Goal: Task Accomplishment & Management: Manage account settings

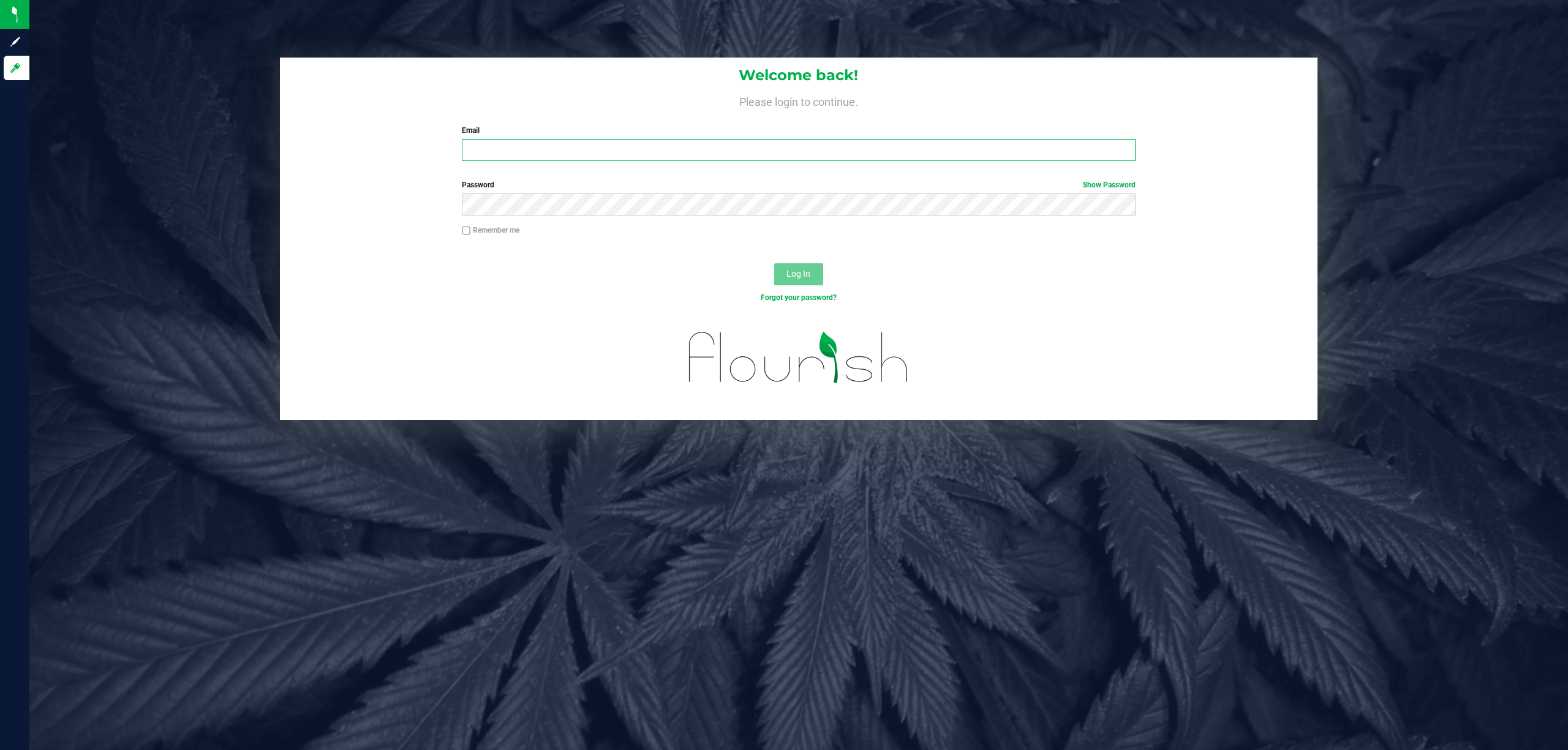
click at [774, 160] on input "Email" at bounding box center [798, 150] width 674 height 22
type input "[EMAIL_ADDRESS][DOMAIN_NAME]"
click at [774, 264] on button "Log In" at bounding box center [798, 275] width 49 height 22
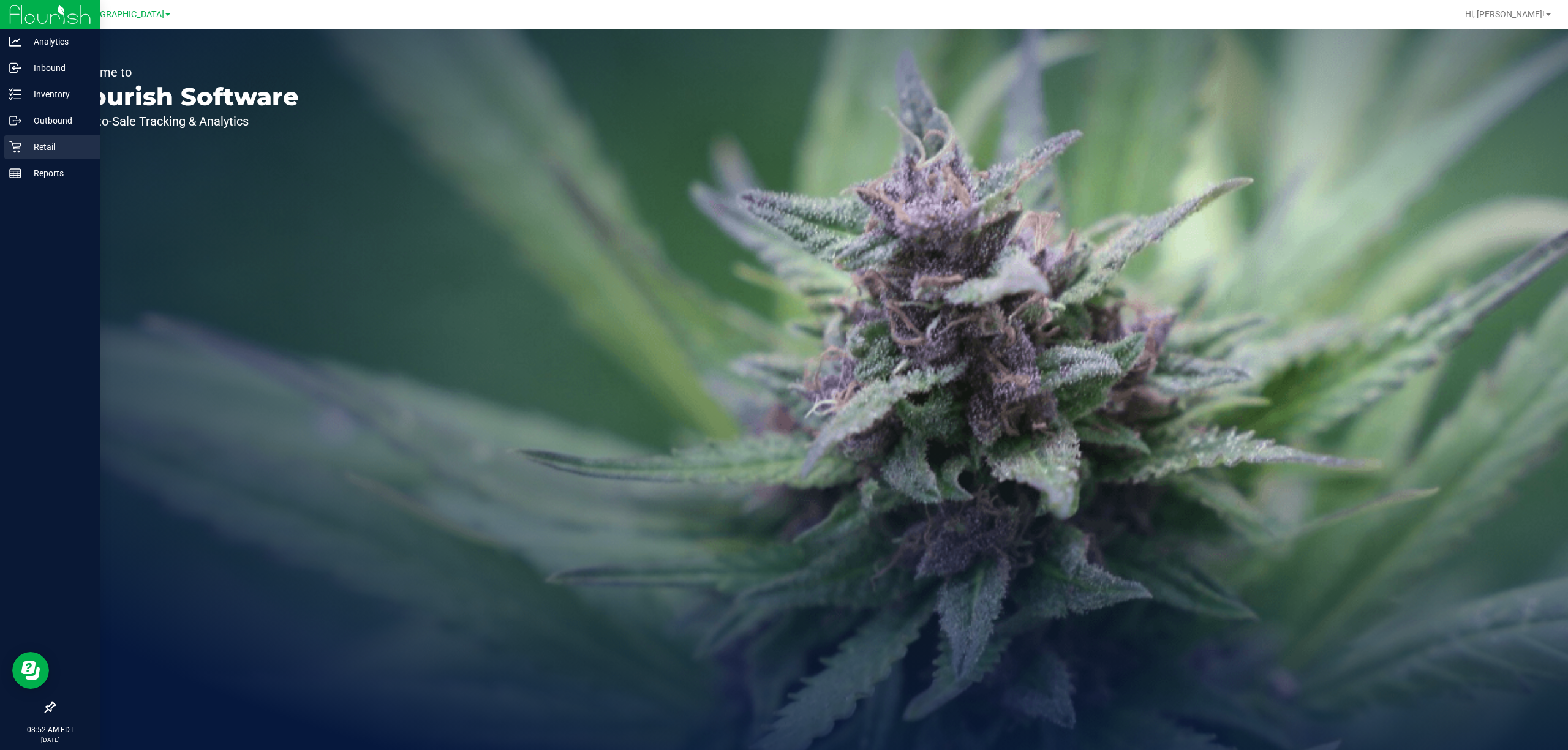
click at [25, 135] on div "Retail" at bounding box center [52, 147] width 97 height 25
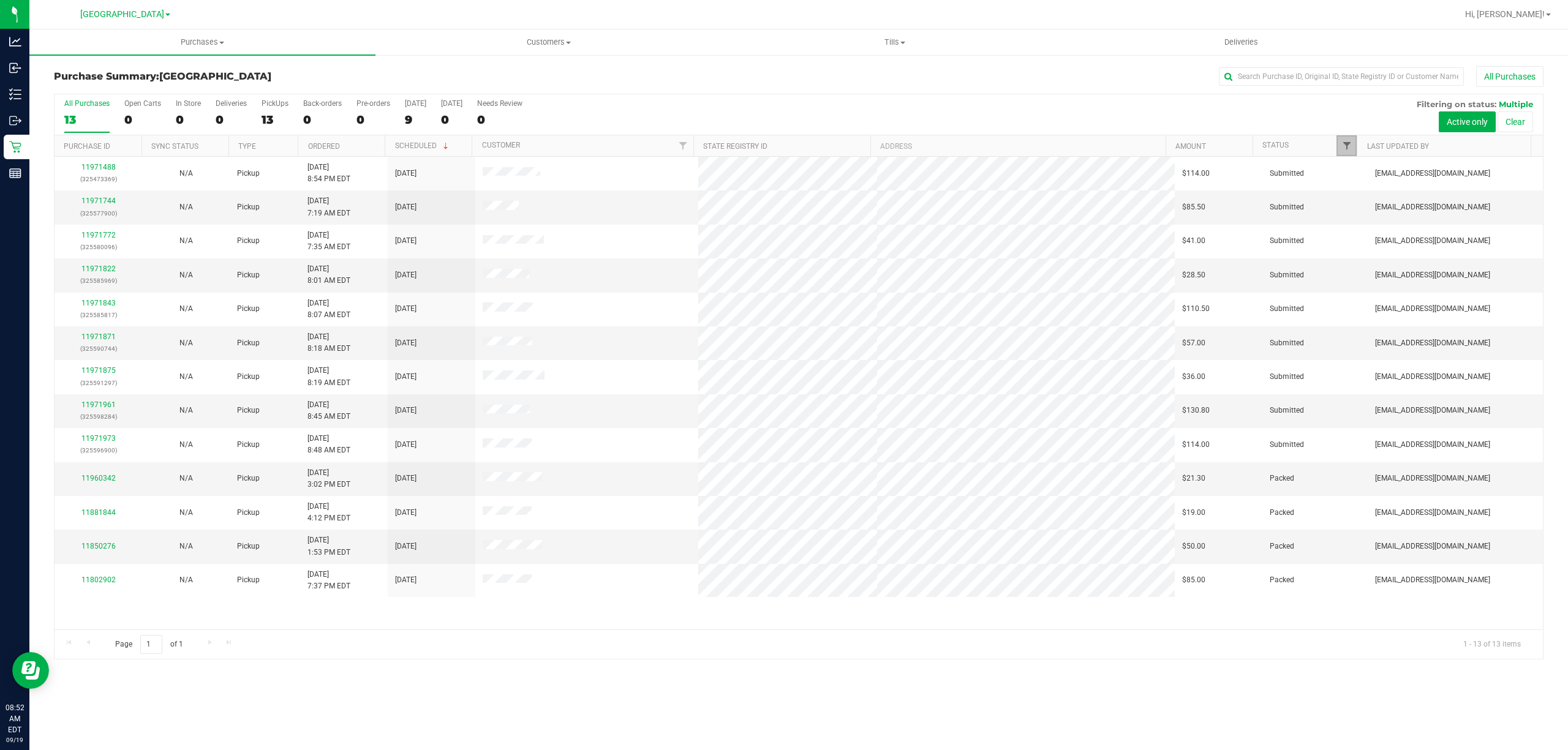
click at [1343, 143] on span "Filter" at bounding box center [1347, 146] width 10 height 10
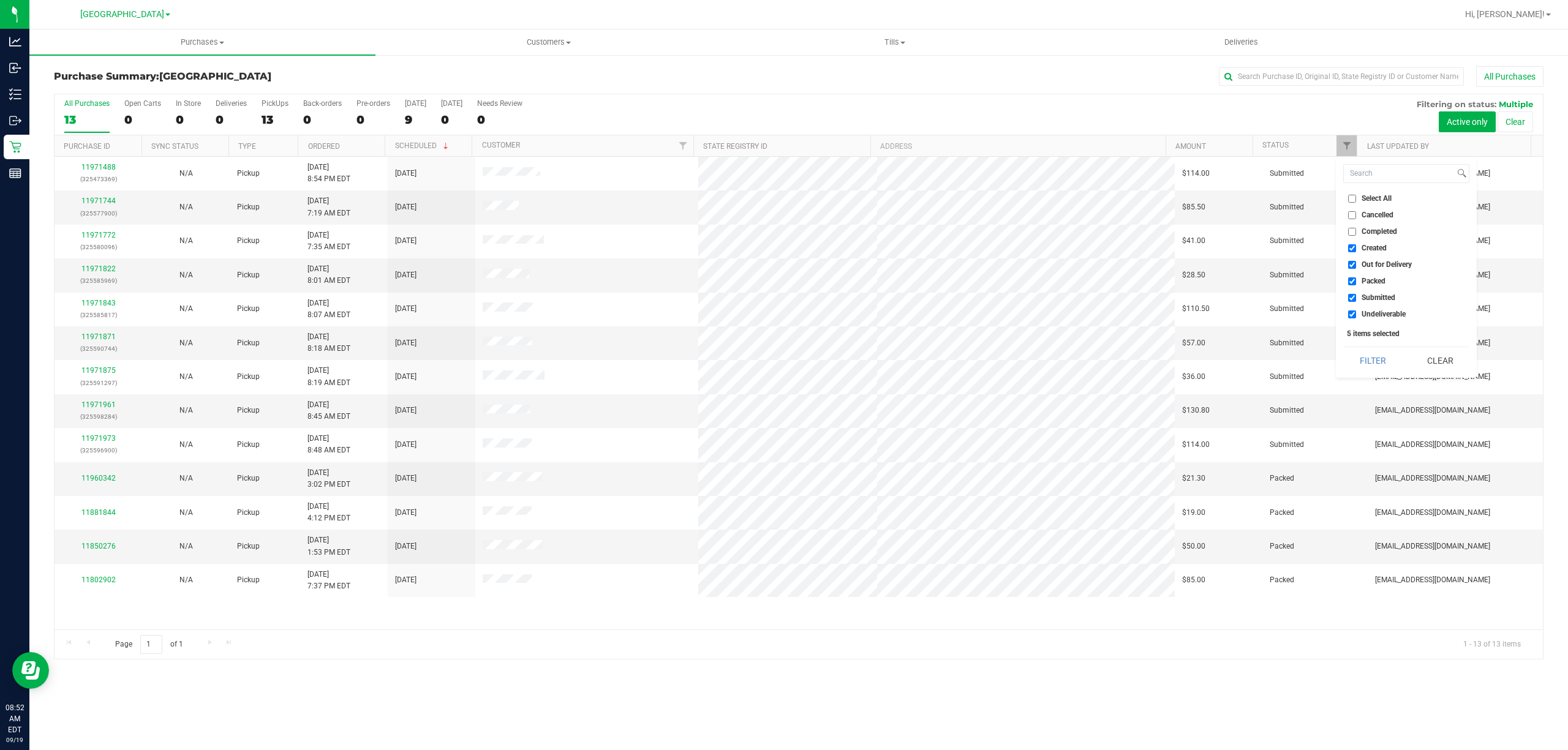
click at [1358, 262] on label "Out for Delivery" at bounding box center [1379, 265] width 64 height 8
click at [1356, 262] on input "Out for Delivery" at bounding box center [1351, 265] width 8 height 8
checkbox input "false"
click at [1361, 284] on span "Packed" at bounding box center [1373, 281] width 24 height 7
click at [1356, 284] on input "Packed" at bounding box center [1351, 281] width 8 height 8
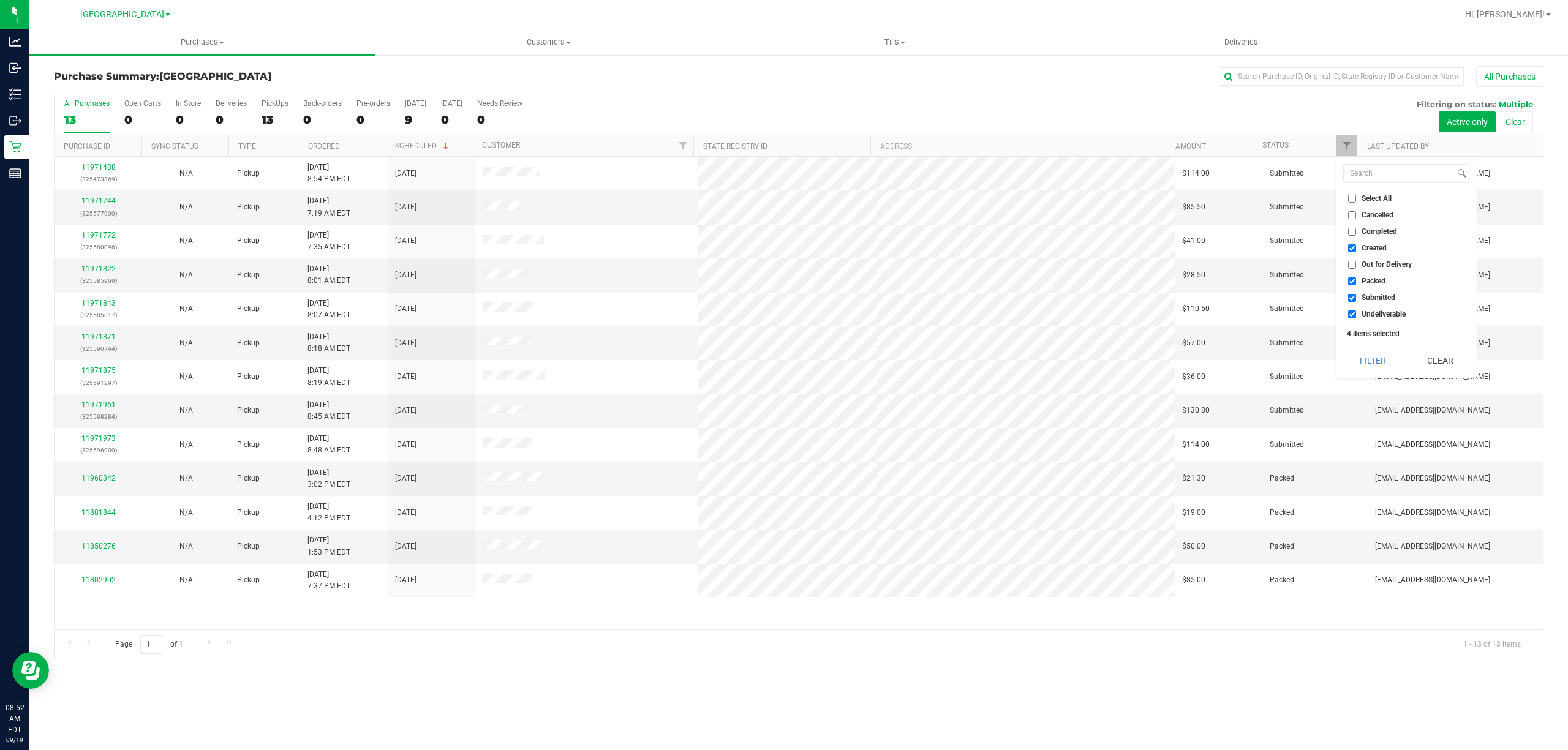
checkbox input "false"
click at [1358, 311] on label "Undeliverable" at bounding box center [1376, 314] width 58 height 8
click at [1356, 311] on input "Undeliverable" at bounding box center [1351, 314] width 8 height 8
checkbox input "false"
click at [1366, 358] on button "Filter" at bounding box center [1372, 361] width 59 height 27
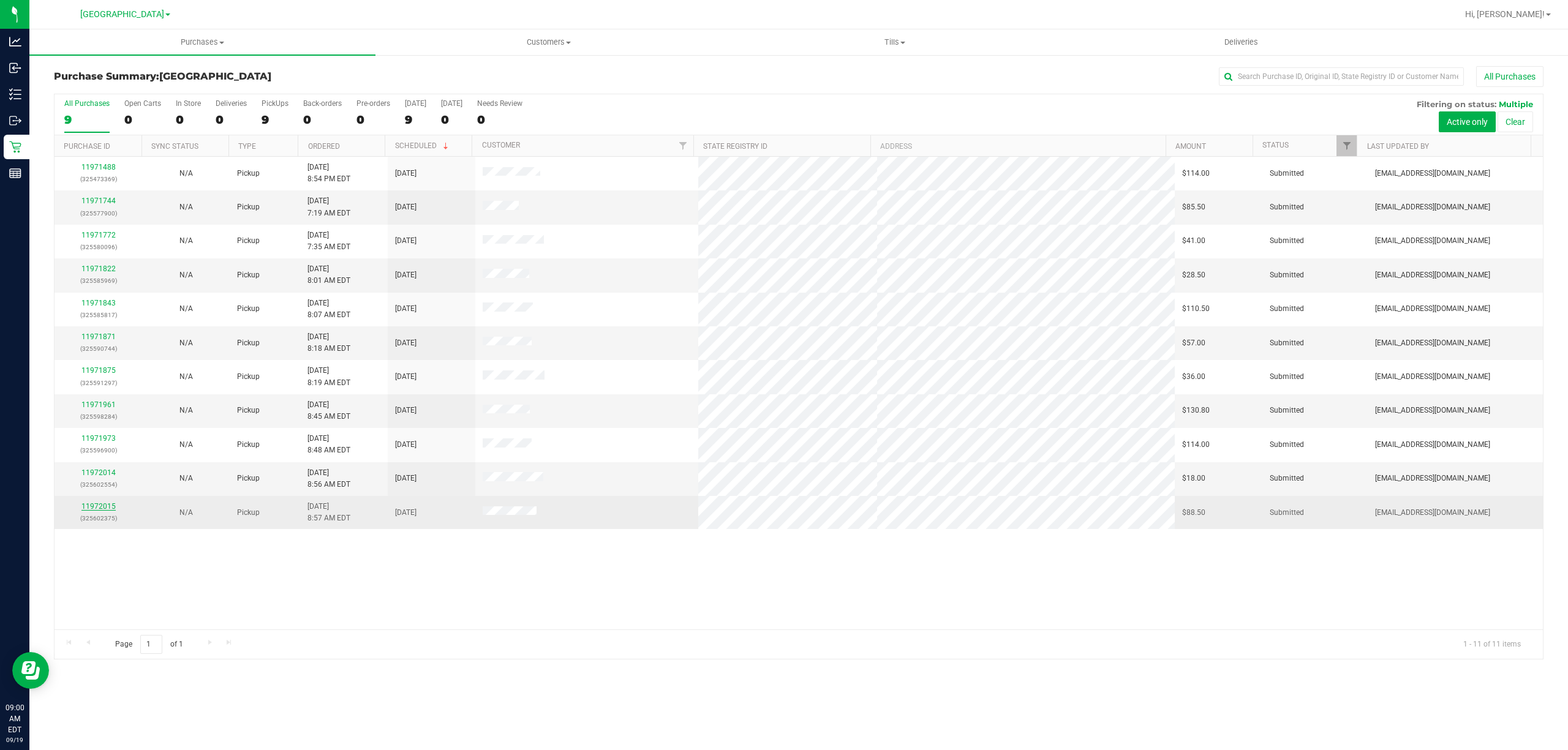
click at [99, 511] on link "11972015" at bounding box center [98, 507] width 34 height 9
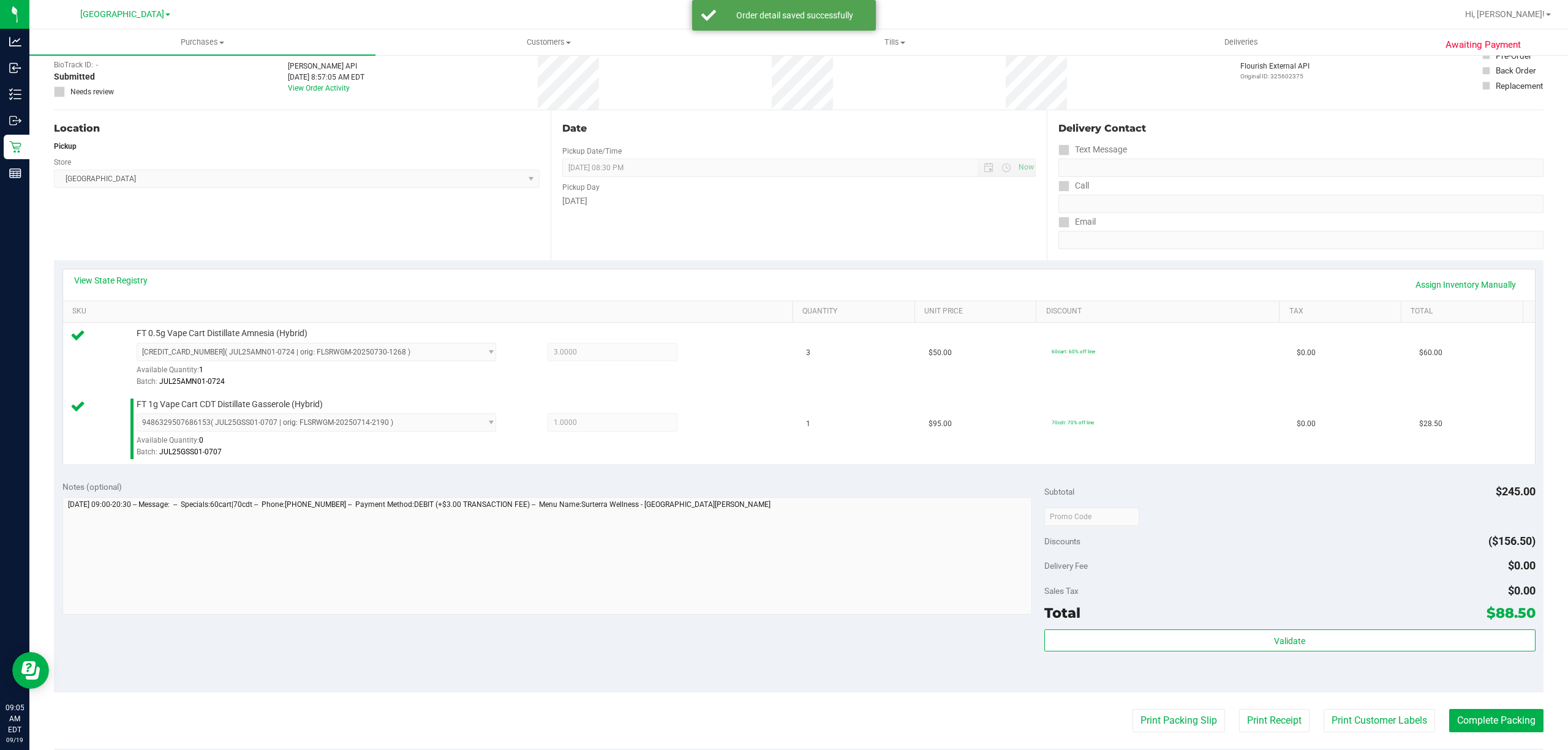
scroll to position [163, 0]
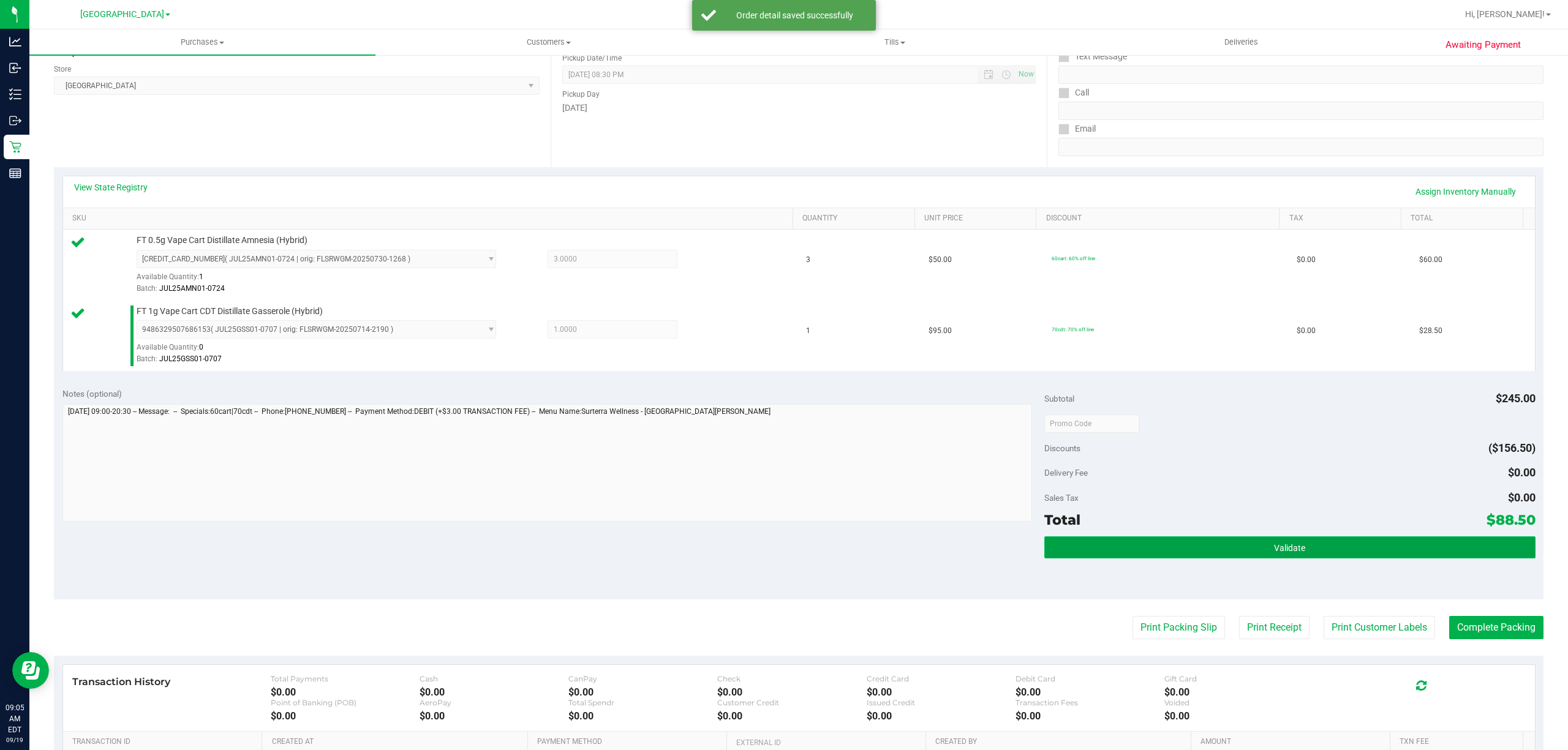
click at [1167, 550] on button "Validate" at bounding box center [1290, 548] width 491 height 22
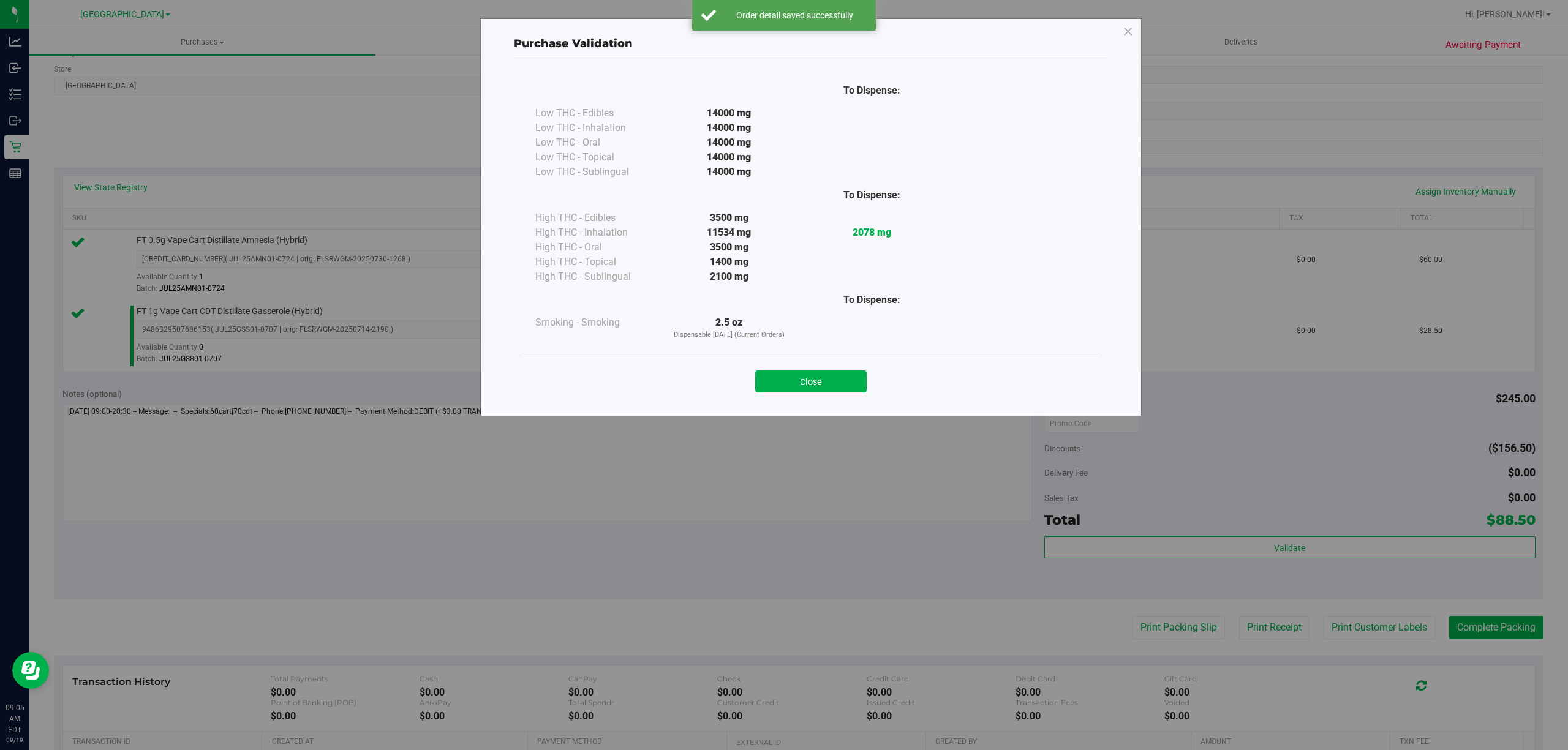
click at [848, 394] on div "Close" at bounding box center [811, 377] width 575 height 50
click at [850, 385] on button "Close" at bounding box center [811, 382] width 111 height 22
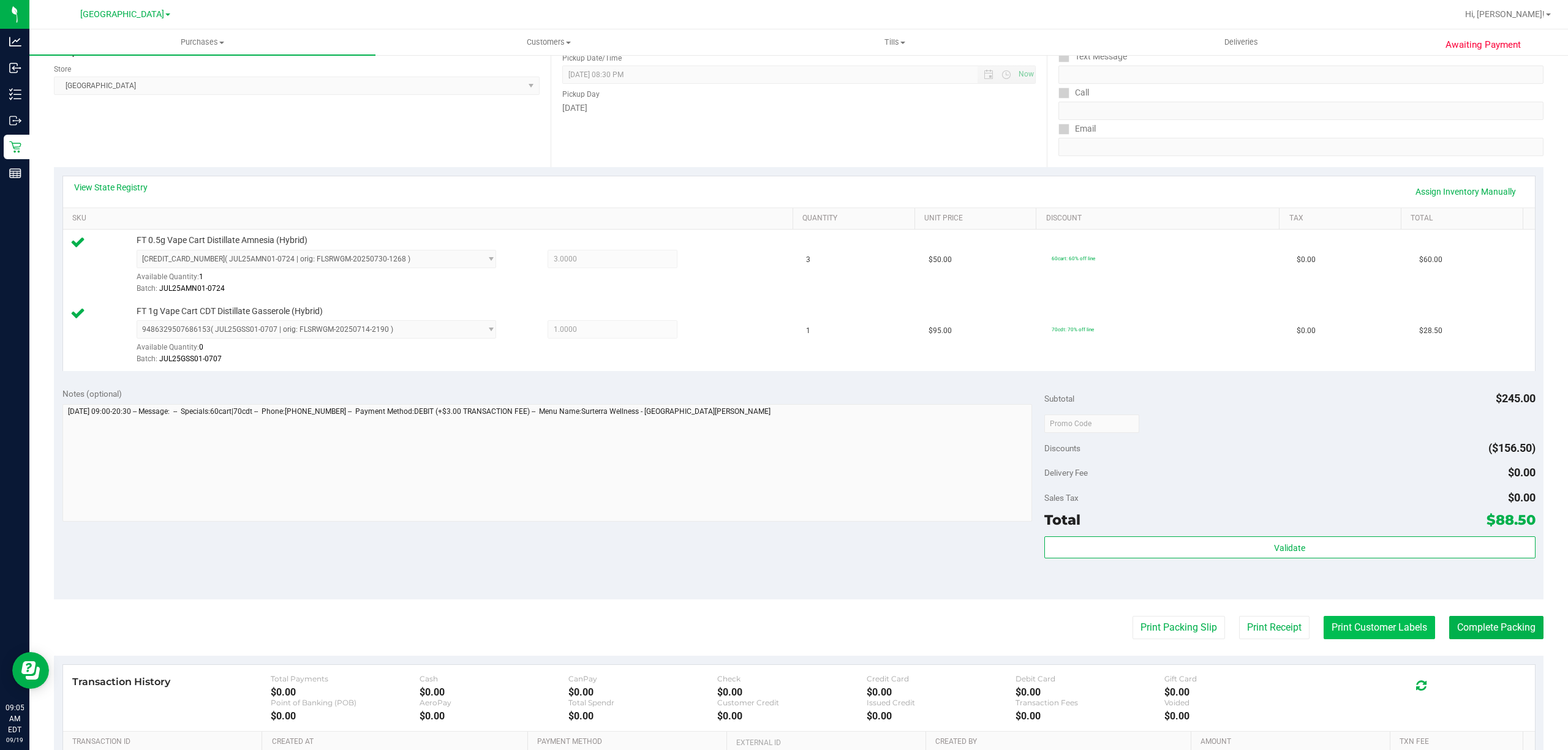
click at [1324, 623] on button "Print Customer Labels" at bounding box center [1379, 628] width 111 height 24
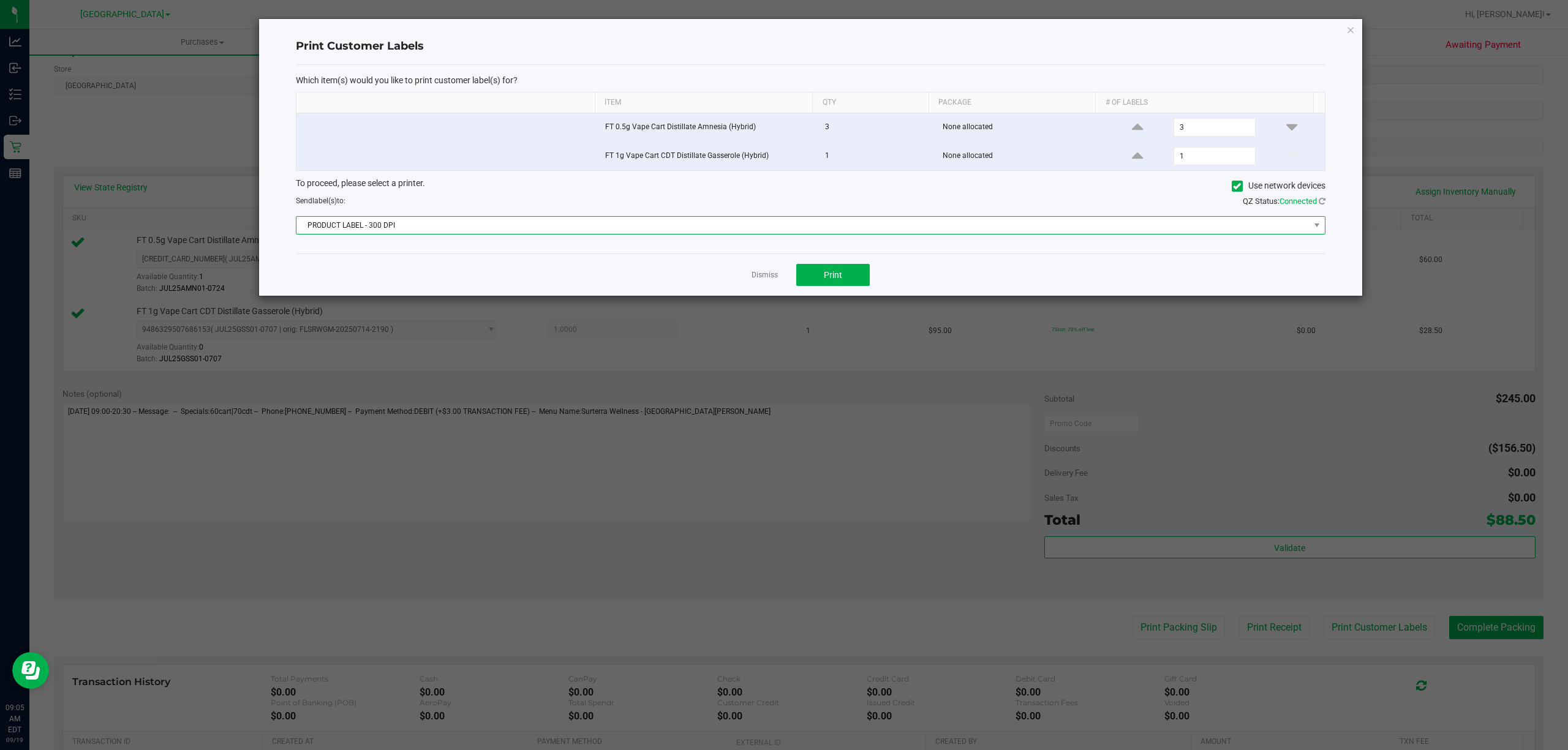
click at [830, 223] on span "PRODUCT LABEL - 300 DPI" at bounding box center [803, 225] width 1013 height 17
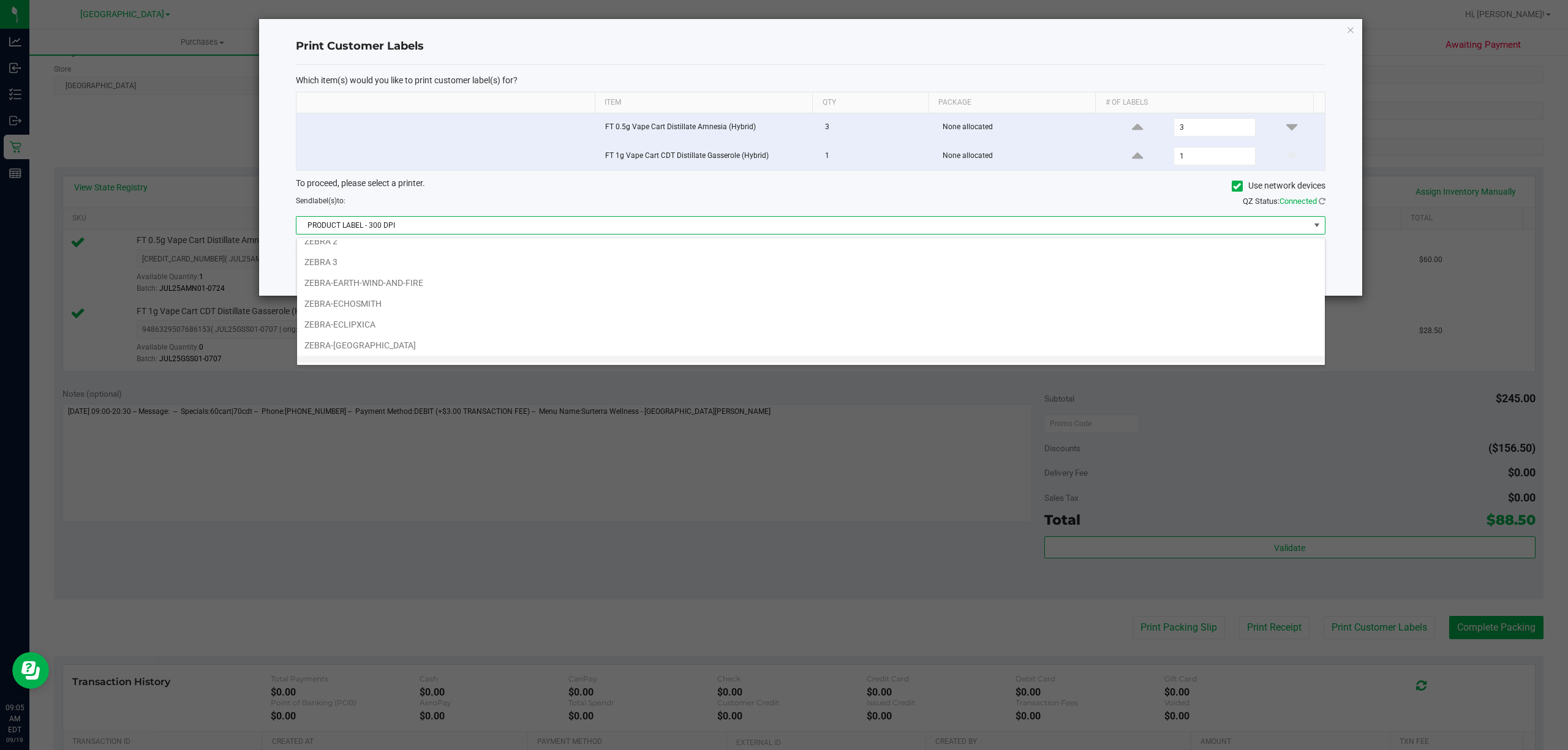
scroll to position [47, 0]
click at [506, 351] on li "ZEBRA-ED-EDD-N-EDDY" at bounding box center [811, 352] width 1028 height 21
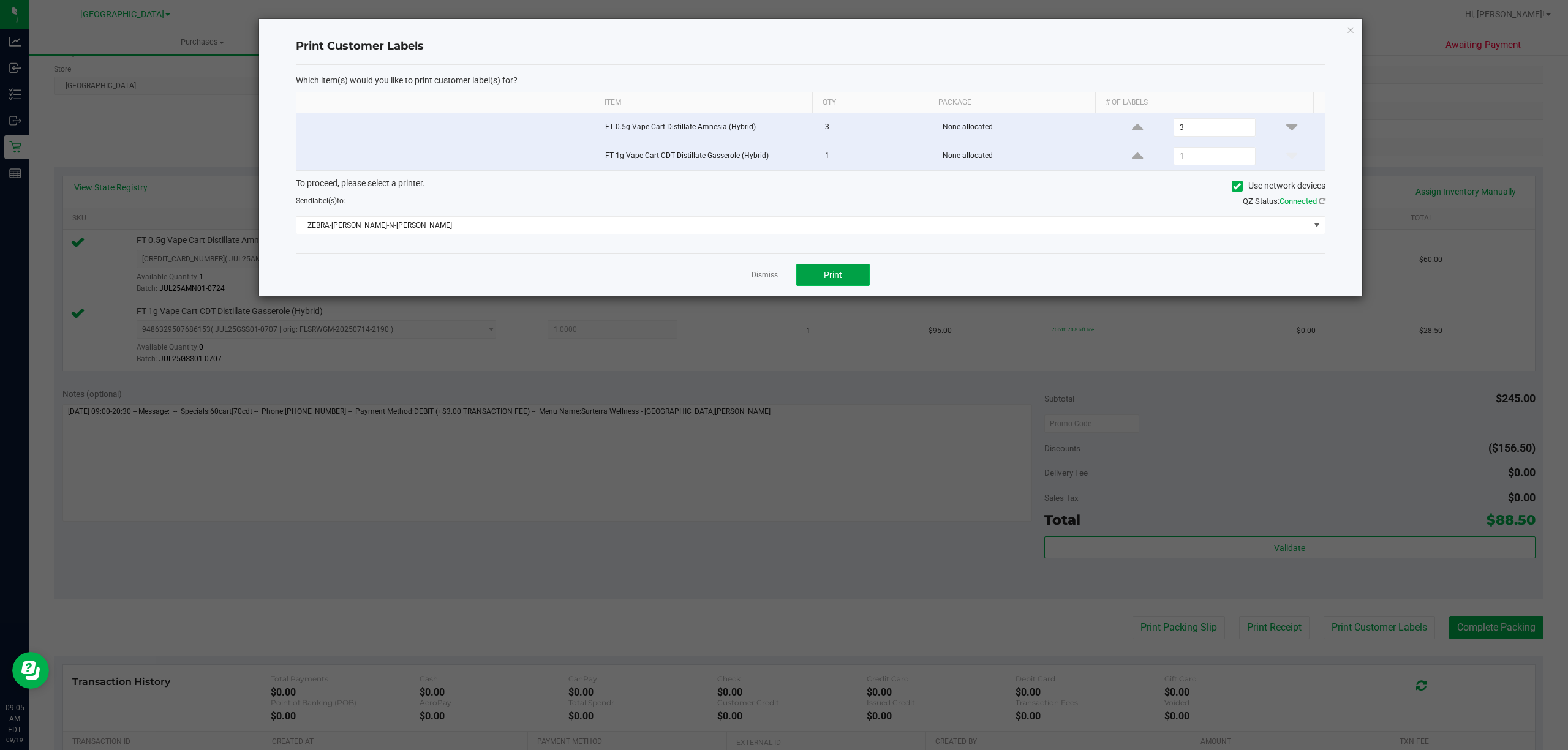
click at [809, 274] on button "Print" at bounding box center [833, 275] width 74 height 22
click at [767, 278] on link "Dismiss" at bounding box center [764, 275] width 27 height 11
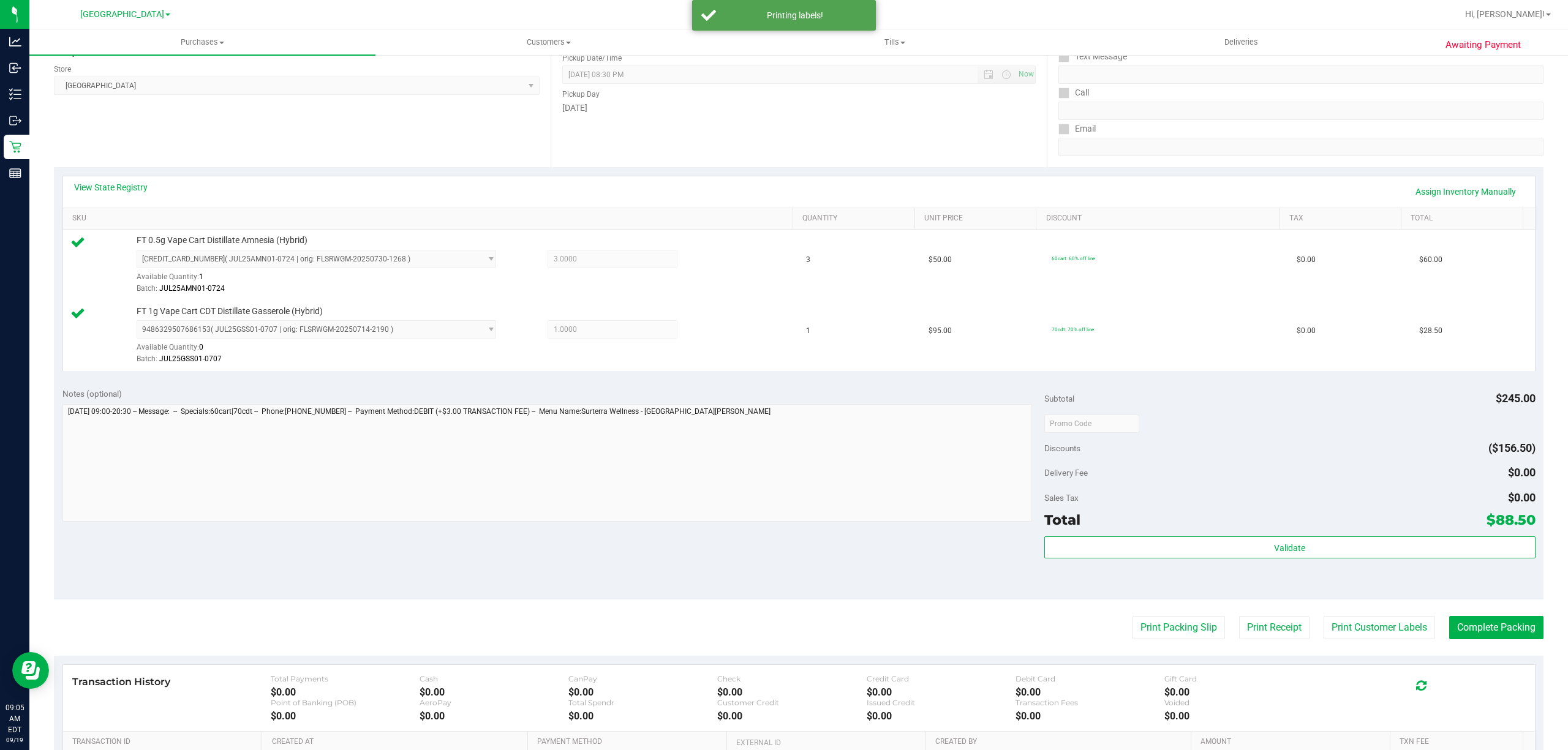
click at [1116, 616] on purchase-details "Back Edit Purchase Cancel Purchase View Profile # 11972015 BioTrack ID: - Submi…" at bounding box center [798, 394] width 1489 height 982
click at [1132, 628] on button "Print Packing Slip" at bounding box center [1178, 628] width 92 height 24
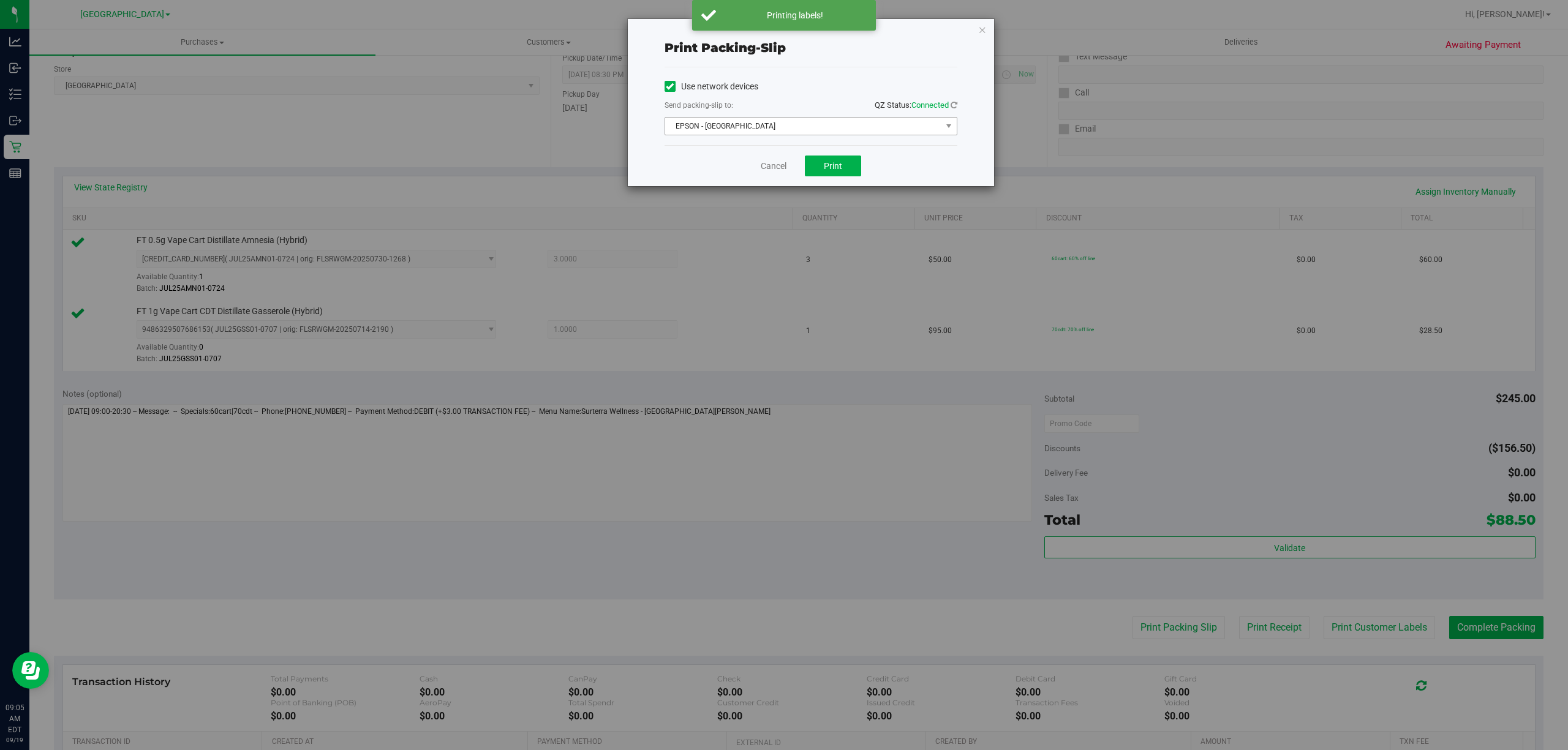
click at [824, 131] on span "EPSON - EAST-TIMOR" at bounding box center [803, 126] width 276 height 17
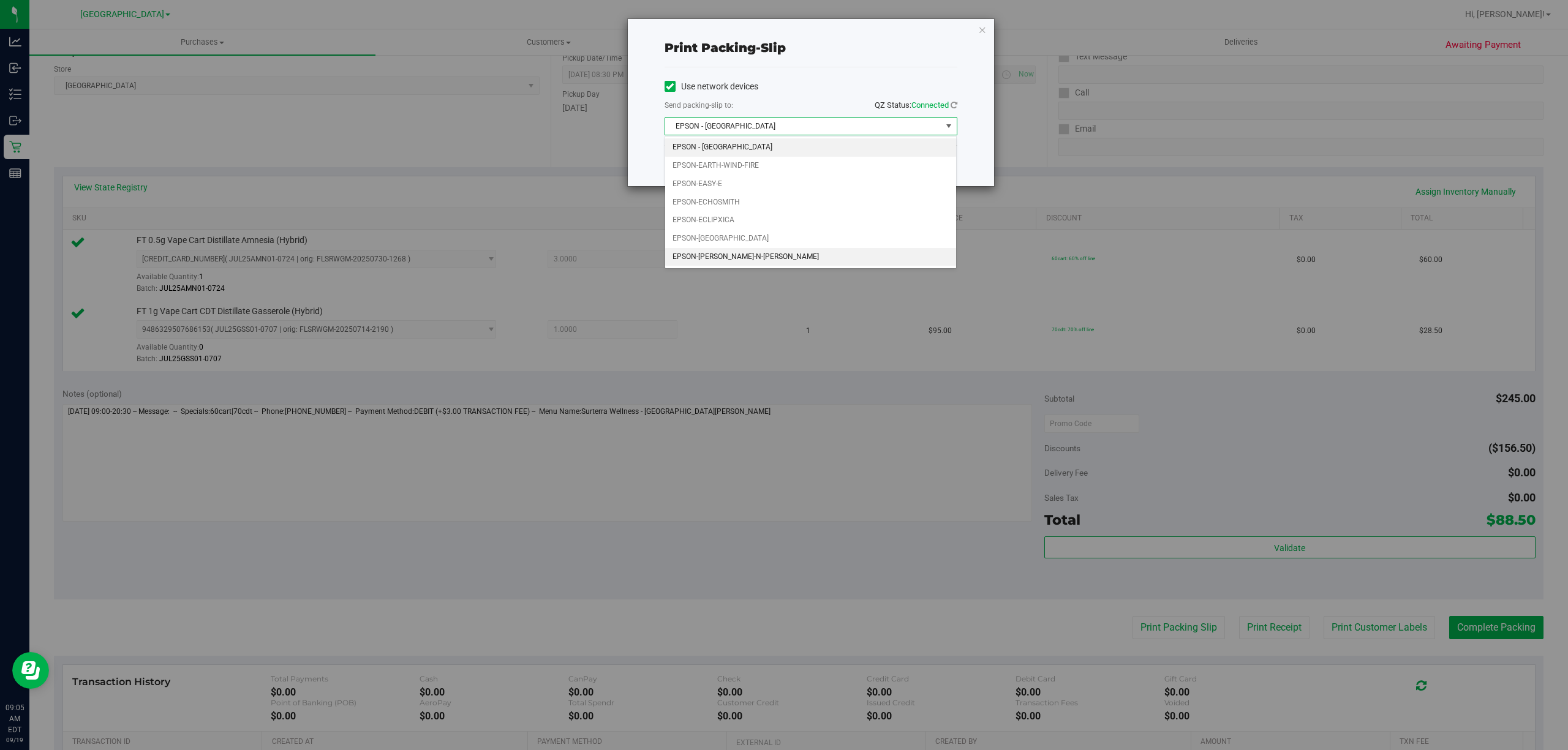
click at [729, 256] on li "EPSON-ED-EDD-N-EDDY" at bounding box center [811, 257] width 291 height 19
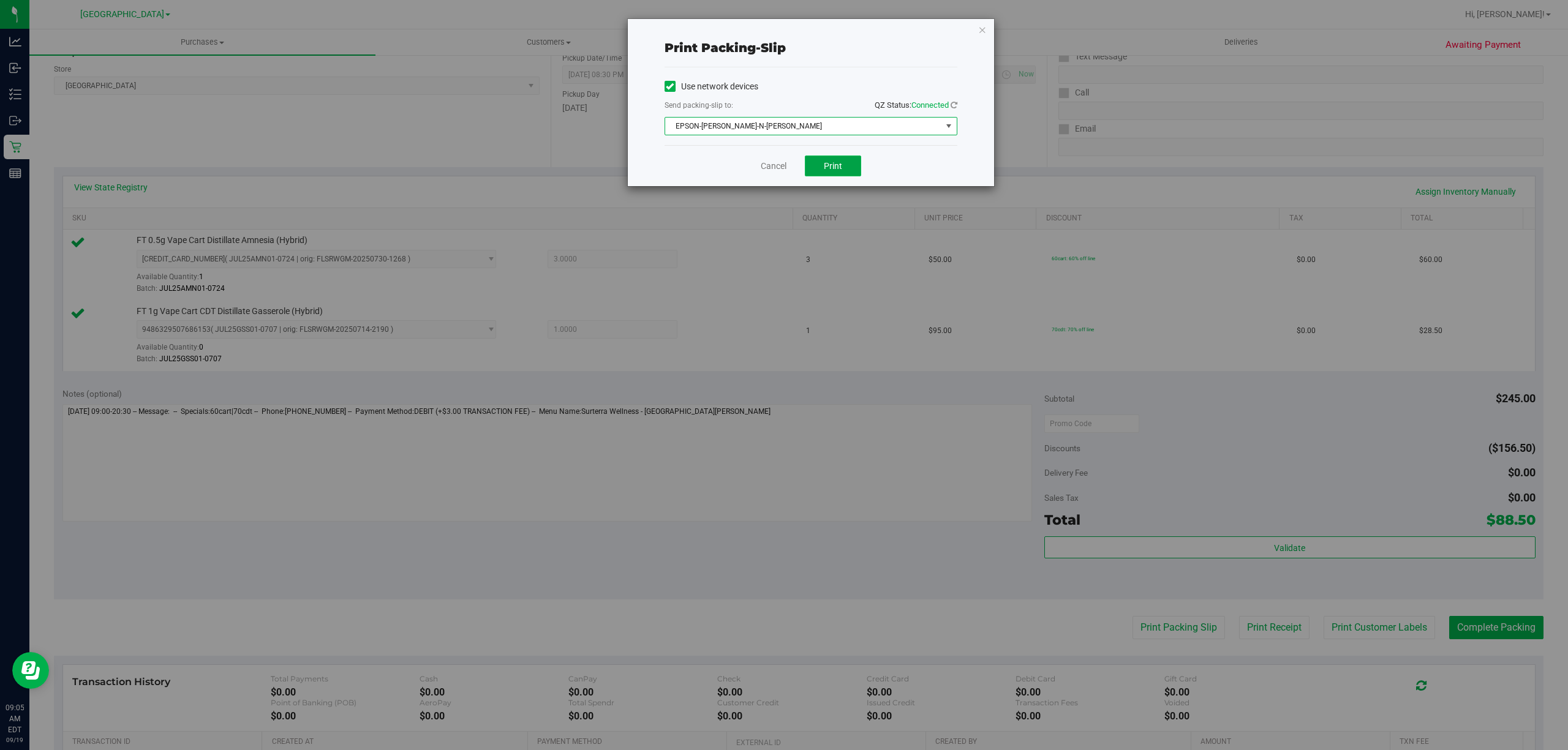
click at [839, 160] on button "Print" at bounding box center [833, 166] width 56 height 21
click at [985, 30] on icon "button" at bounding box center [983, 30] width 9 height 15
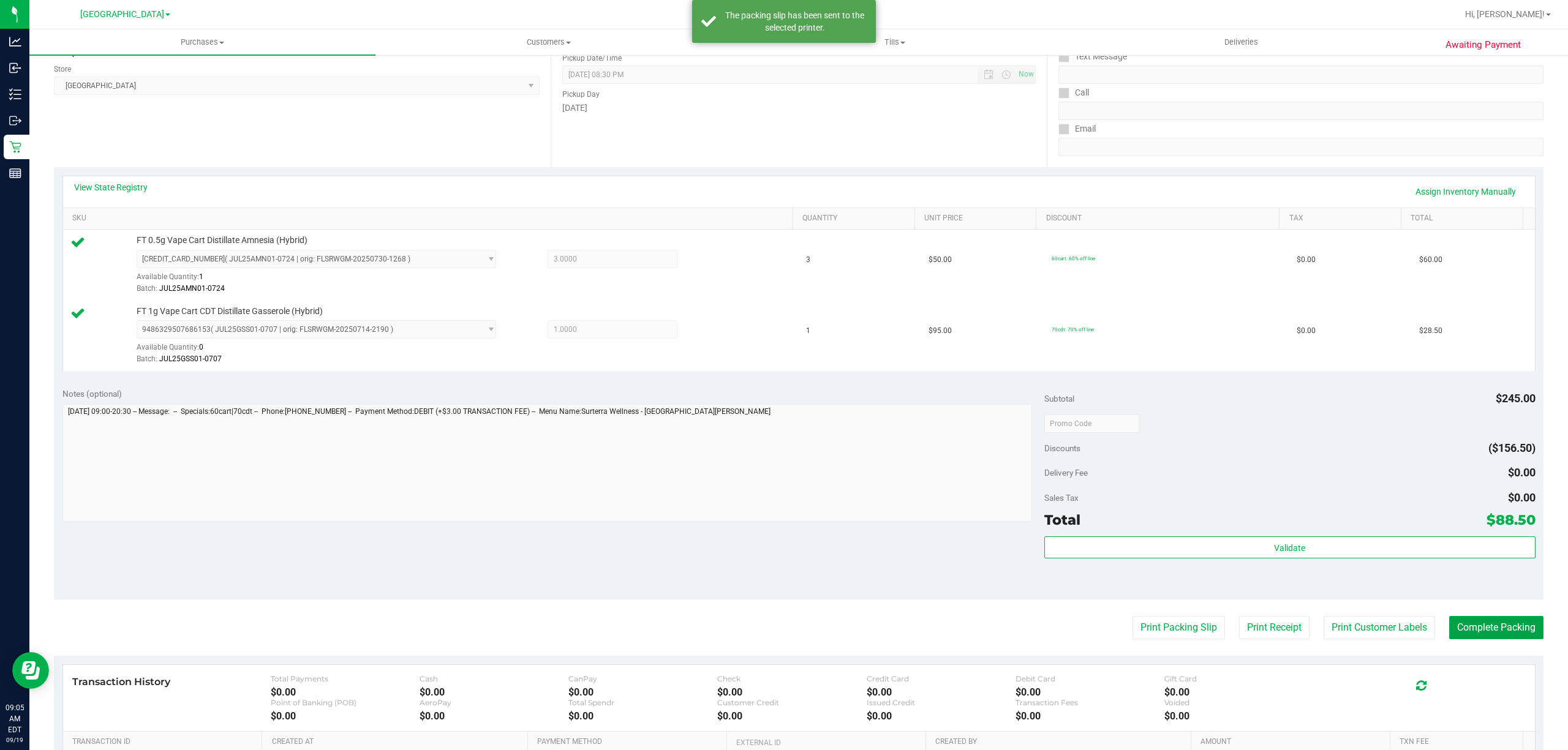
drag, startPoint x: 1497, startPoint y: 637, endPoint x: 1490, endPoint y: 645, distance: 10.6
click at [1492, 642] on purchase-details "Back Edit Purchase Cancel Purchase View Profile # 11972015 BioTrack ID: - Submi…" at bounding box center [798, 394] width 1489 height 982
click at [1478, 636] on button "Complete Packing" at bounding box center [1496, 628] width 94 height 24
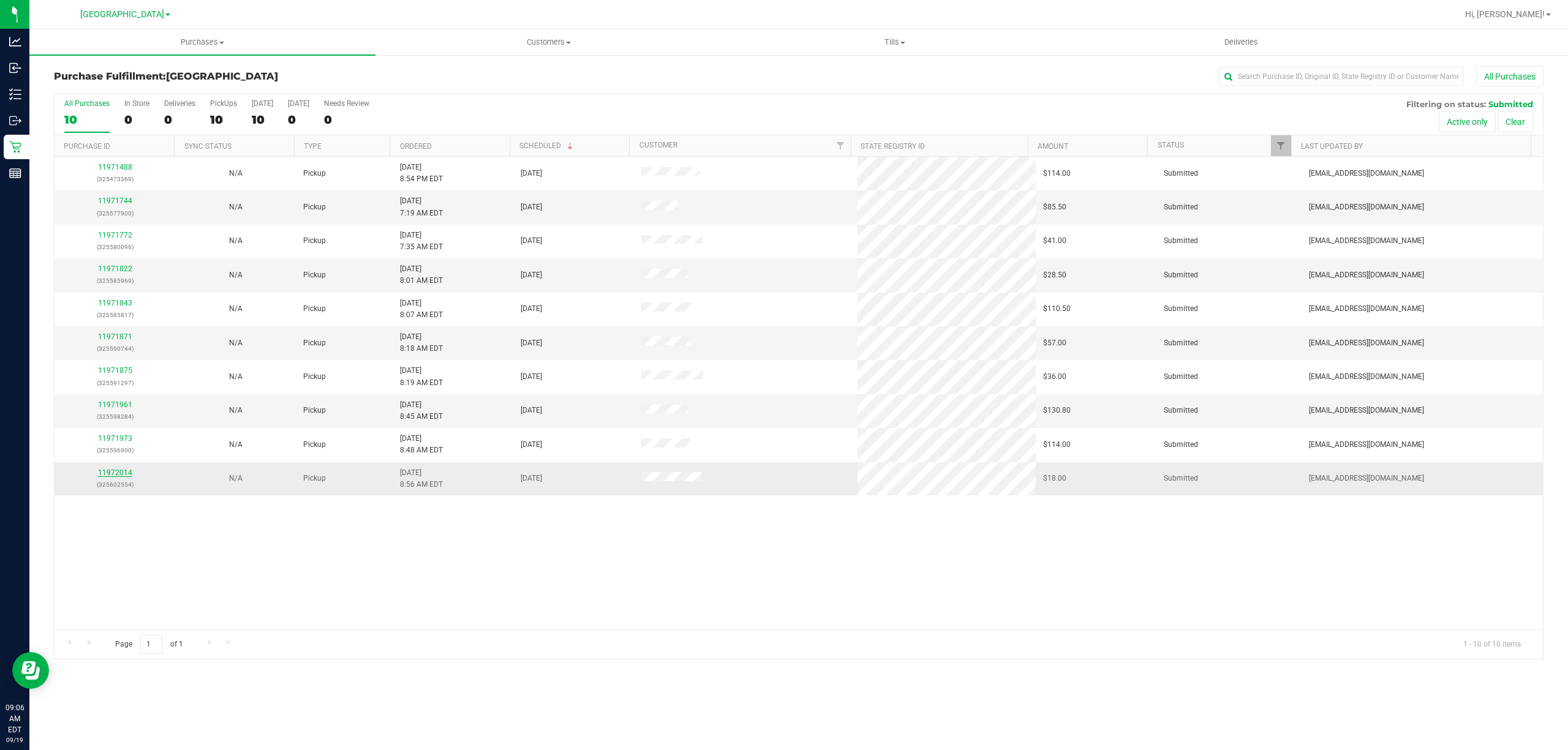
click at [111, 475] on link "11972014" at bounding box center [114, 473] width 34 height 9
click at [113, 201] on link "11971744" at bounding box center [114, 201] width 34 height 9
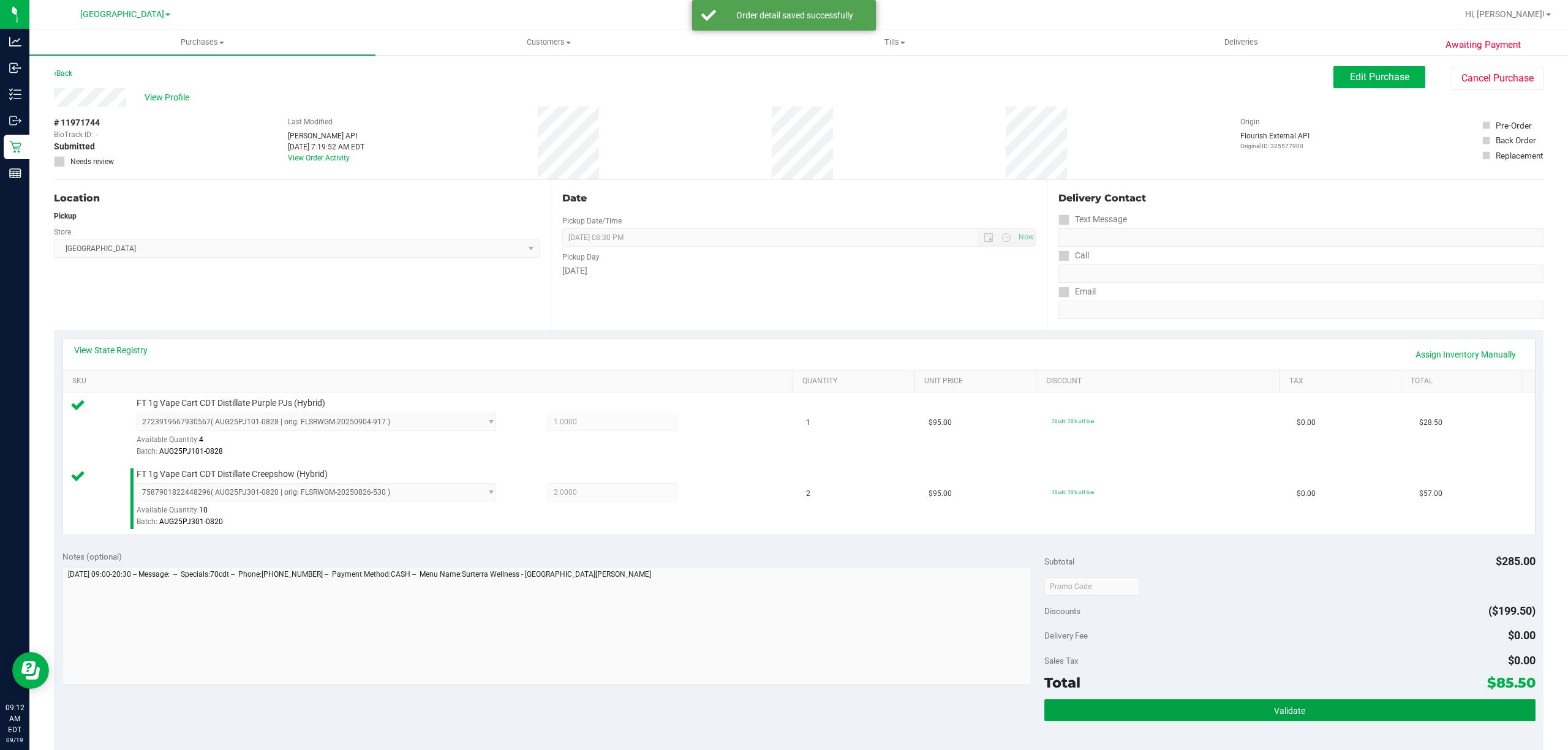
click at [1213, 710] on button "Validate" at bounding box center [1290, 710] width 491 height 22
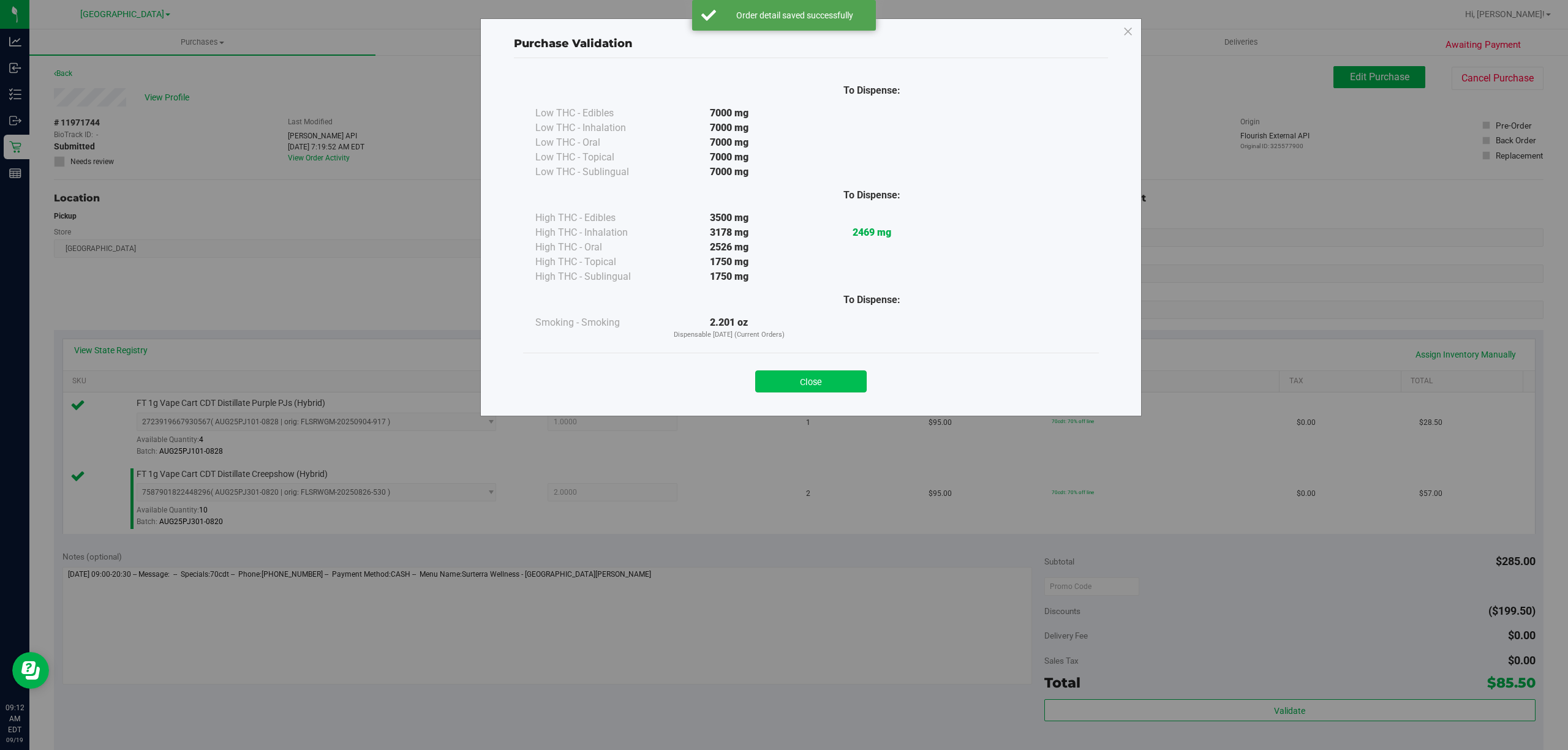
click at [841, 377] on button "Close" at bounding box center [811, 382] width 111 height 22
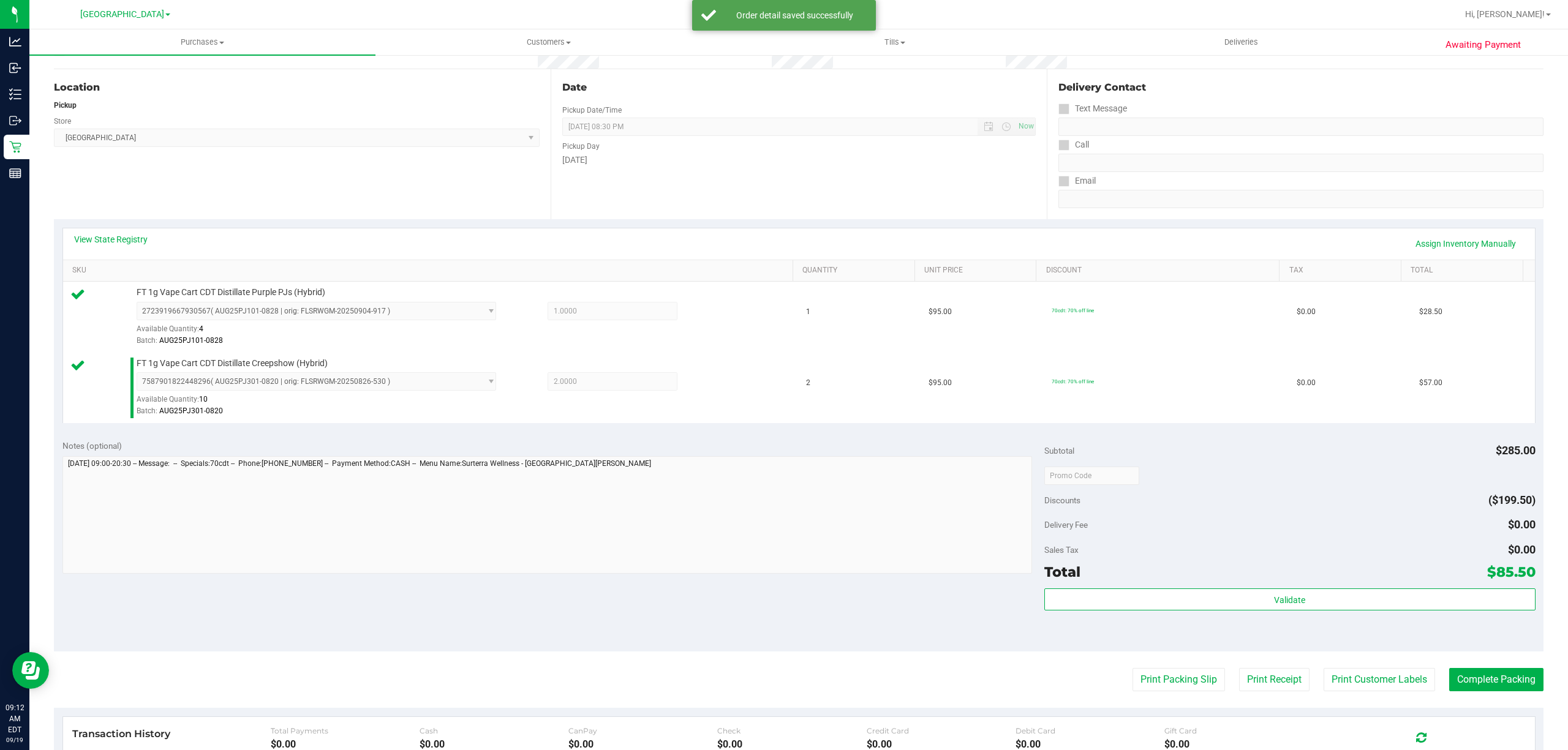
scroll to position [245, 0]
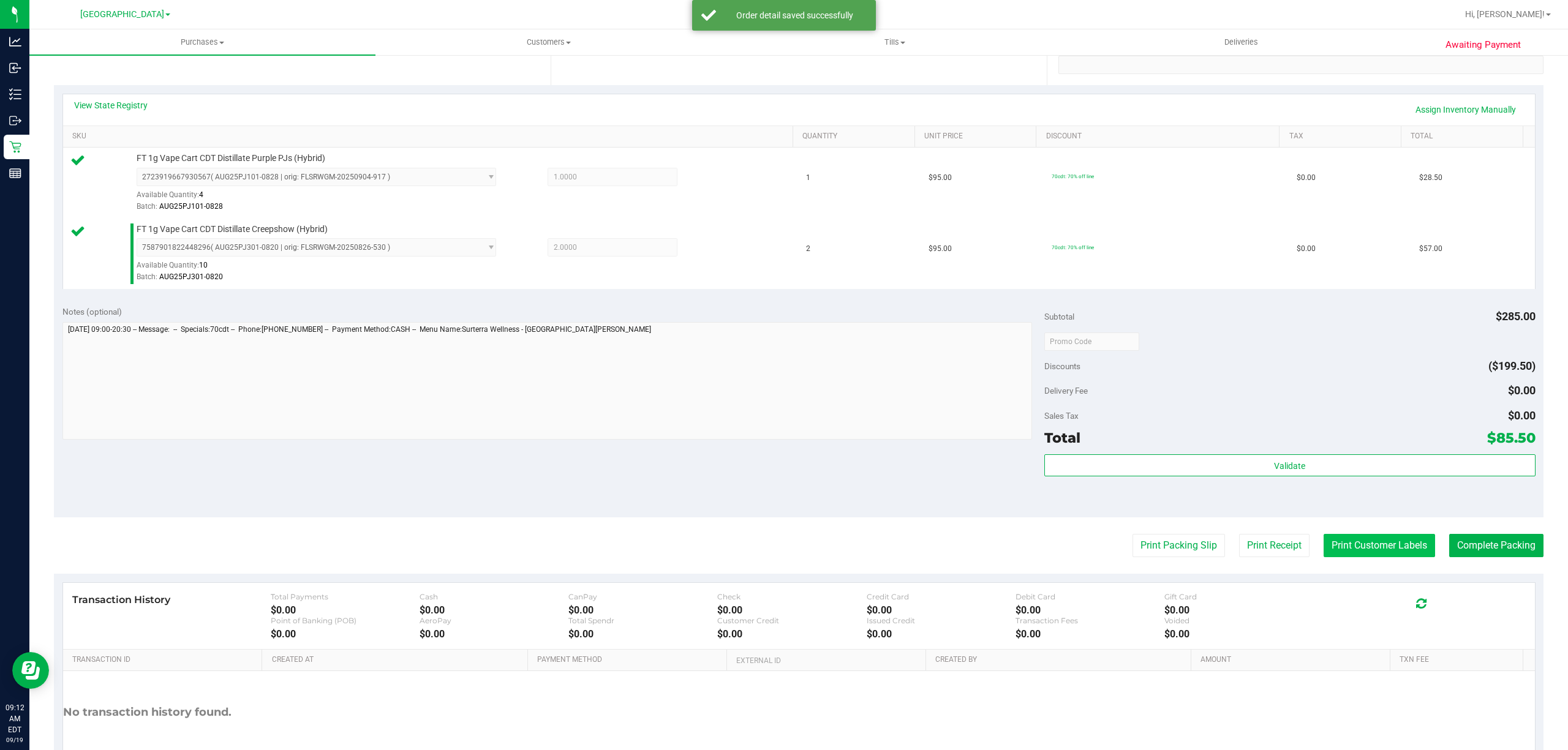
click at [1358, 544] on button "Print Customer Labels" at bounding box center [1379, 546] width 111 height 24
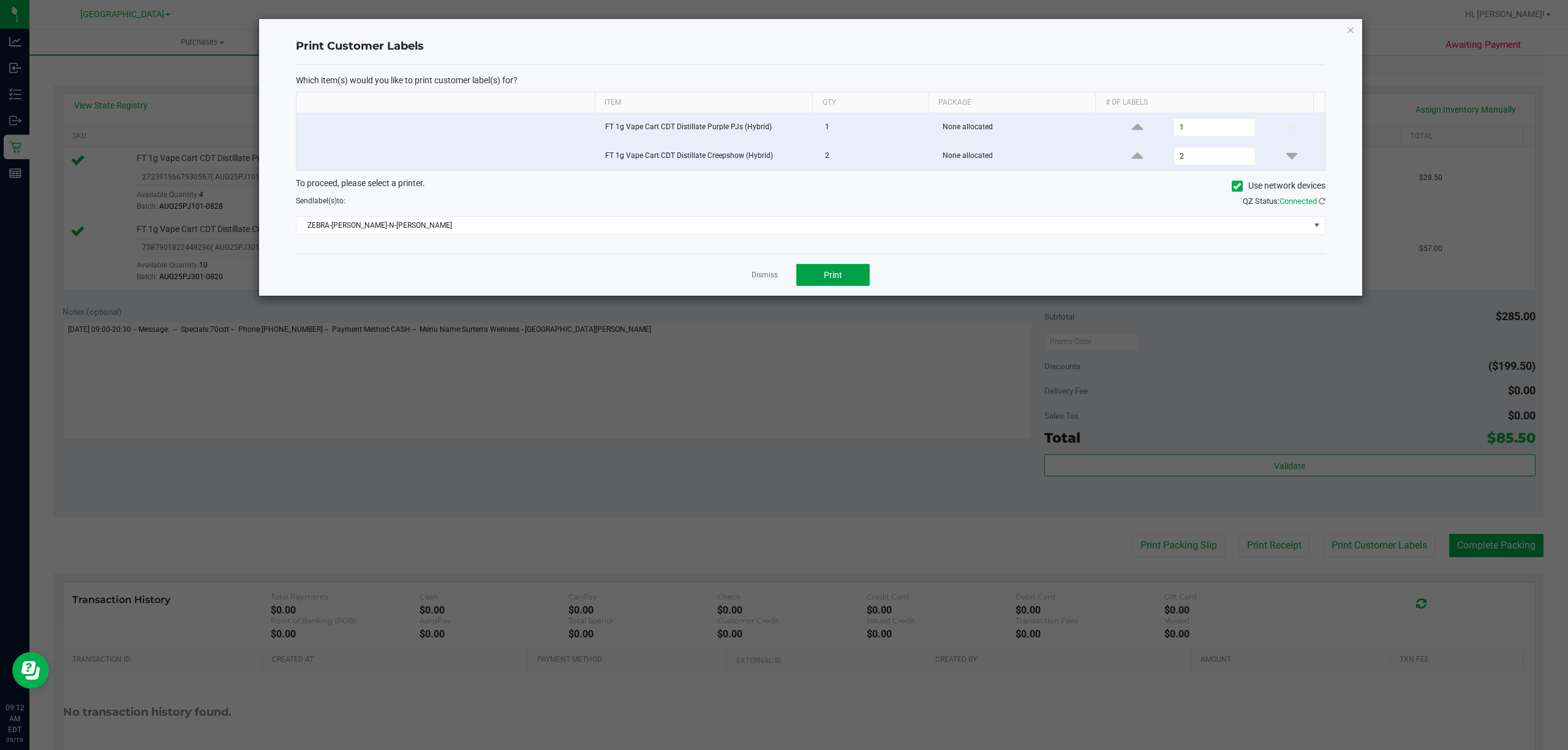
click at [826, 280] on span "Print" at bounding box center [833, 275] width 19 height 10
click at [774, 274] on link "Dismiss" at bounding box center [764, 275] width 27 height 11
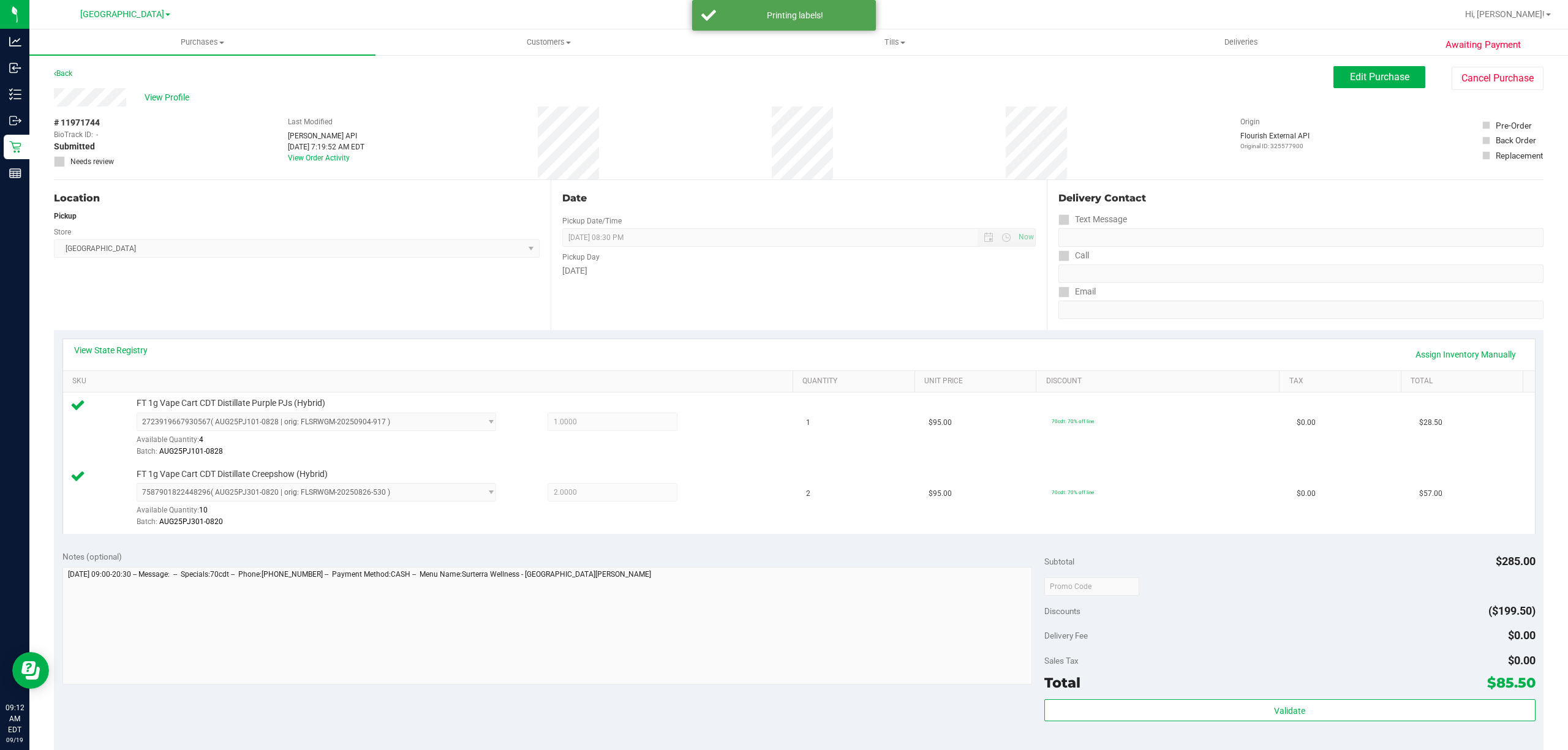
scroll to position [324, 0]
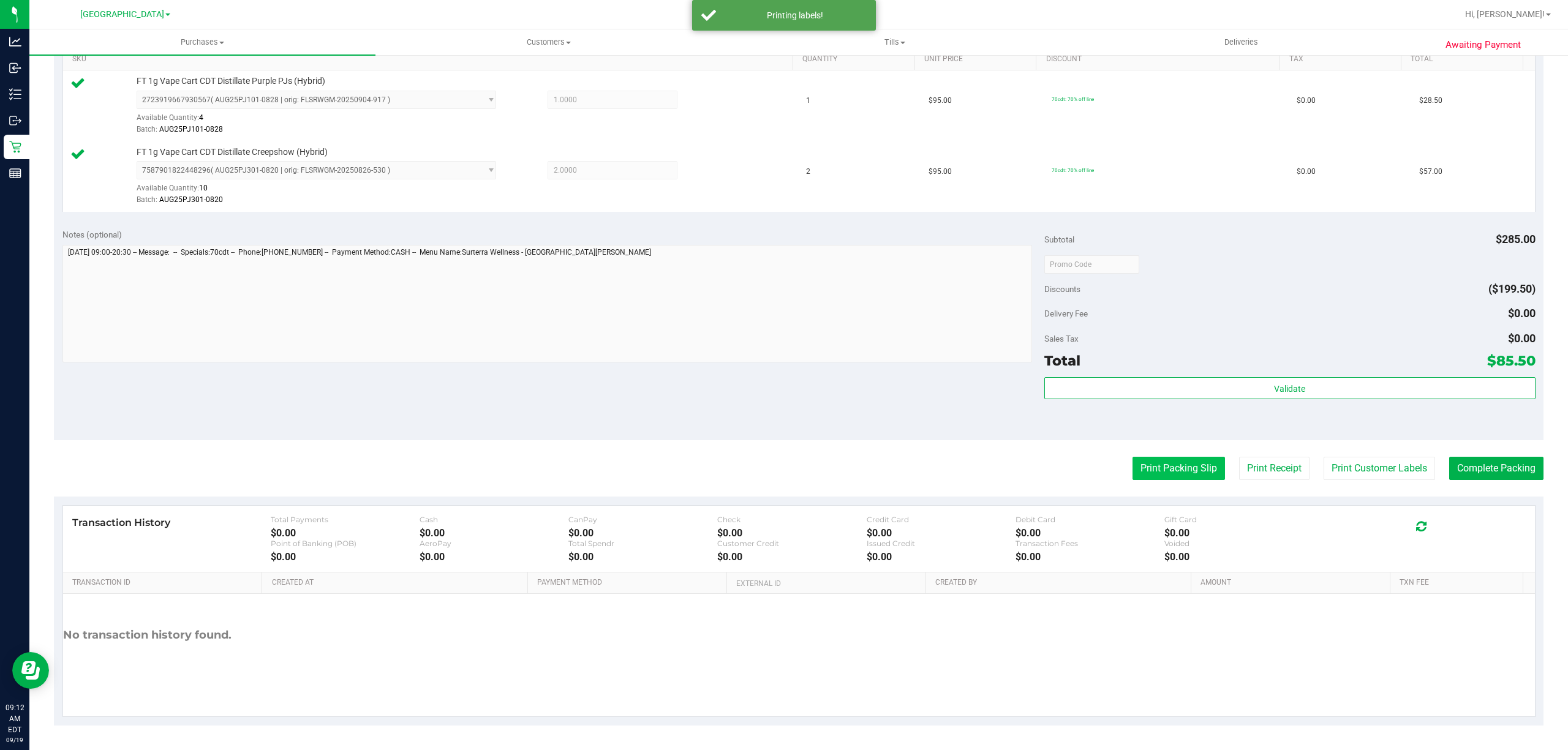
click at [1147, 460] on button "Print Packing Slip" at bounding box center [1178, 468] width 92 height 24
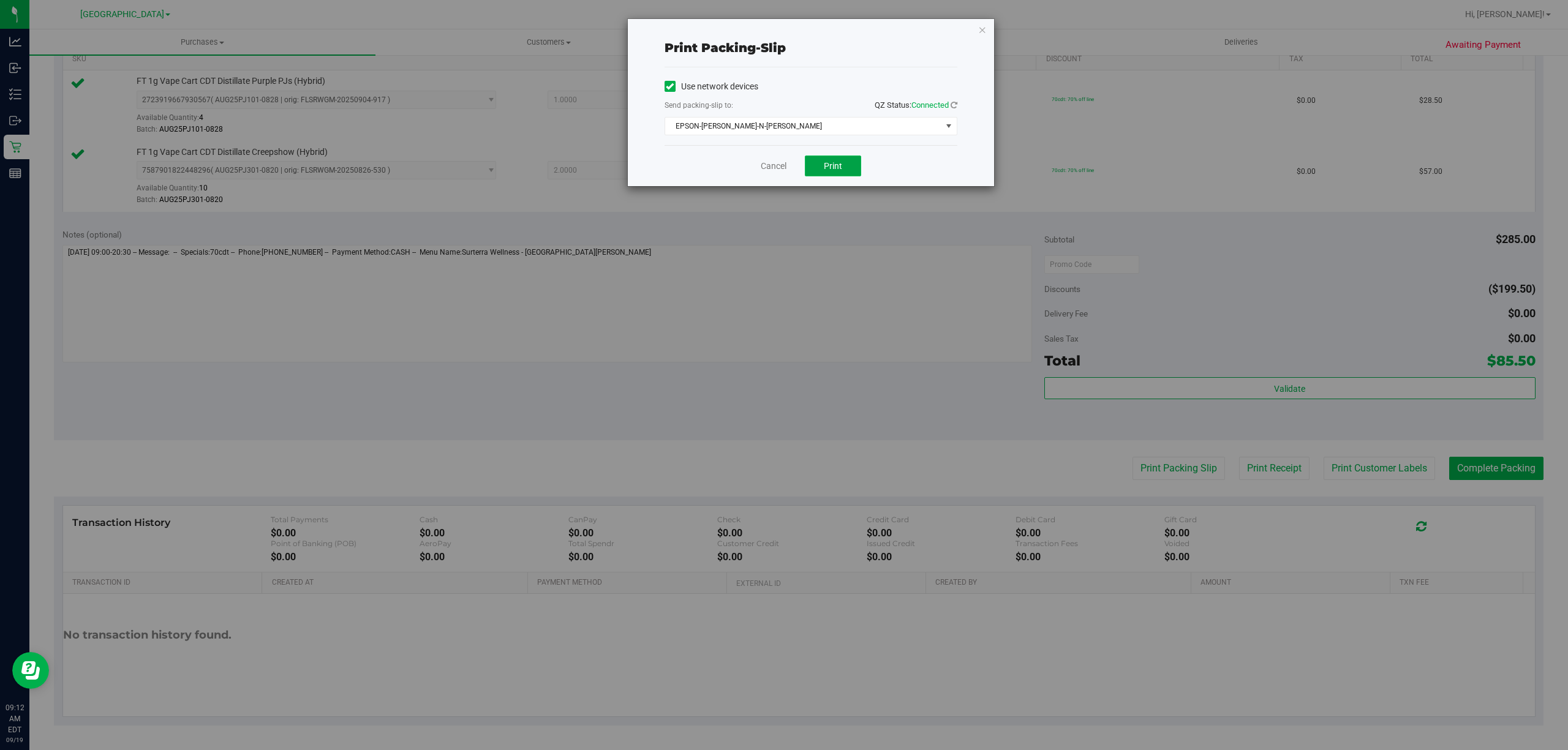
click at [827, 159] on button "Print" at bounding box center [833, 166] width 56 height 21
click at [981, 27] on icon "button" at bounding box center [983, 30] width 9 height 15
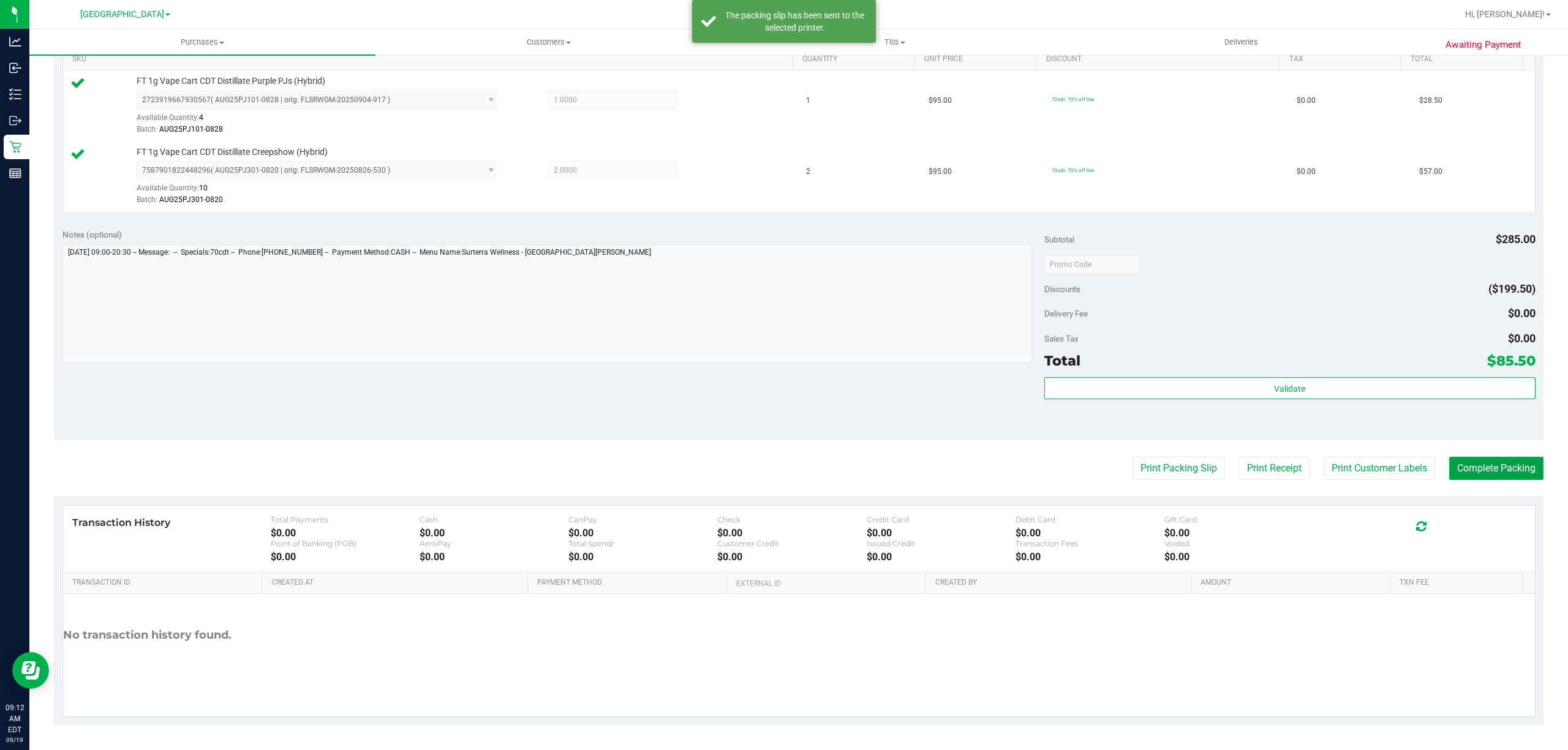
click at [1494, 465] on button "Complete Packing" at bounding box center [1496, 468] width 94 height 24
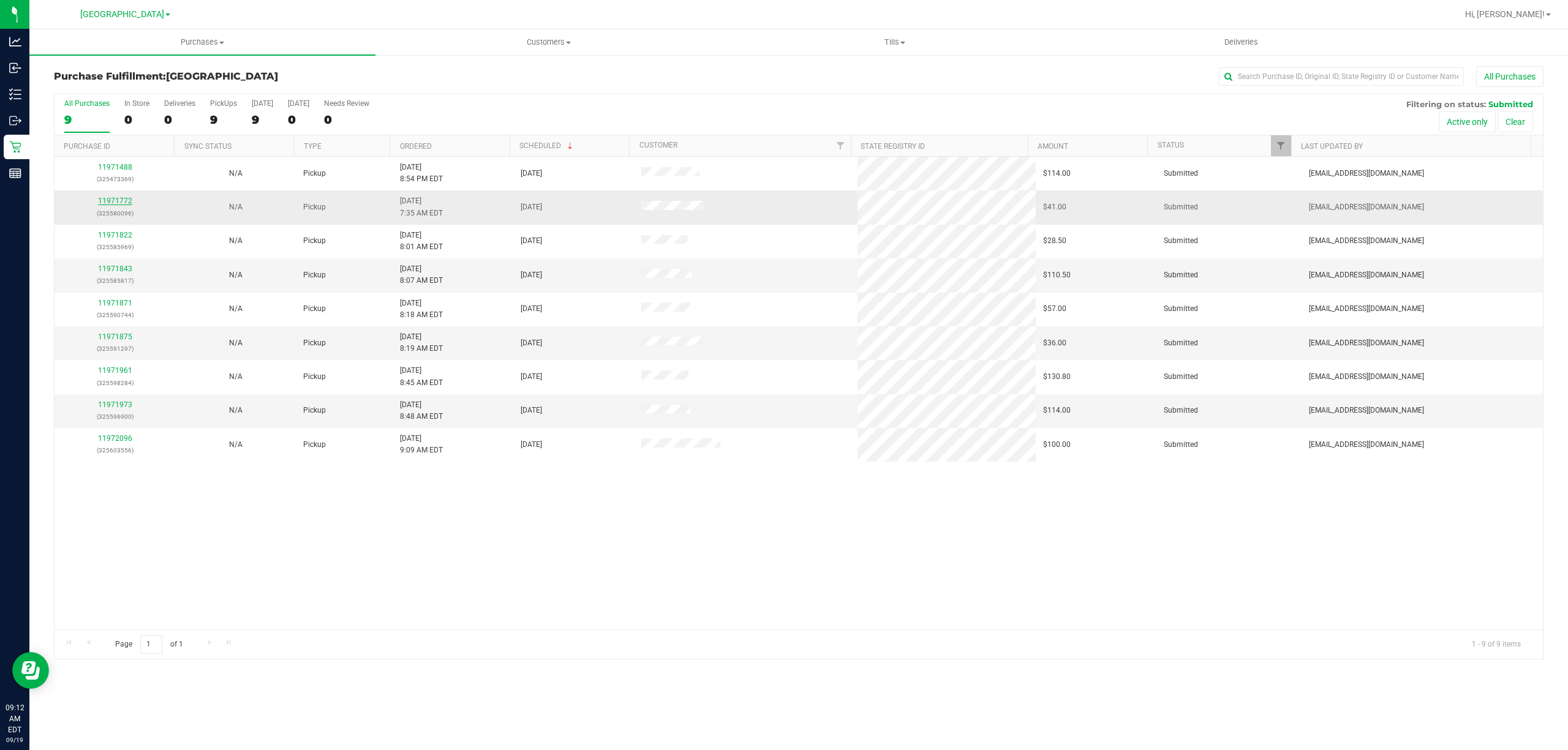
click at [108, 199] on link "11971772" at bounding box center [114, 201] width 34 height 9
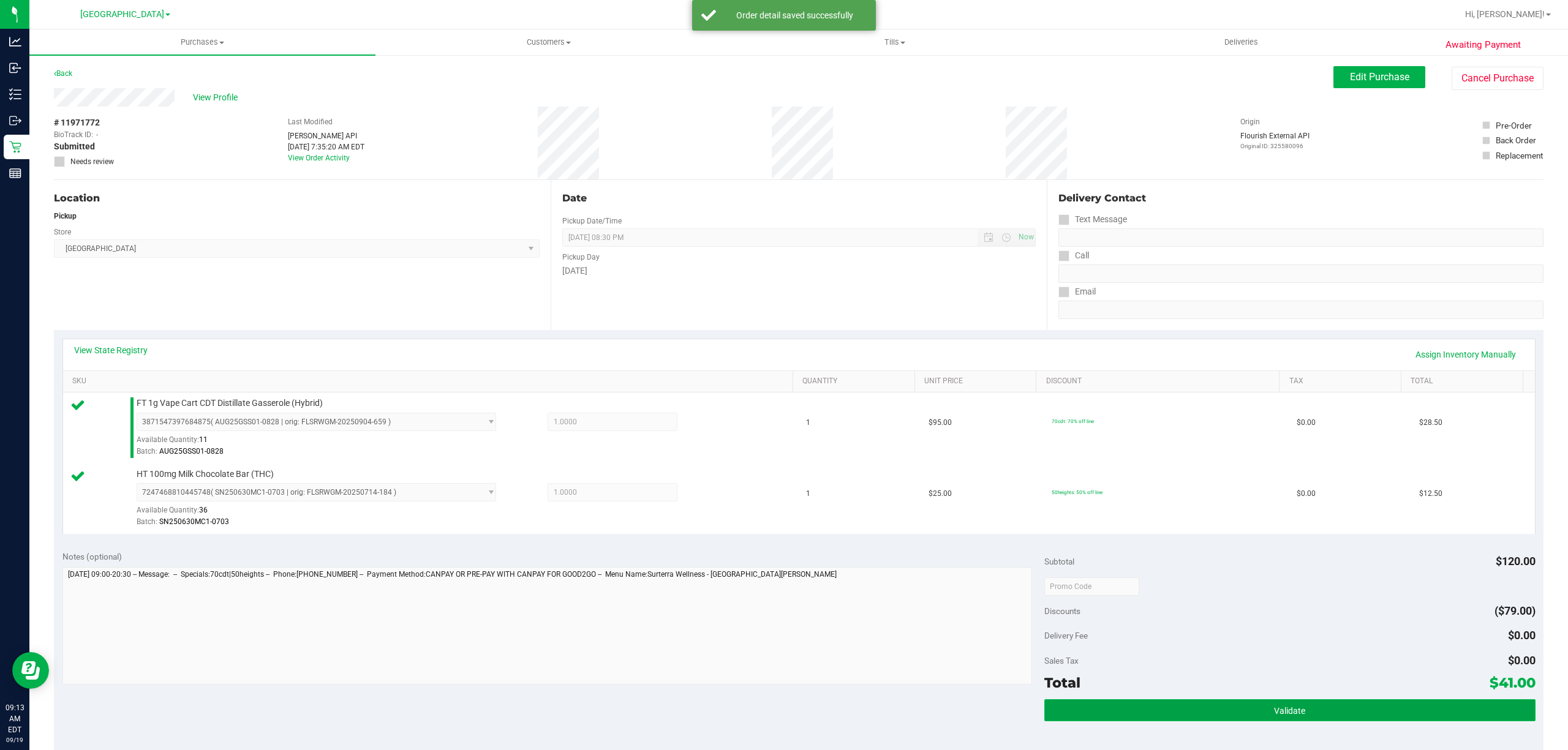
click at [1411, 716] on button "Validate" at bounding box center [1290, 710] width 491 height 22
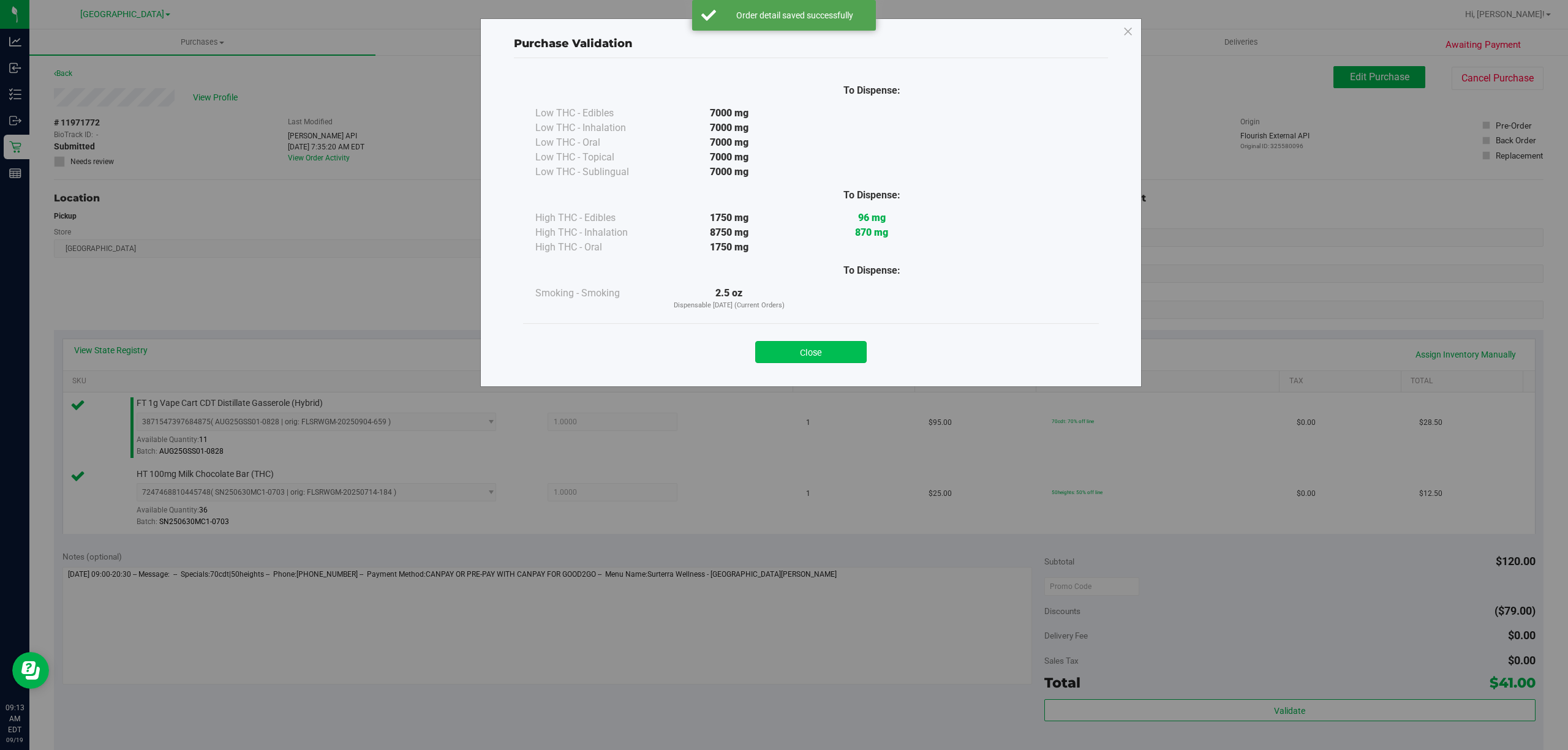
click at [814, 348] on button "Close" at bounding box center [811, 352] width 111 height 22
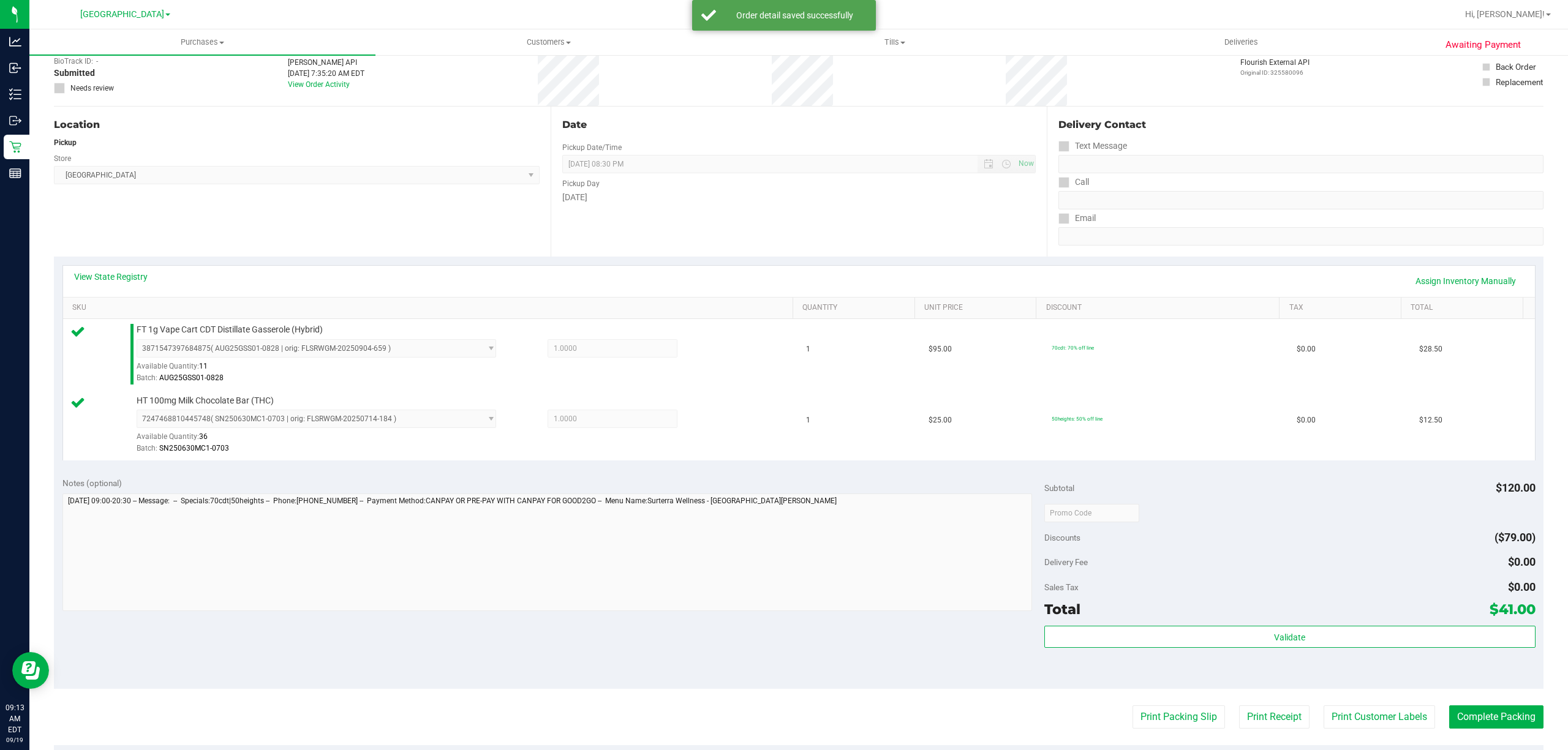
scroll to position [324, 0]
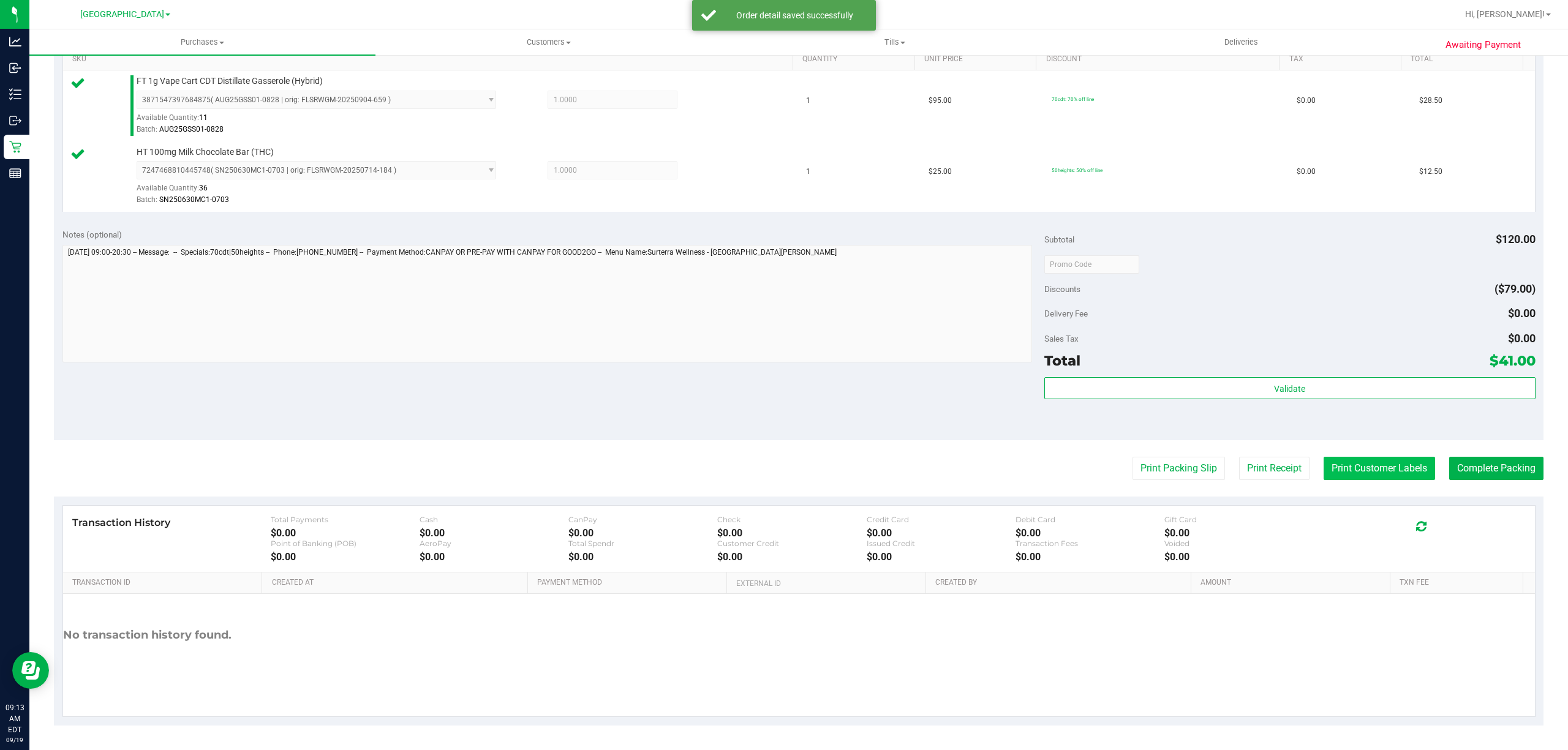
click at [1353, 464] on button "Print Customer Labels" at bounding box center [1379, 468] width 111 height 24
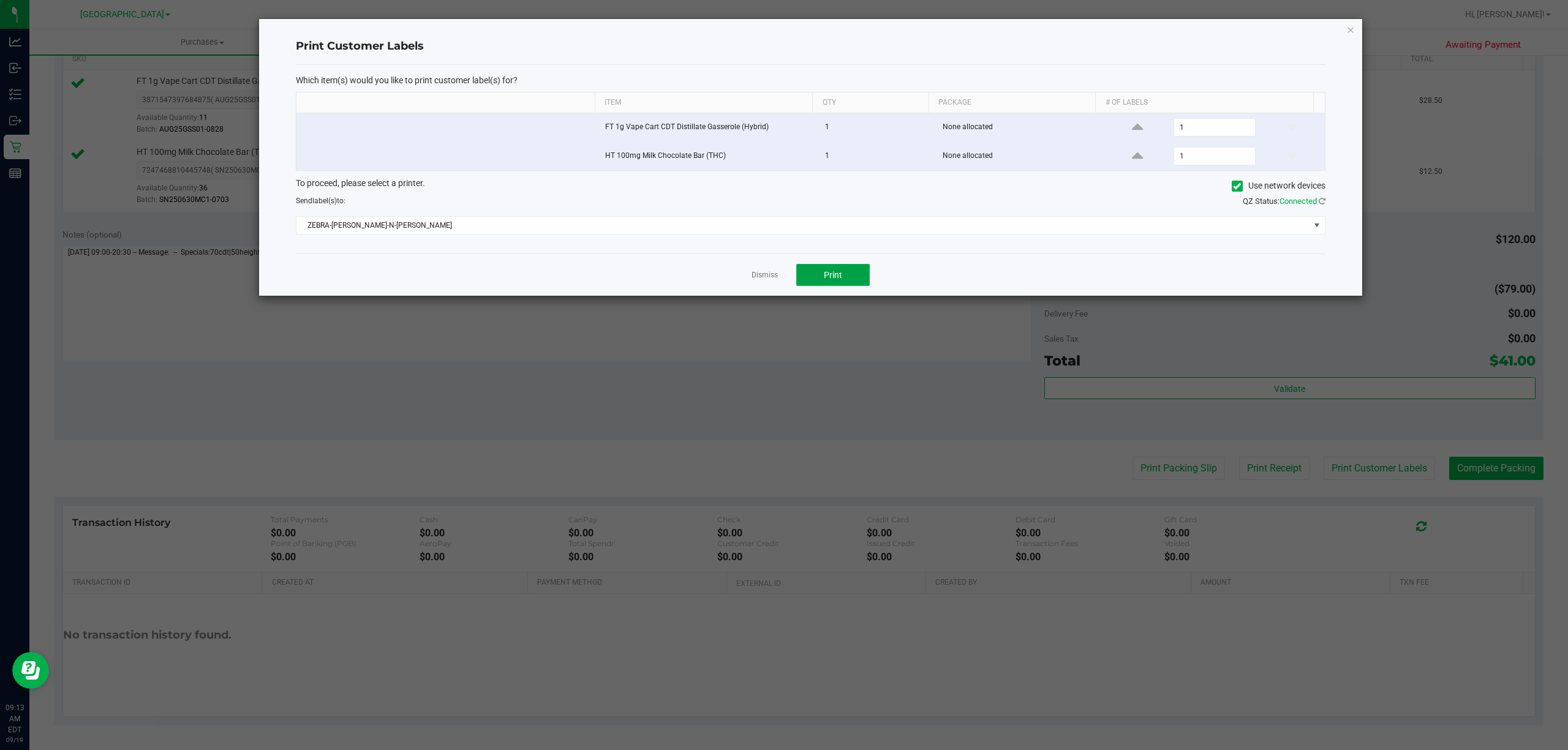
click at [841, 275] on span "Print" at bounding box center [833, 275] width 19 height 10
click at [762, 280] on link "Dismiss" at bounding box center [764, 275] width 27 height 11
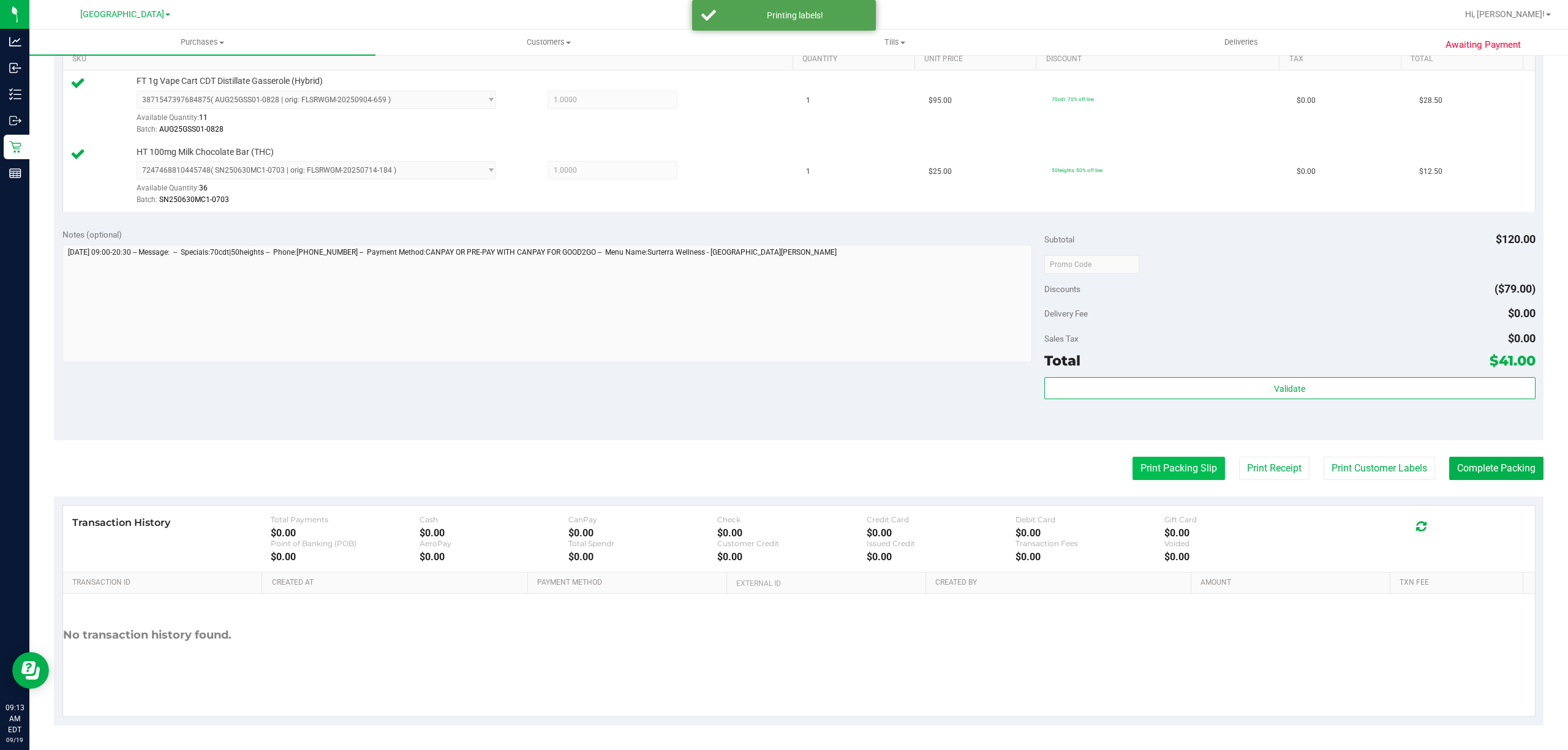
click at [1184, 472] on button "Print Packing Slip" at bounding box center [1178, 468] width 92 height 24
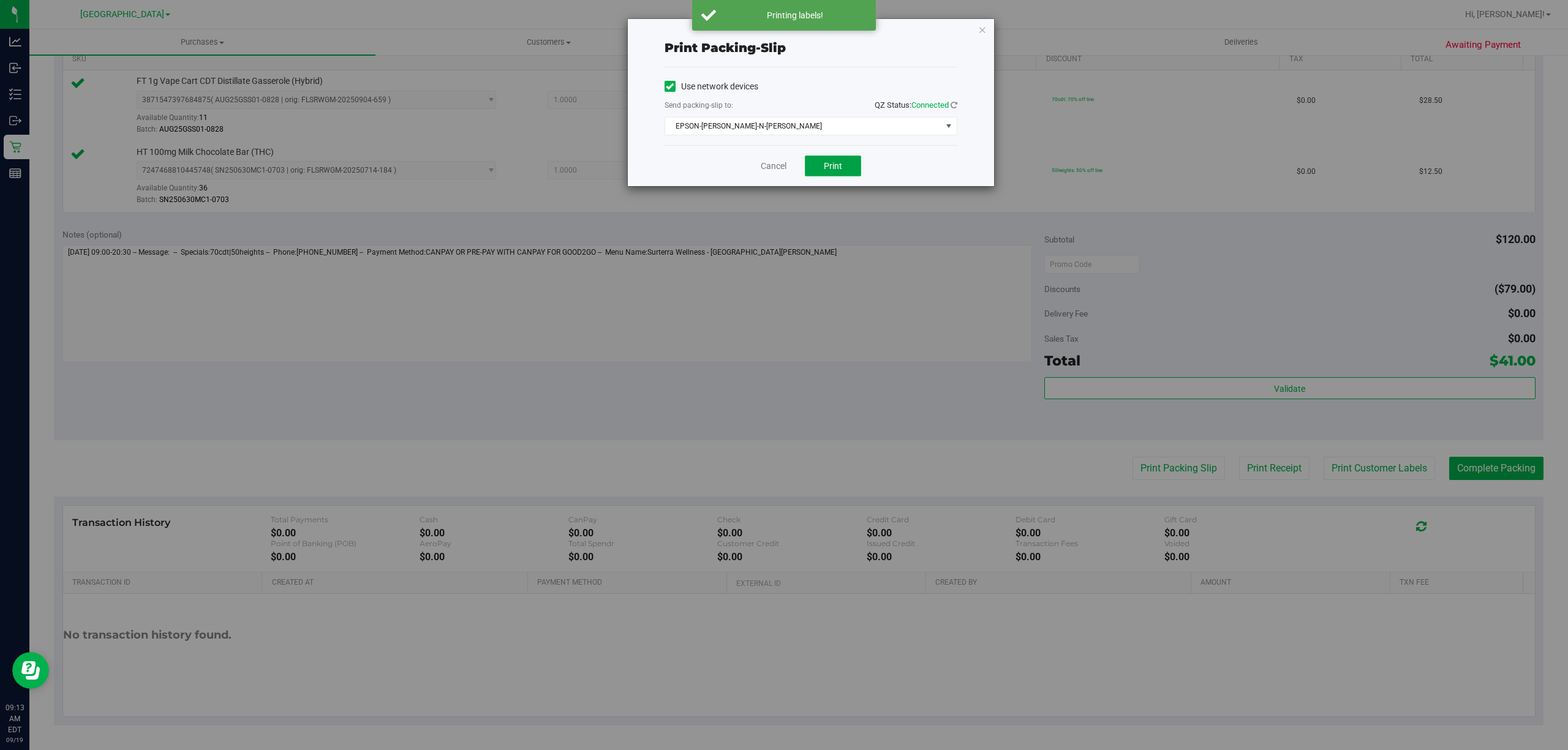
click at [832, 164] on span "Print" at bounding box center [833, 166] width 19 height 10
click at [985, 27] on icon "button" at bounding box center [983, 30] width 9 height 15
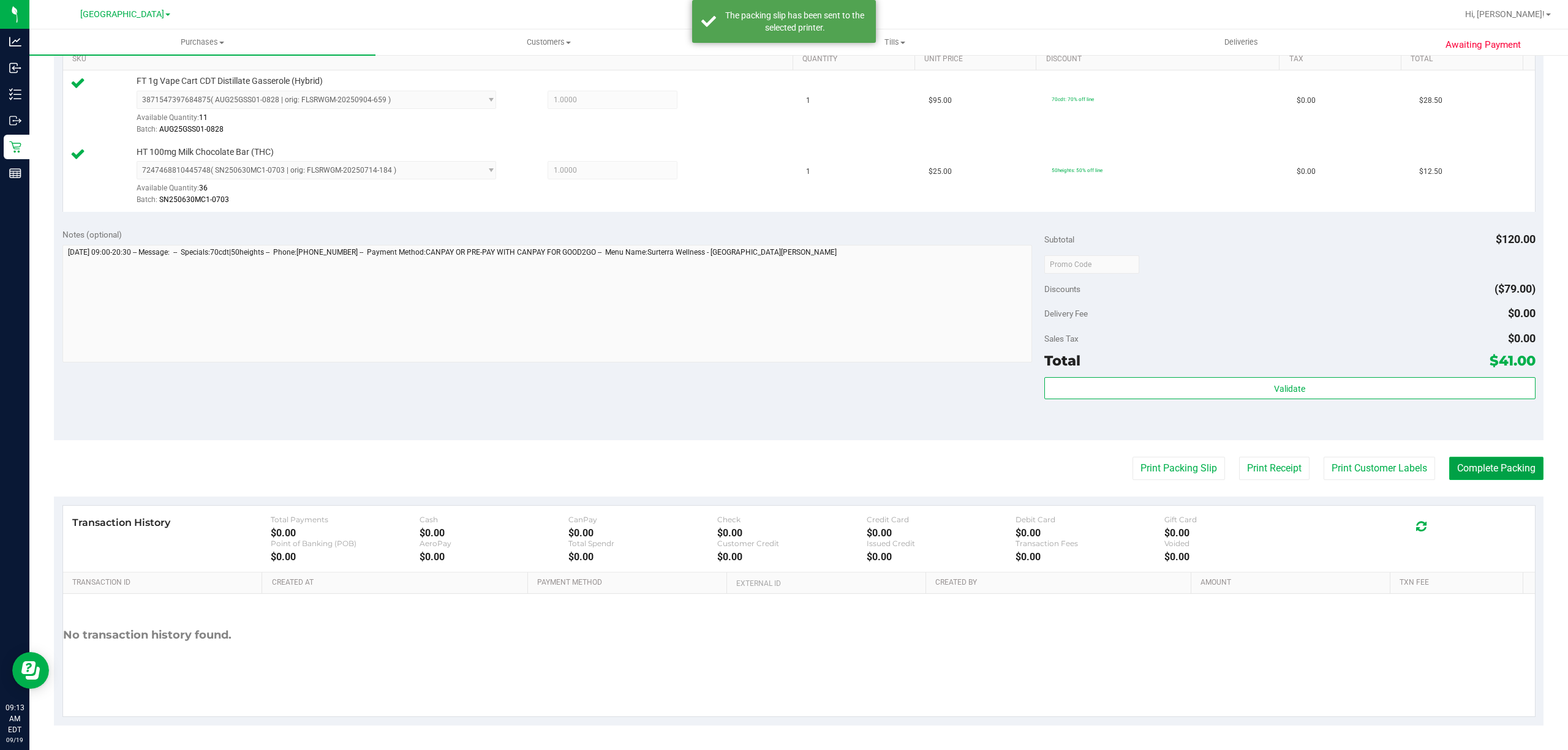
click at [1492, 474] on button "Complete Packing" at bounding box center [1496, 468] width 94 height 24
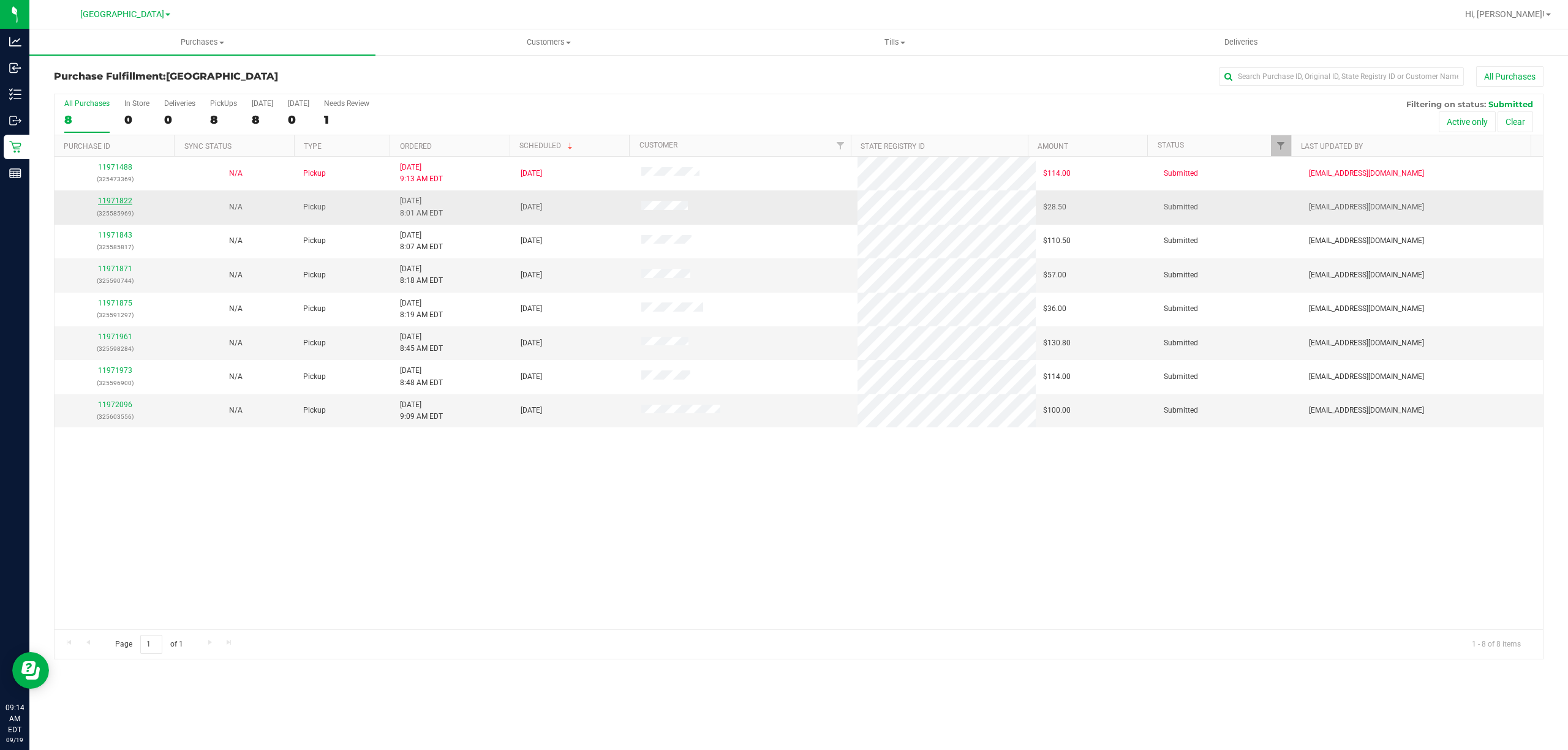
click at [124, 204] on link "11971822" at bounding box center [114, 201] width 34 height 9
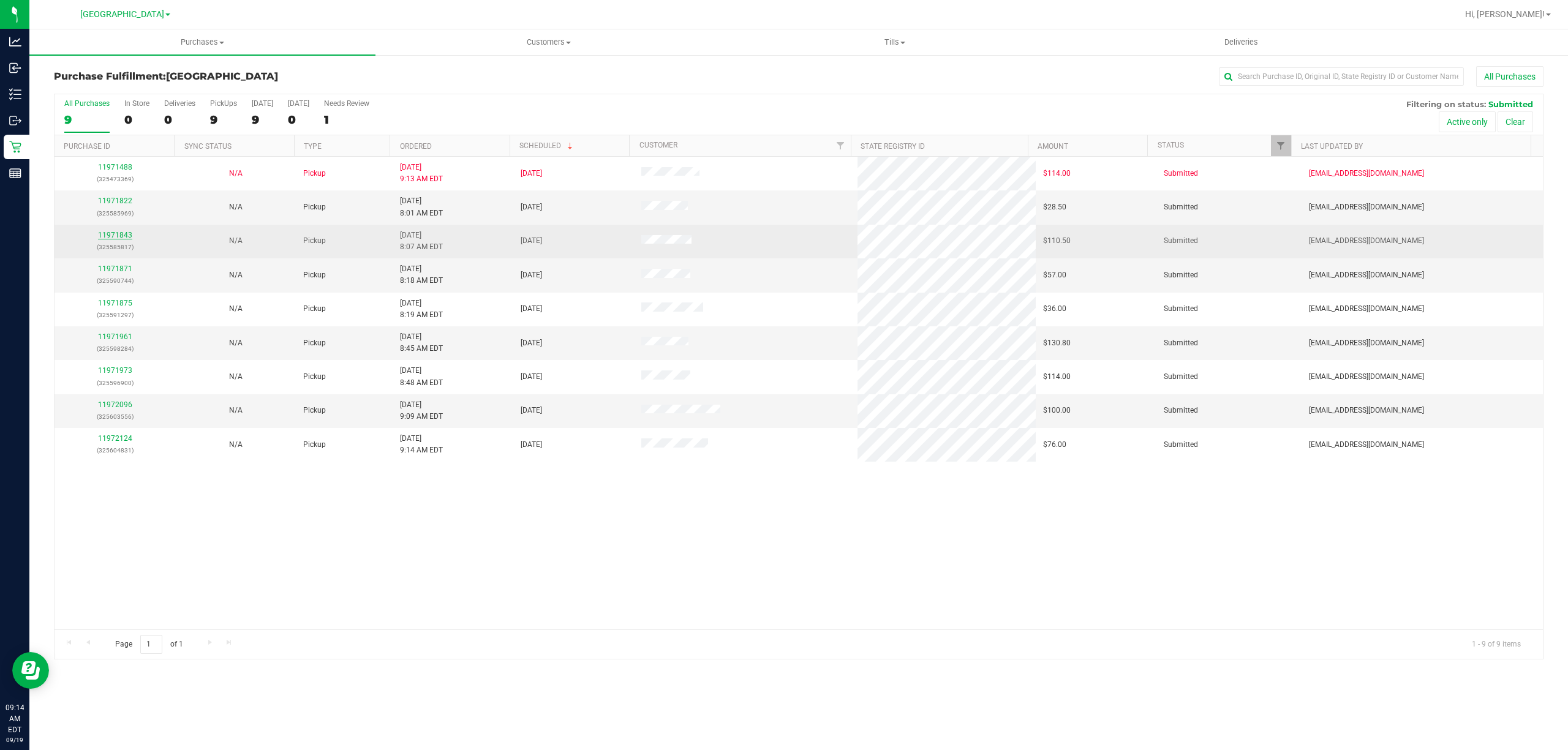
click at [119, 234] on link "11971843" at bounding box center [114, 235] width 34 height 9
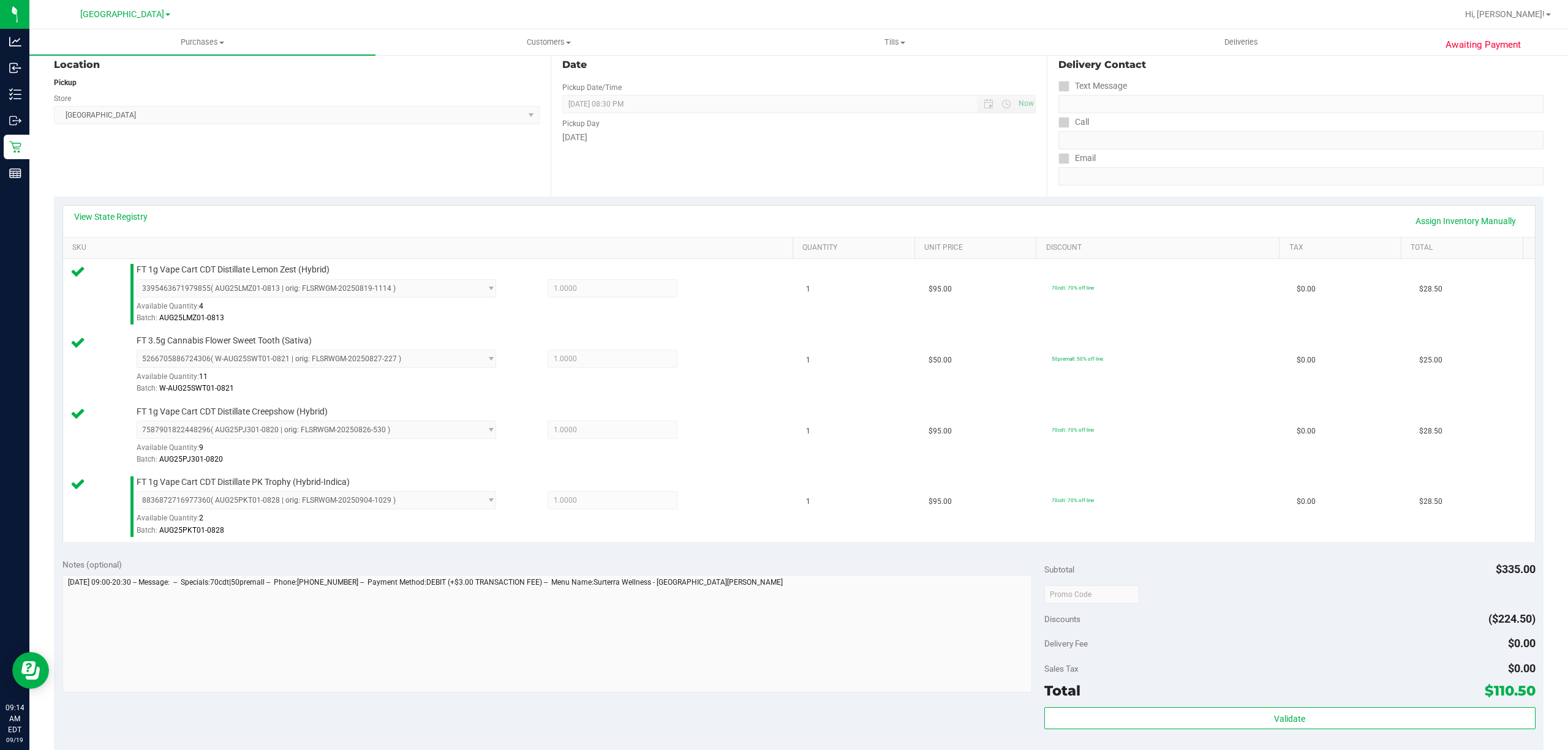
scroll to position [163, 0]
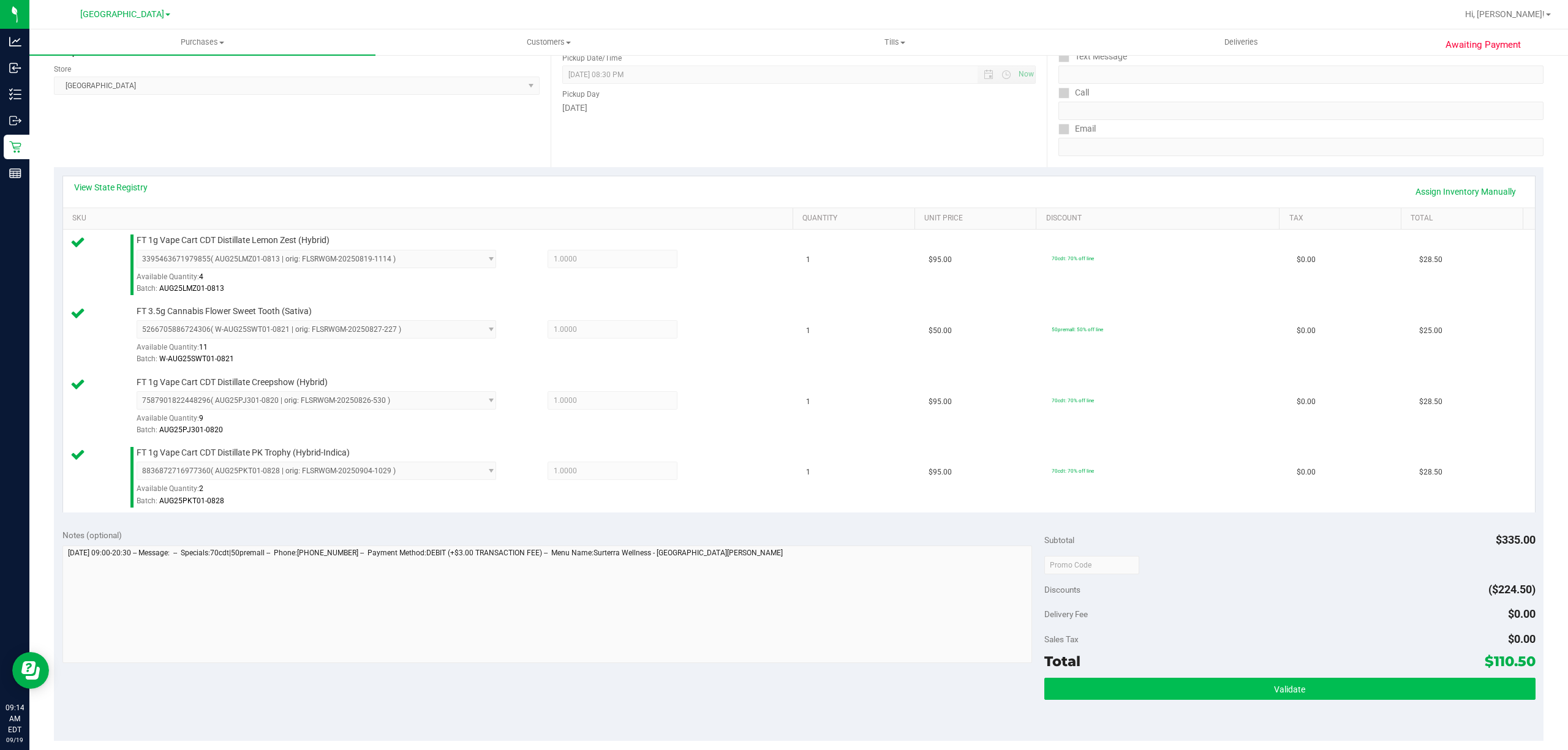
drag, startPoint x: 1268, startPoint y: 706, endPoint x: 1277, endPoint y: 693, distance: 15.8
click at [1270, 699] on div "Validate" at bounding box center [1290, 705] width 491 height 55
click at [1279, 691] on span "Validate" at bounding box center [1290, 690] width 31 height 10
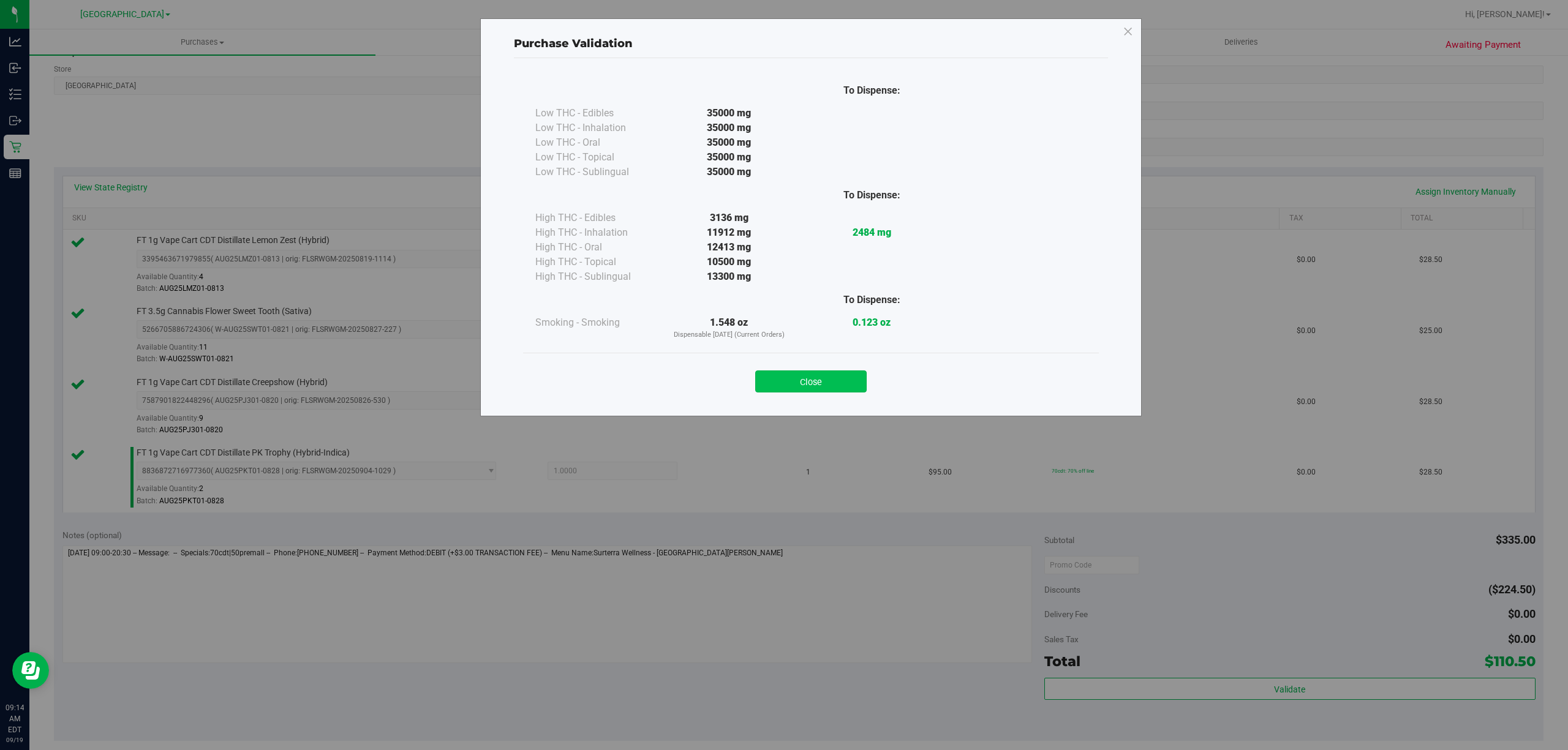
click at [790, 381] on button "Close" at bounding box center [811, 382] width 111 height 22
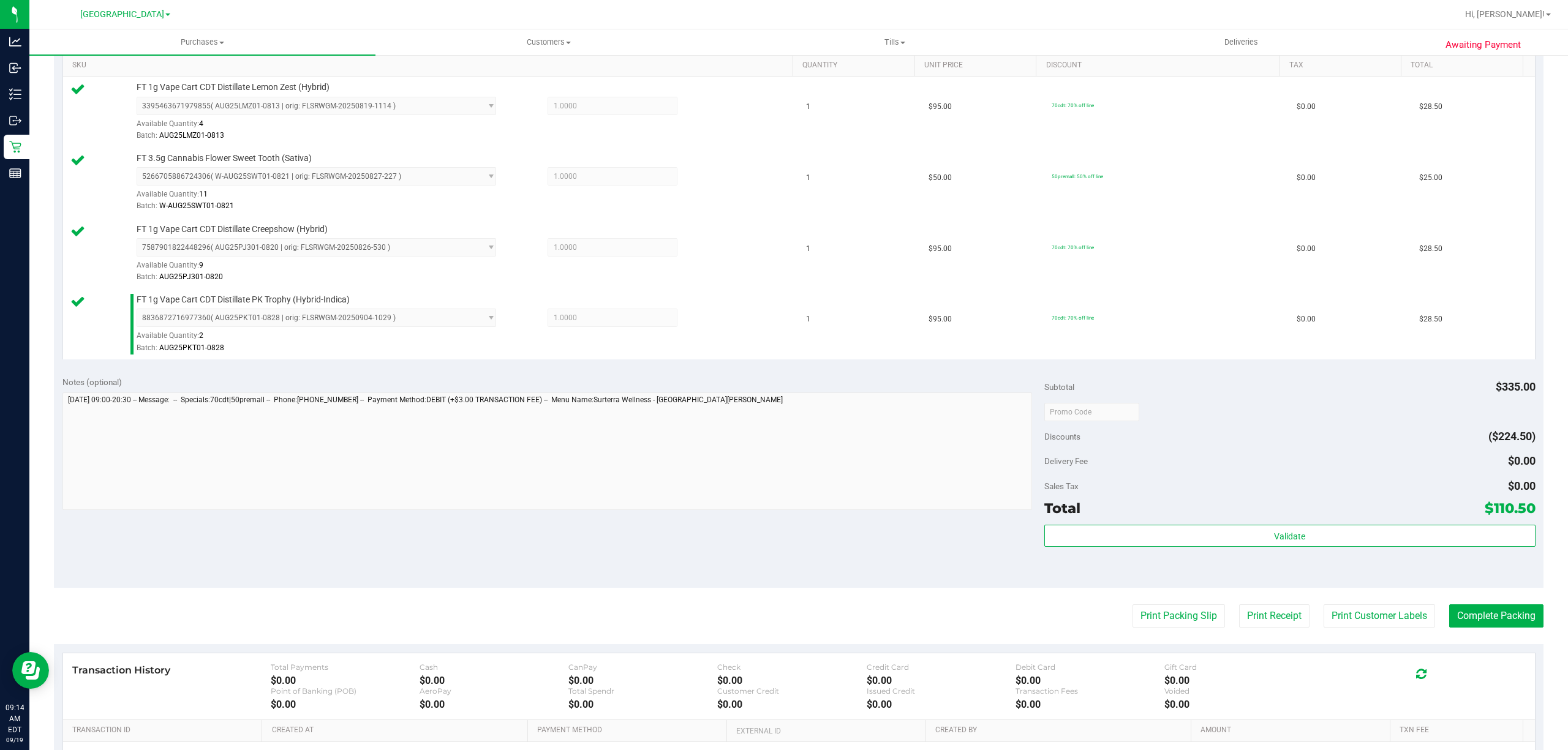
scroll to position [408, 0]
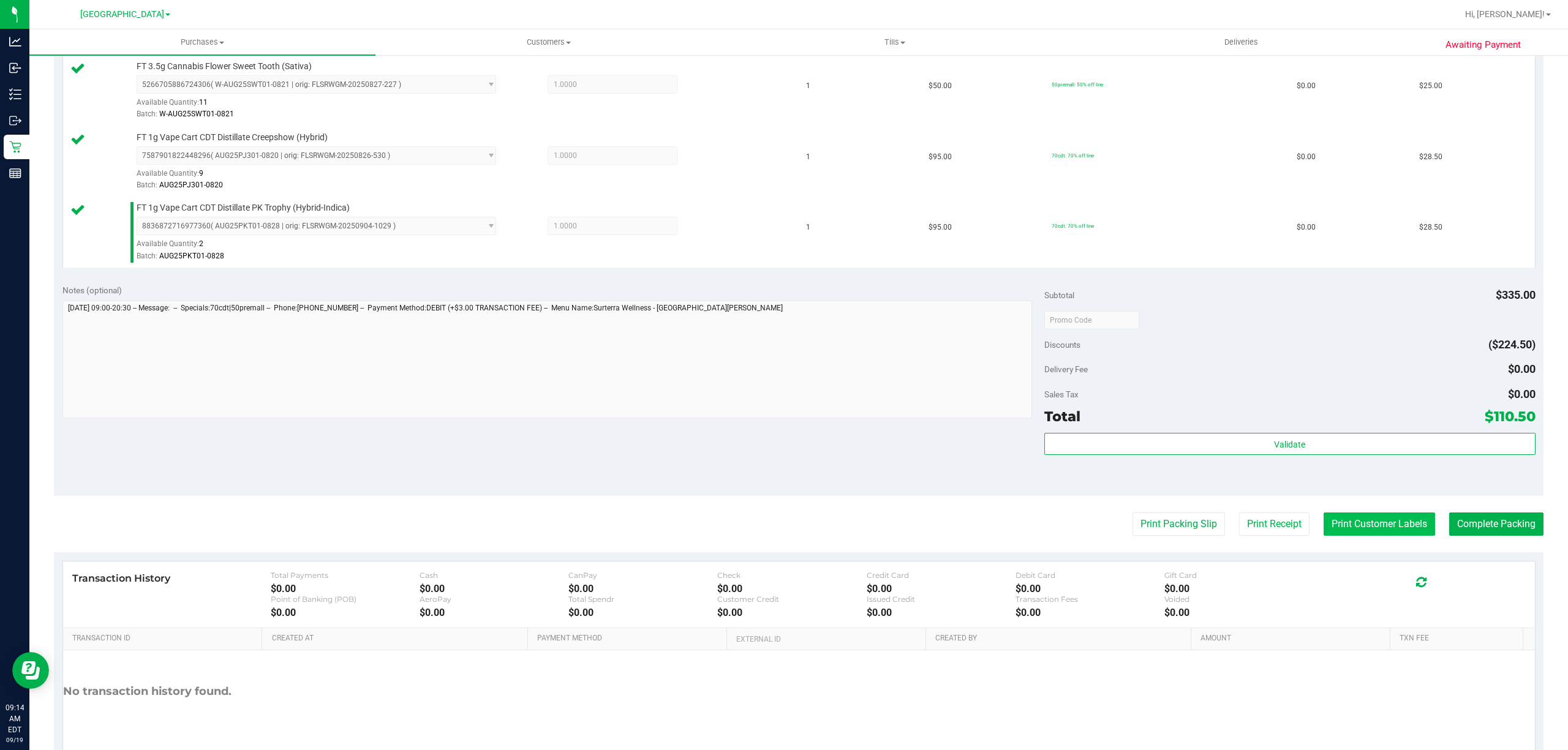
click at [1394, 528] on button "Print Customer Labels" at bounding box center [1379, 524] width 111 height 24
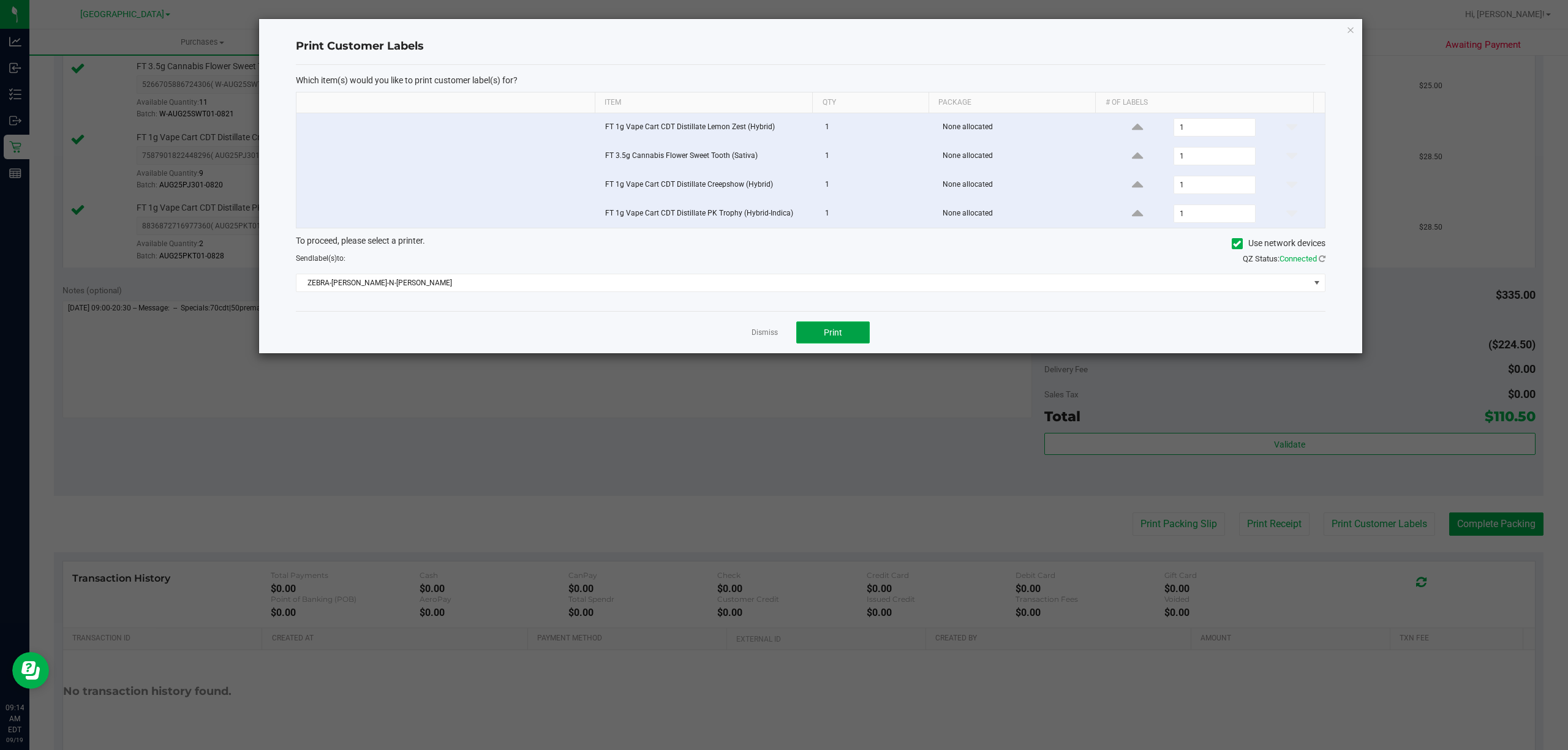
click at [824, 330] on span "Print" at bounding box center [833, 333] width 19 height 10
click at [765, 338] on link "Dismiss" at bounding box center [764, 333] width 27 height 11
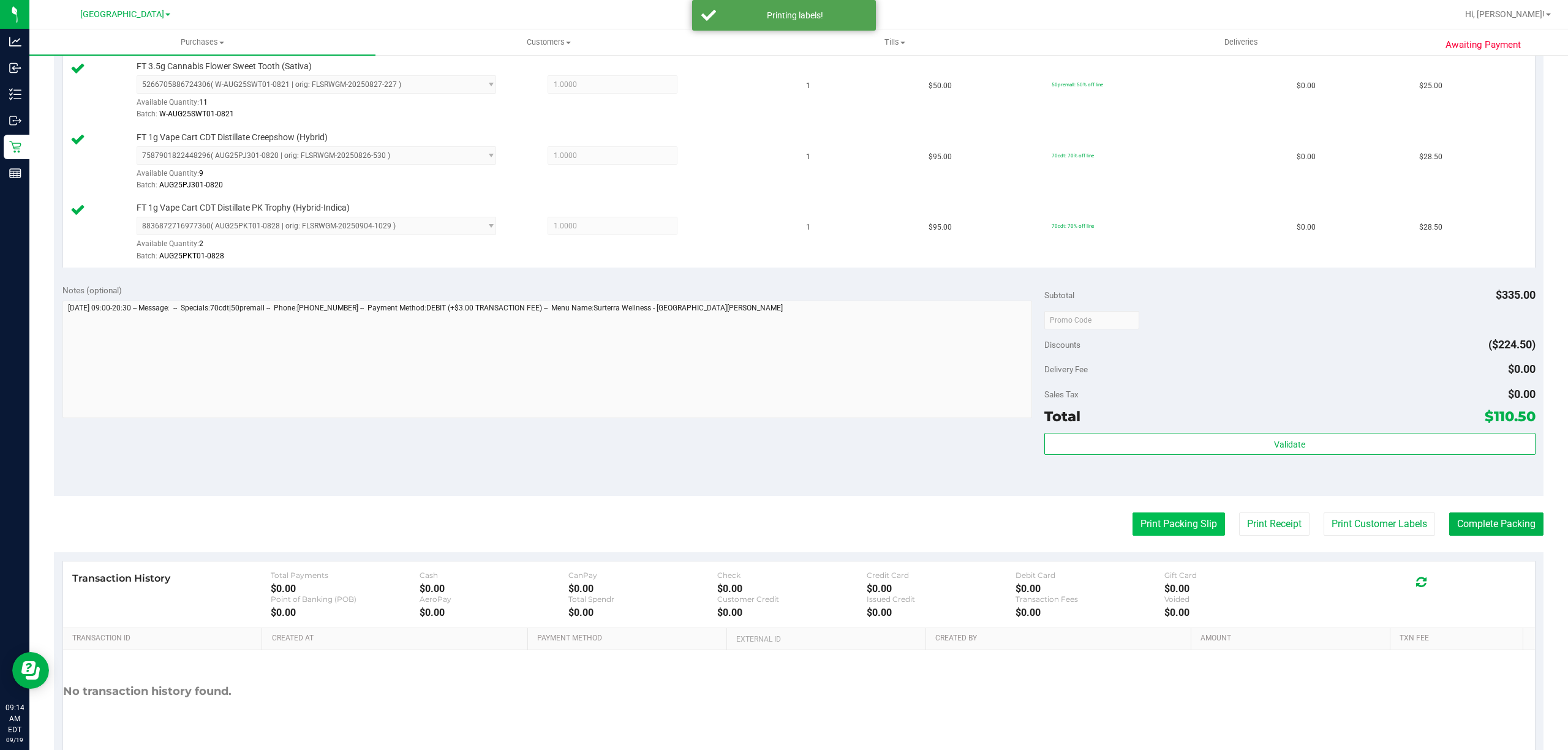
click at [1194, 529] on button "Print Packing Slip" at bounding box center [1178, 524] width 92 height 24
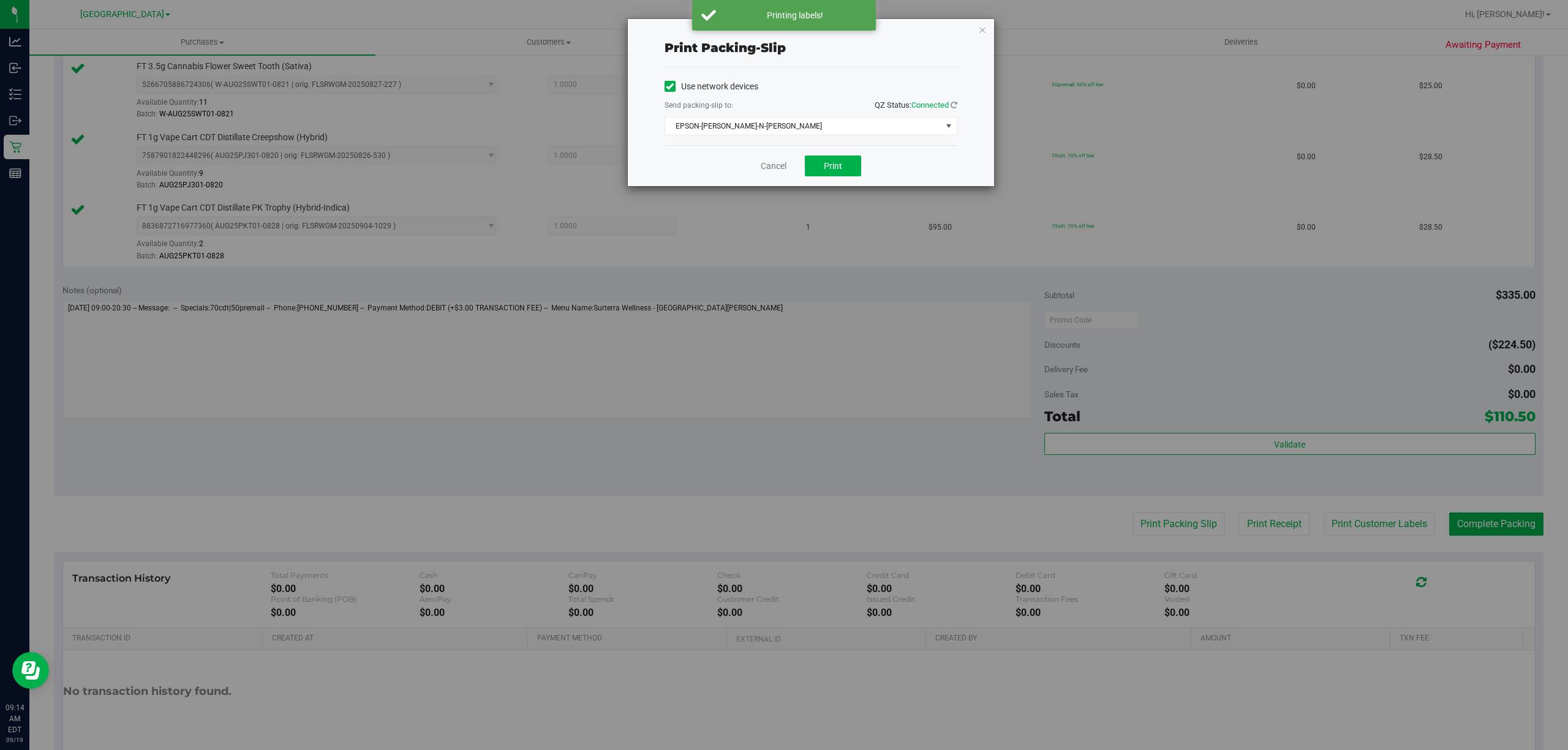
click at [834, 155] on div "Cancel Print" at bounding box center [811, 166] width 293 height 41
click at [839, 158] on button "Print" at bounding box center [833, 166] width 56 height 21
click at [983, 27] on icon "button" at bounding box center [983, 30] width 9 height 15
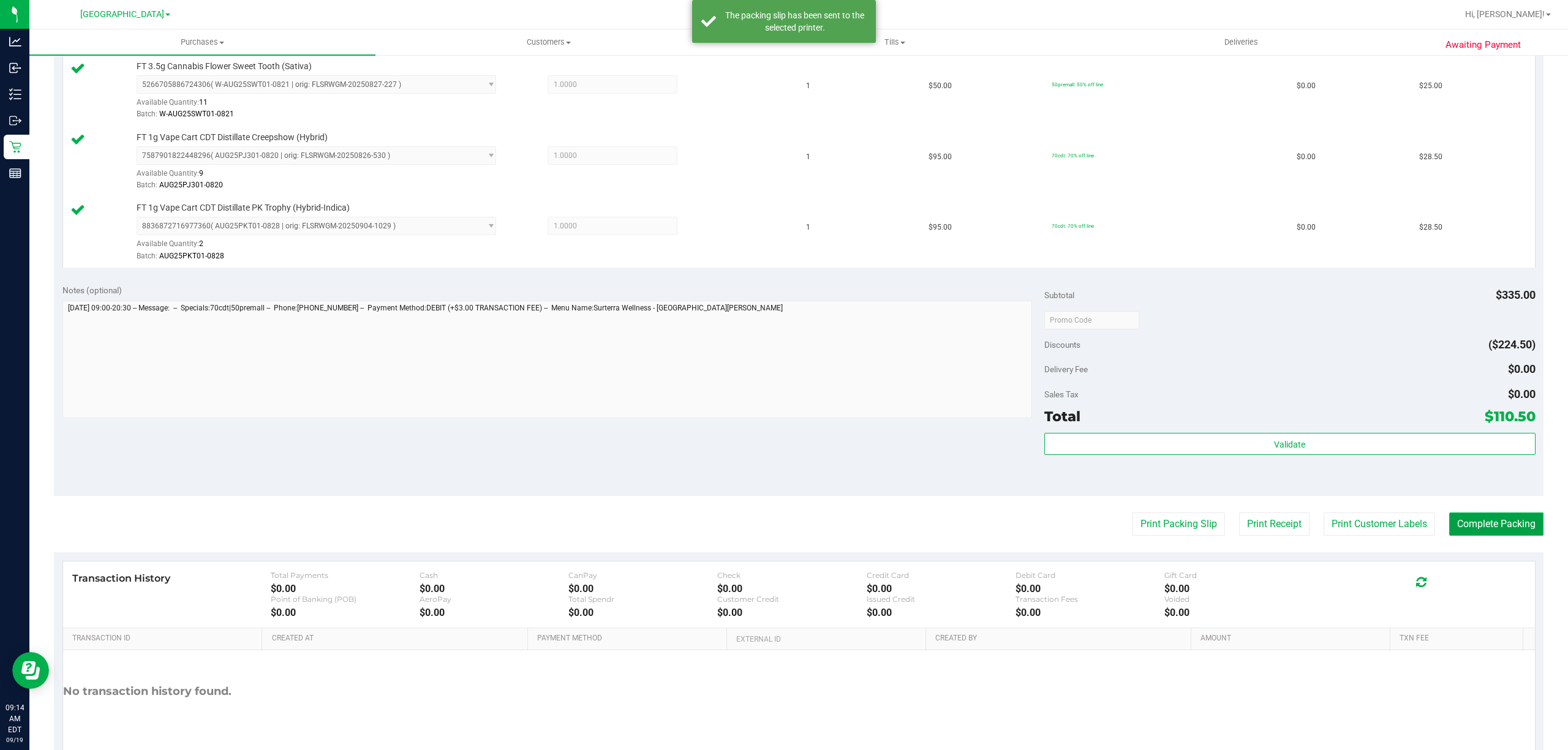
click at [1509, 525] on button "Complete Packing" at bounding box center [1496, 524] width 94 height 24
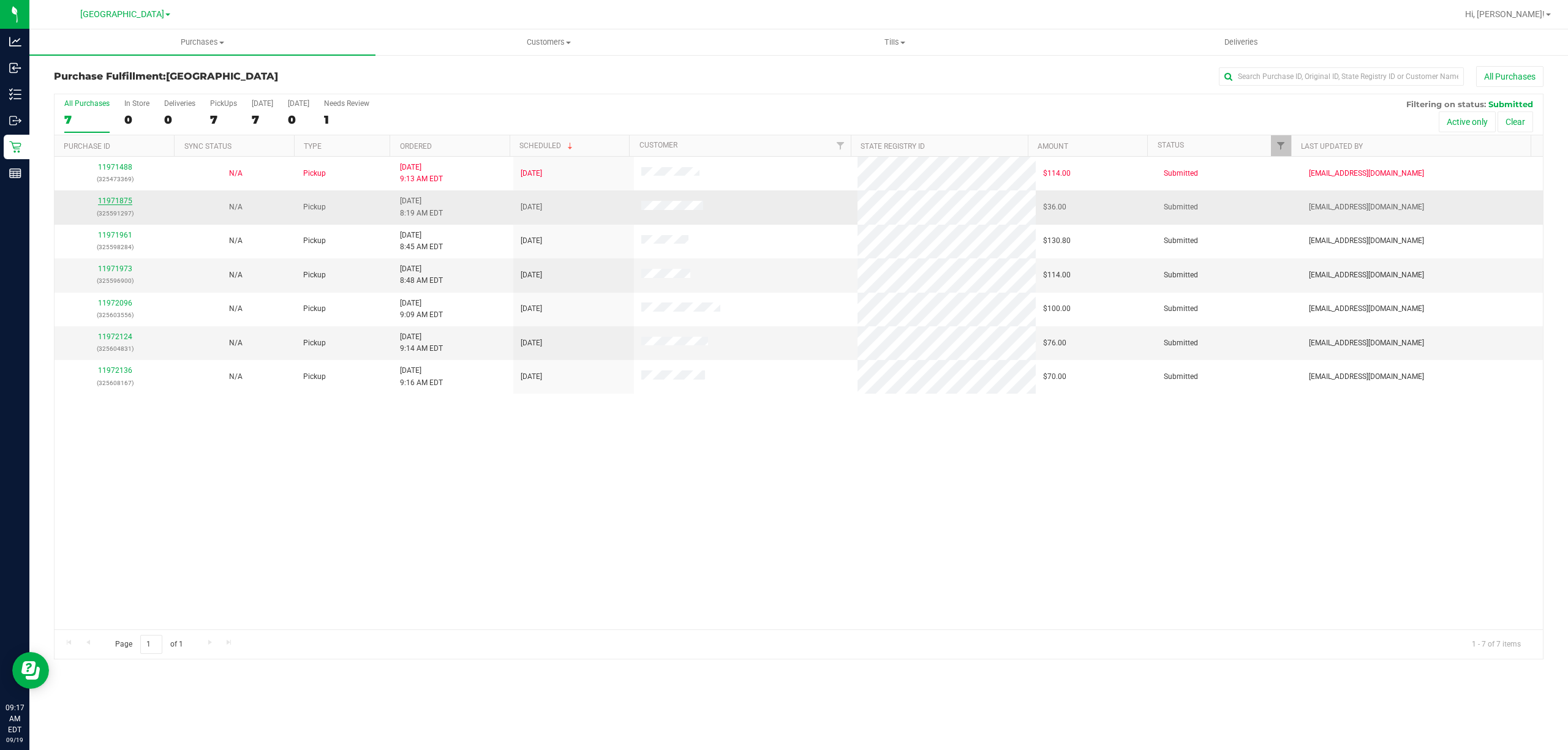
click at [123, 199] on link "11971875" at bounding box center [114, 201] width 34 height 9
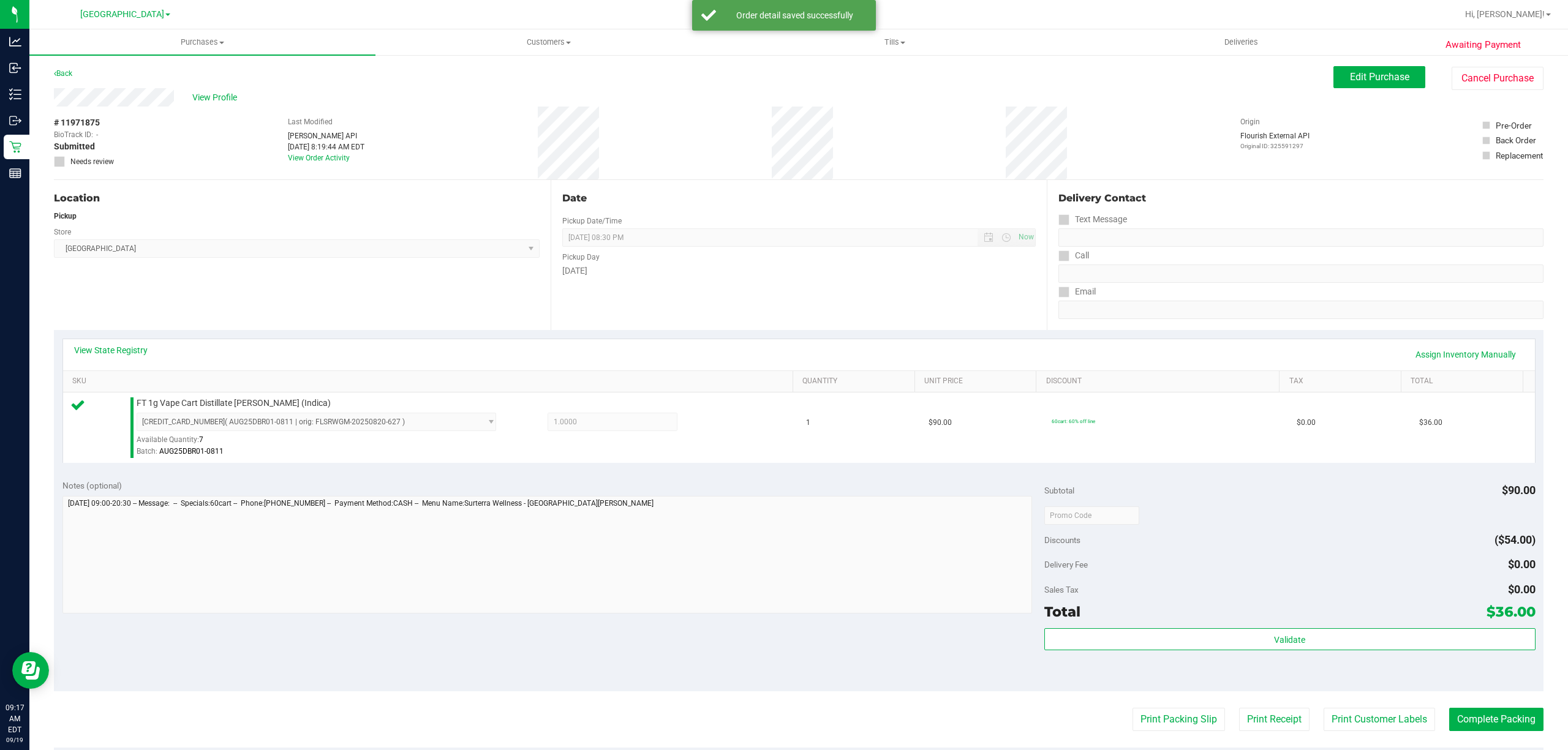
click at [1326, 655] on div "Validate" at bounding box center [1290, 655] width 491 height 55
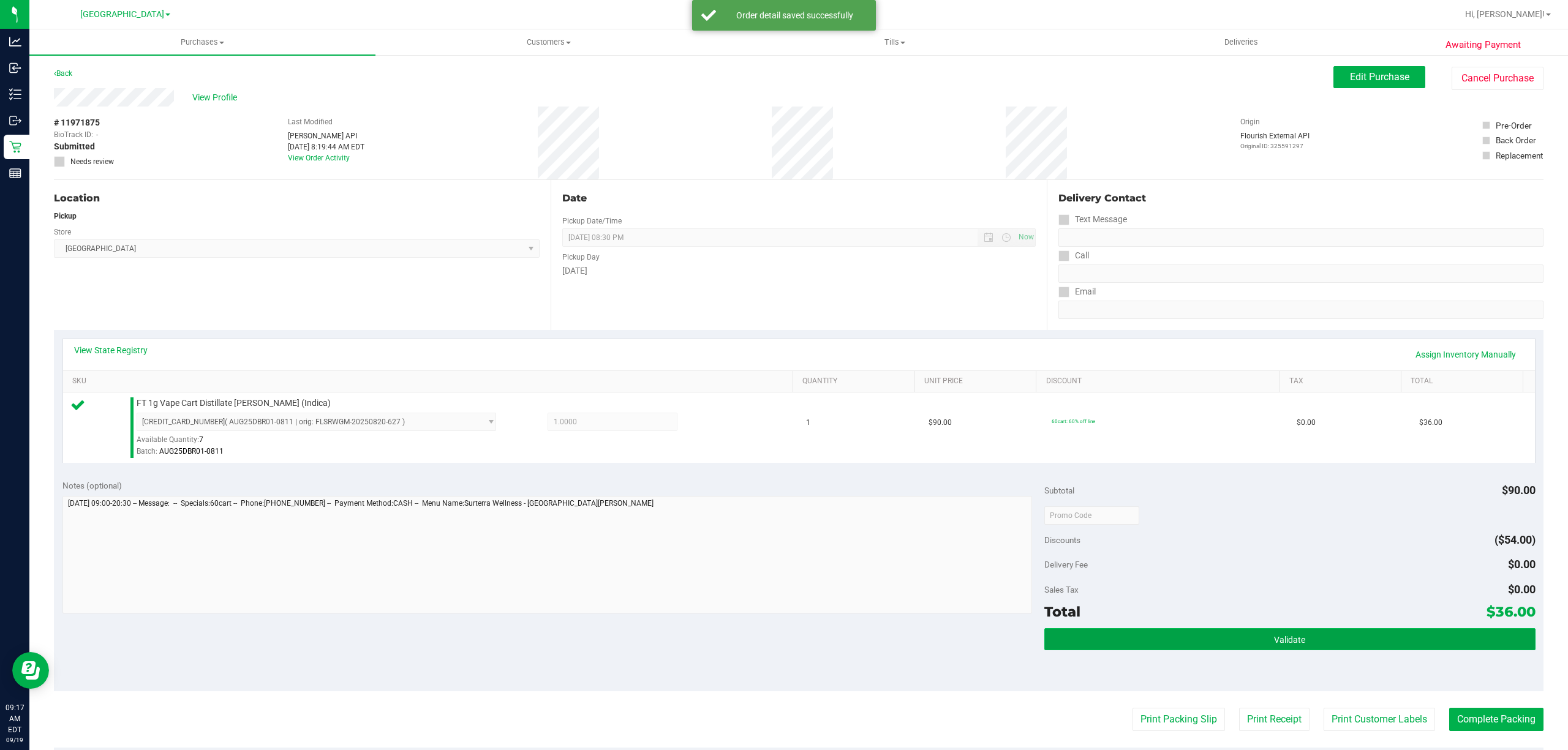
click at [1332, 649] on button "Validate" at bounding box center [1290, 639] width 491 height 22
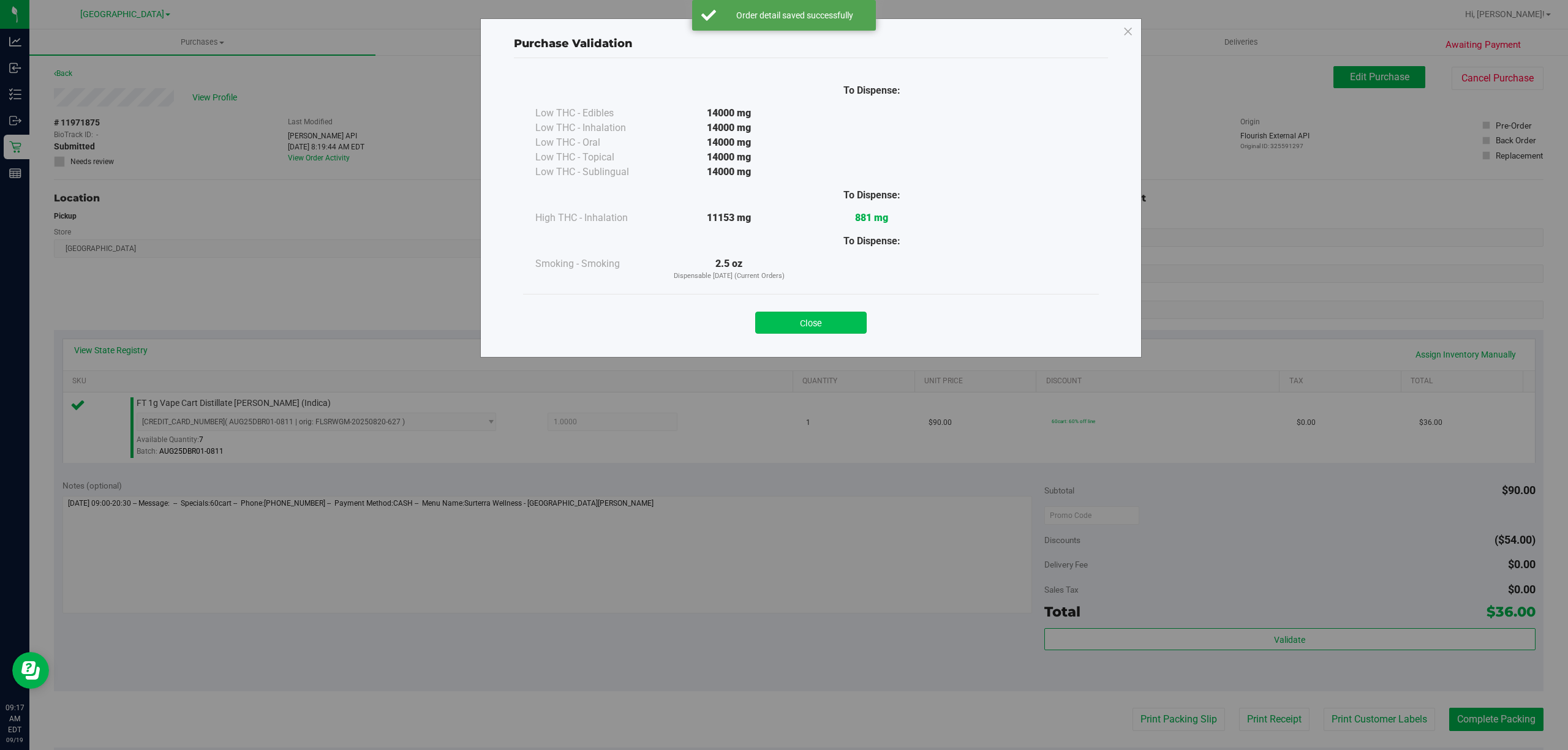
click at [789, 329] on button "Close" at bounding box center [811, 323] width 111 height 22
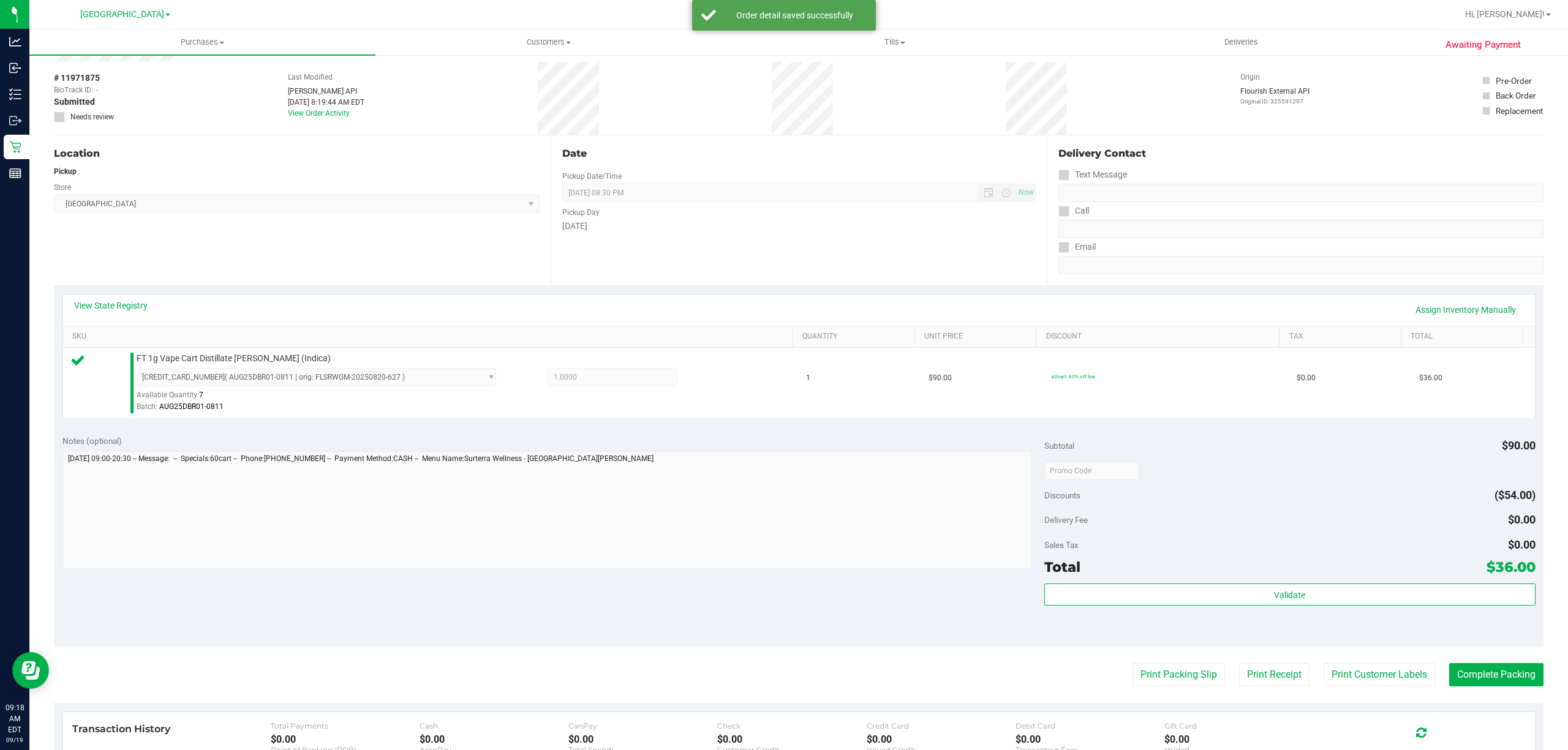
scroll to position [82, 0]
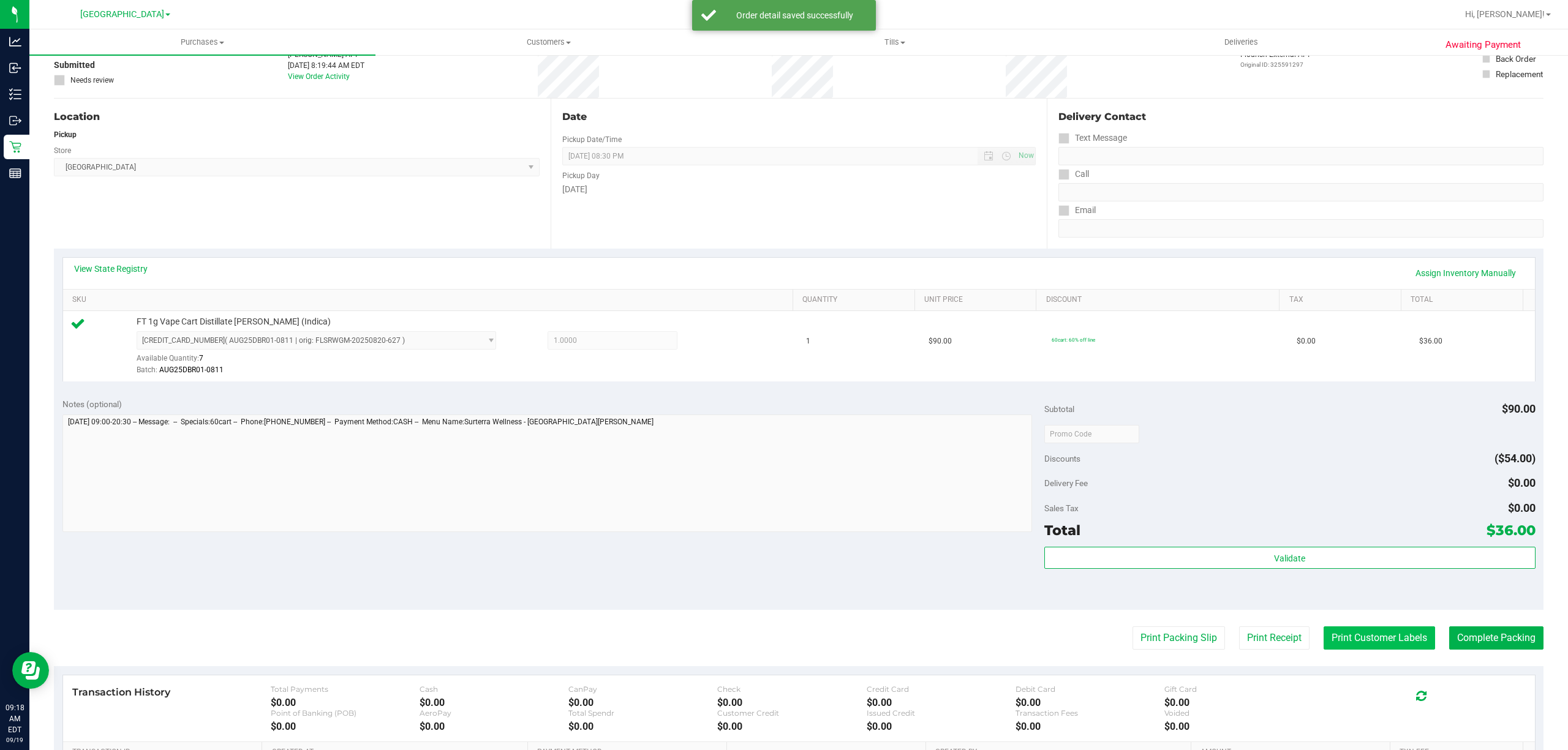
click at [1373, 637] on button "Print Customer Labels" at bounding box center [1379, 639] width 111 height 24
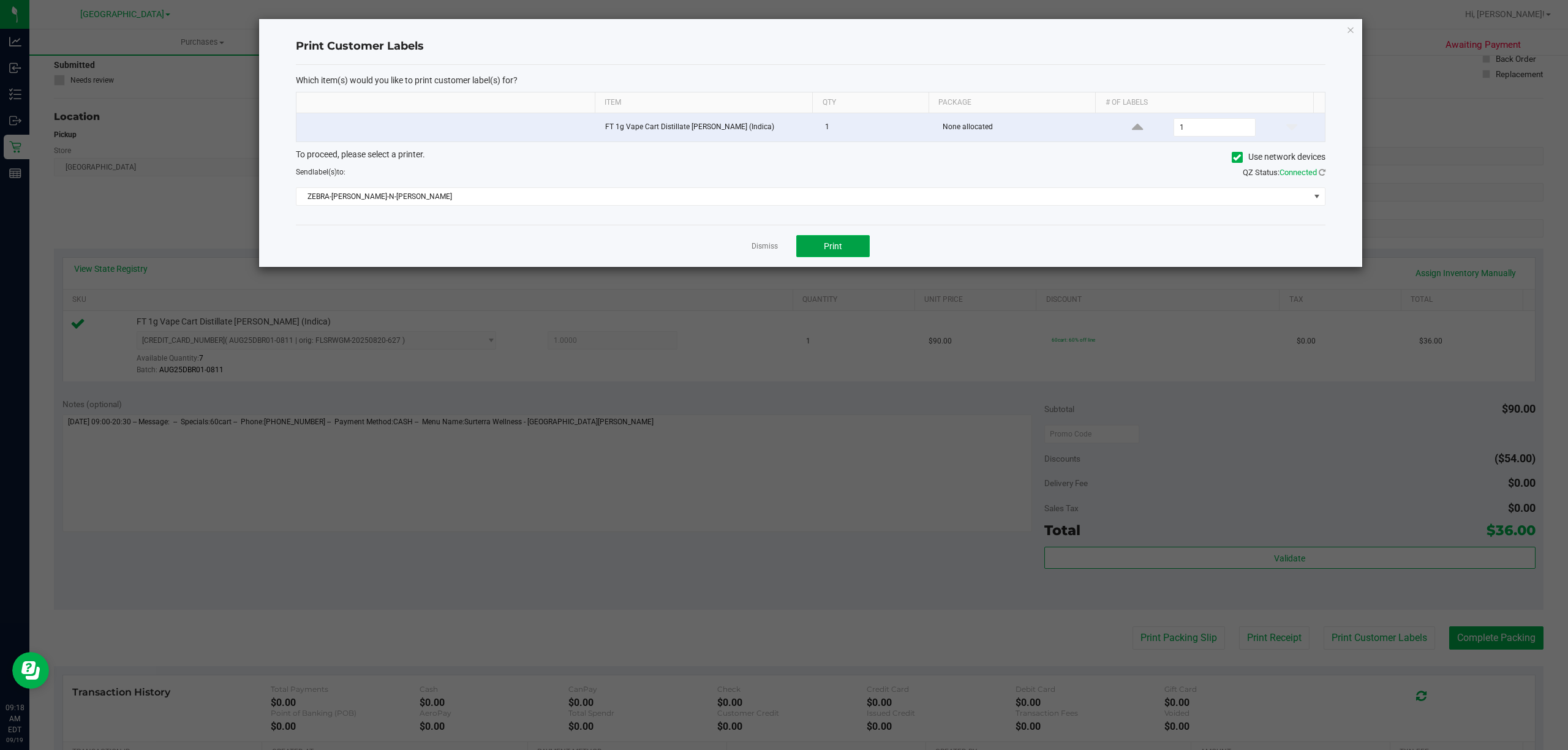
click at [835, 248] on span "Print" at bounding box center [833, 246] width 19 height 10
click at [770, 246] on link "Dismiss" at bounding box center [764, 246] width 27 height 11
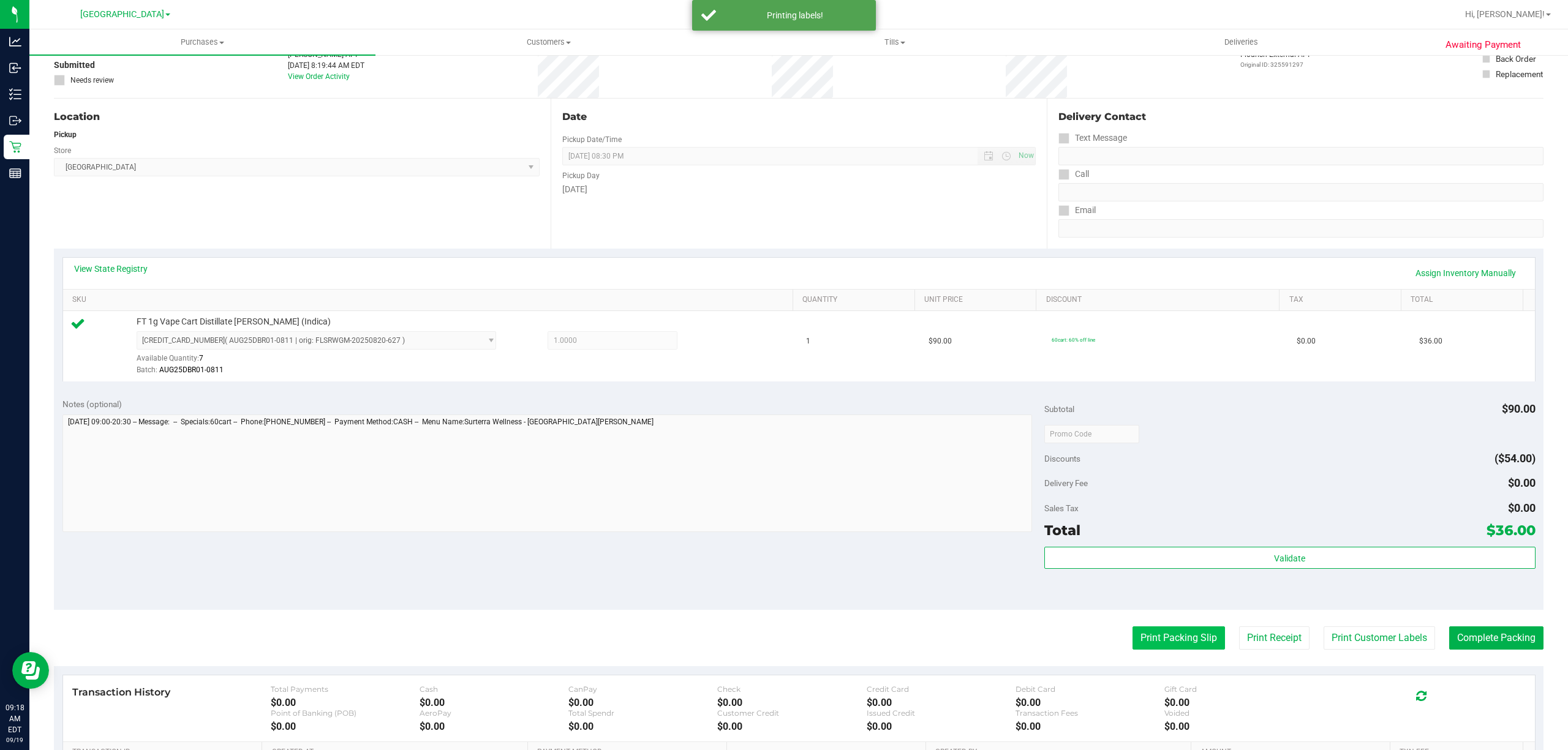
click at [1155, 630] on purchase-details "Back Edit Purchase Cancel Purchase View Profile # 11971875 BioTrack ID: - Submi…" at bounding box center [798, 440] width 1489 height 911
click at [1157, 633] on button "Print Packing Slip" at bounding box center [1178, 639] width 92 height 24
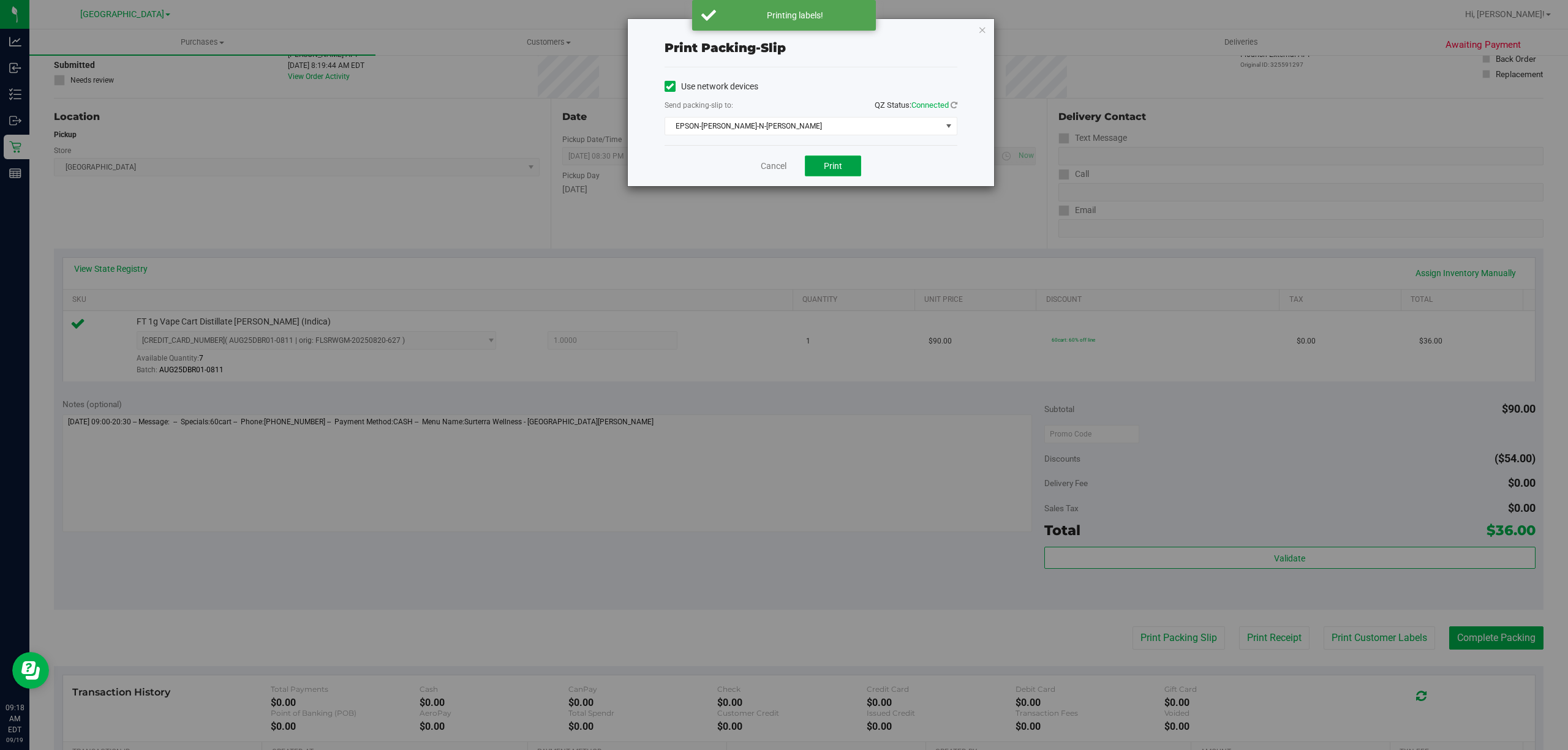
click at [826, 170] on span "Print" at bounding box center [833, 166] width 19 height 10
click at [985, 32] on icon "button" at bounding box center [983, 30] width 9 height 15
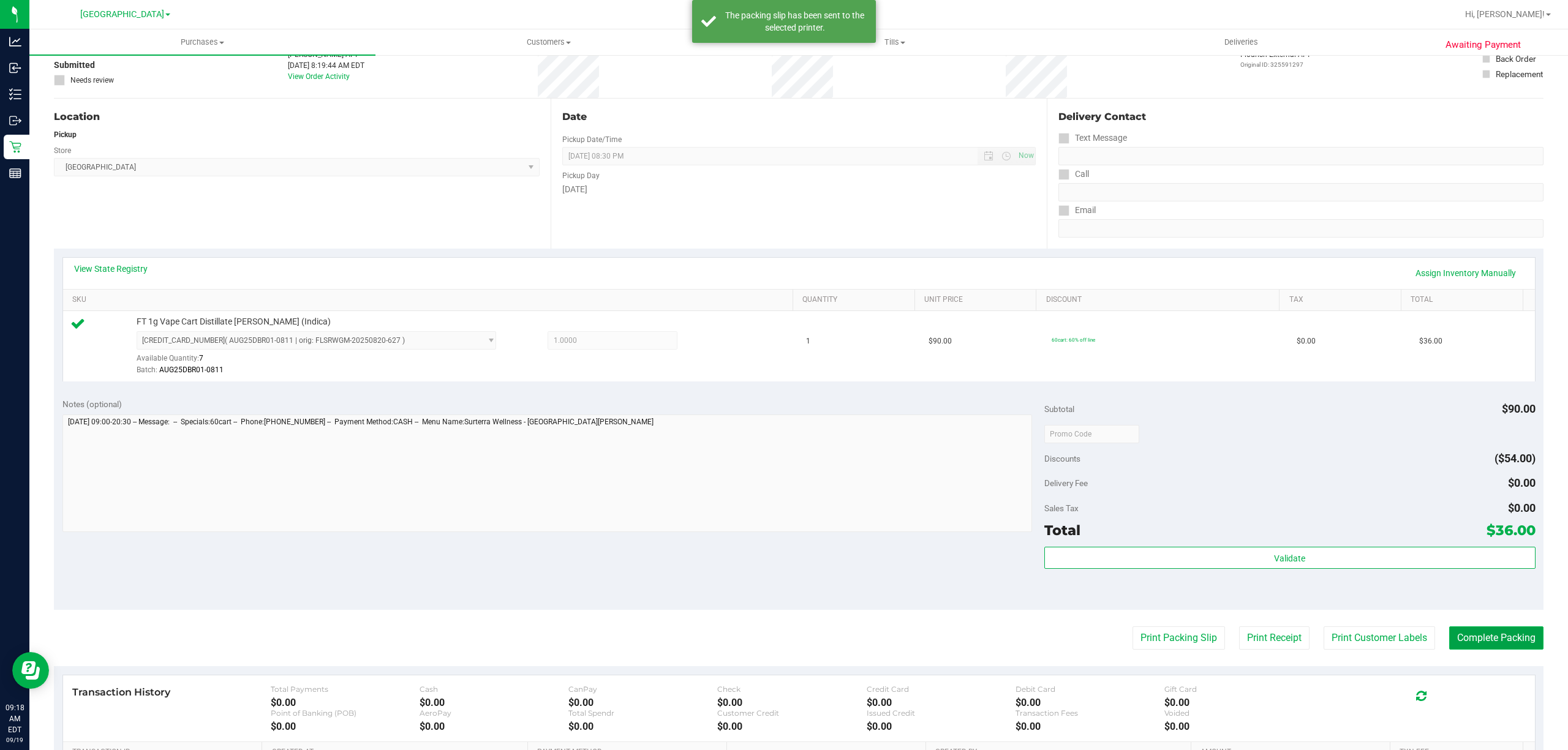
click at [1501, 644] on button "Complete Packing" at bounding box center [1496, 639] width 94 height 24
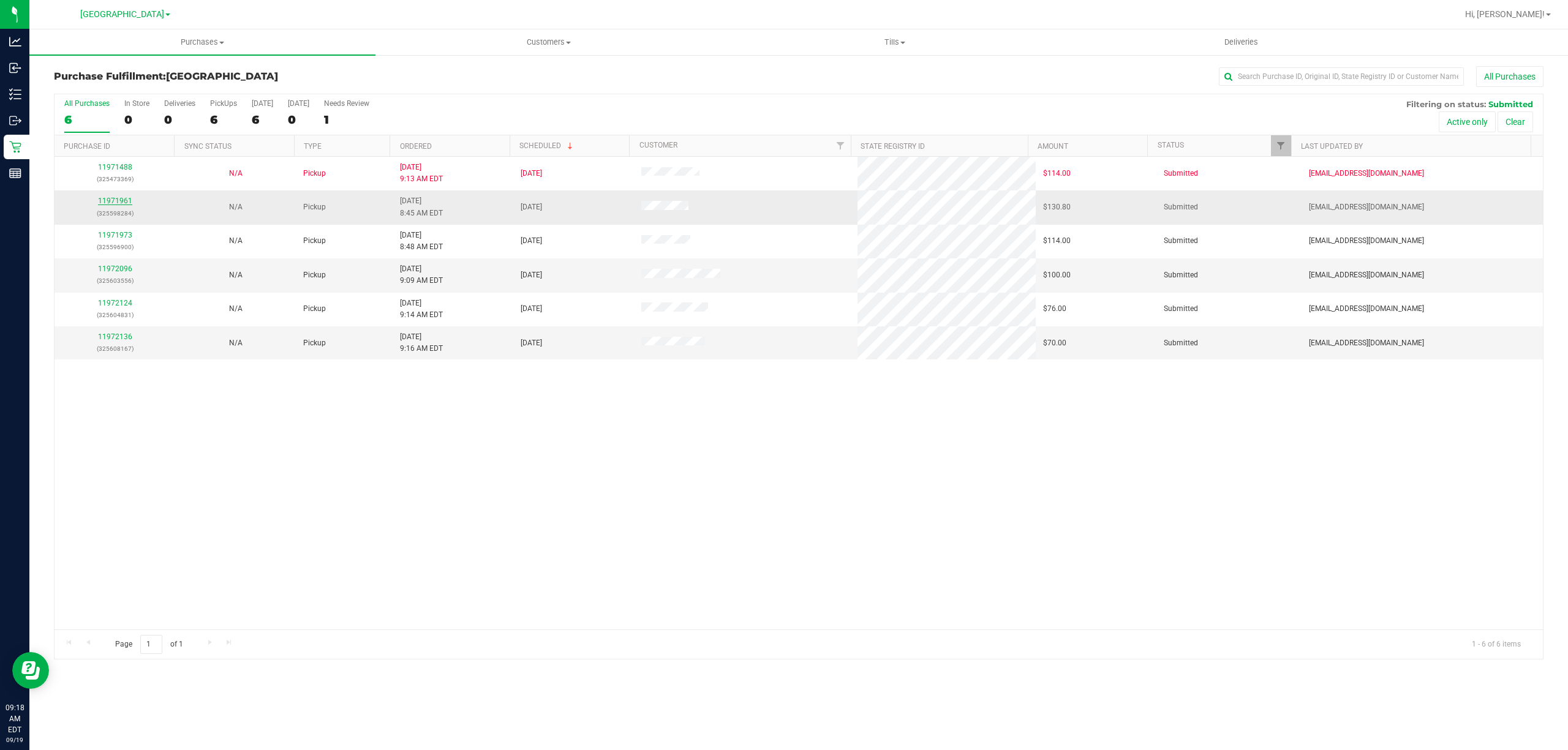
click at [113, 205] on link "11971961" at bounding box center [114, 201] width 34 height 9
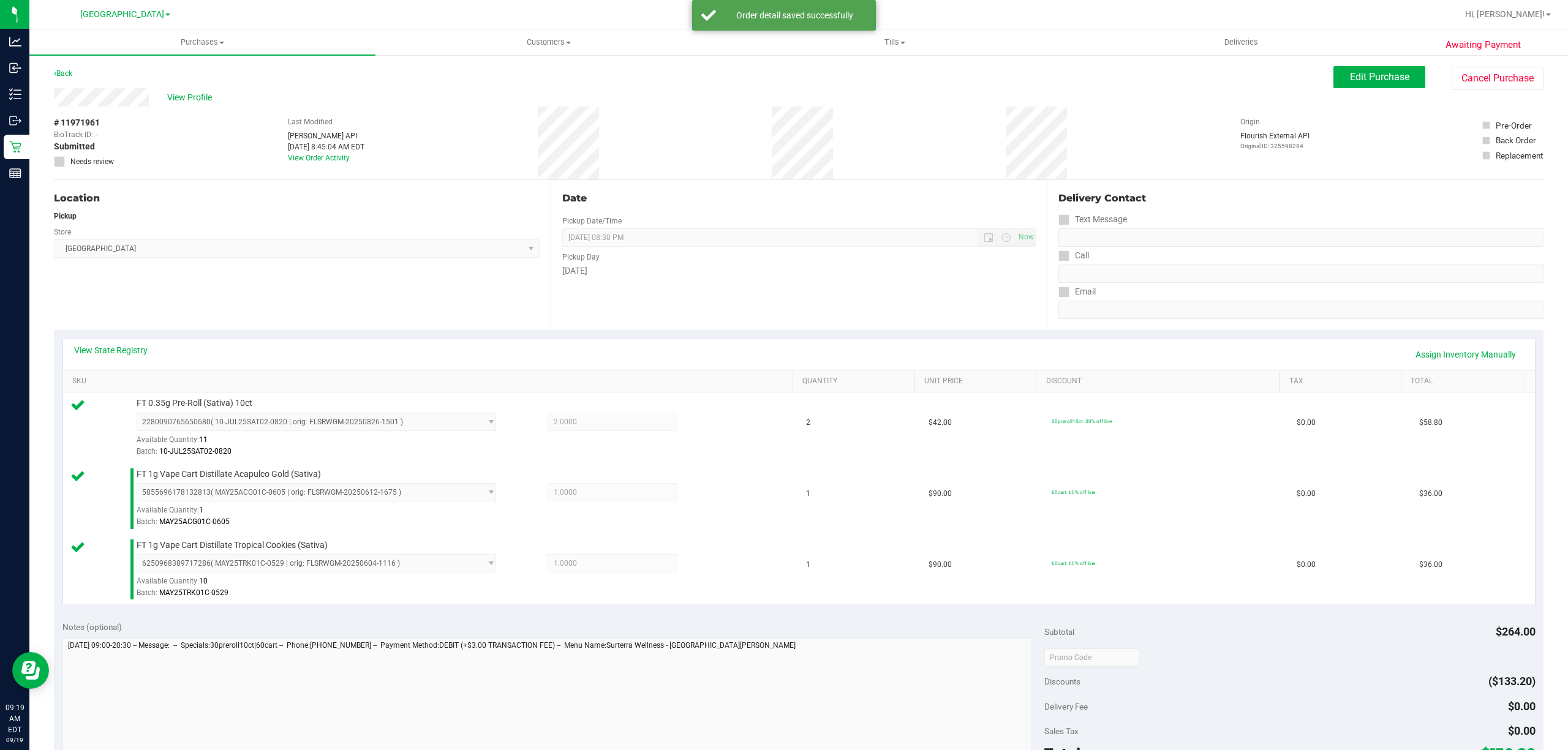
scroll to position [245, 0]
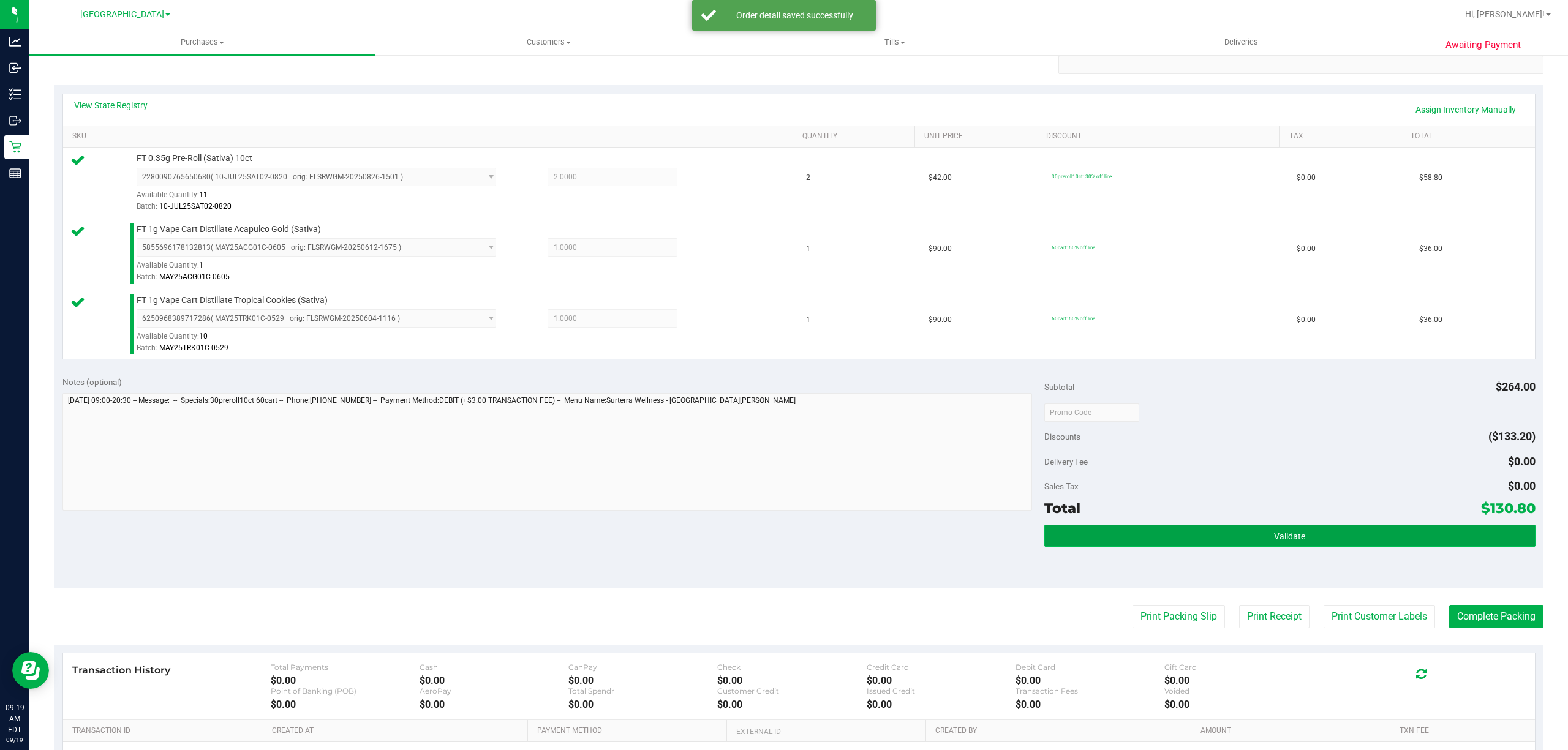
click at [1191, 532] on button "Validate" at bounding box center [1290, 536] width 491 height 22
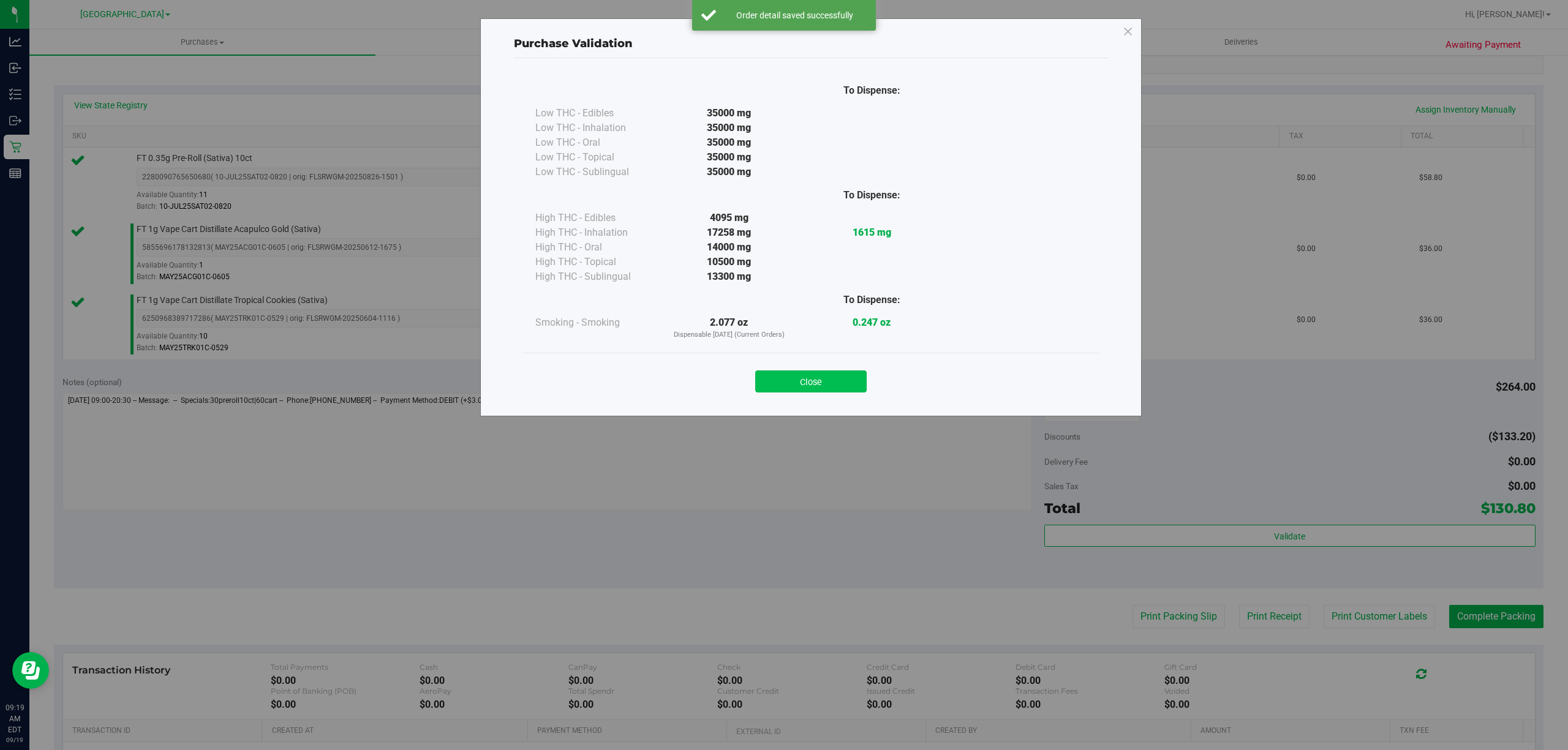
click at [825, 375] on button "Close" at bounding box center [811, 382] width 111 height 22
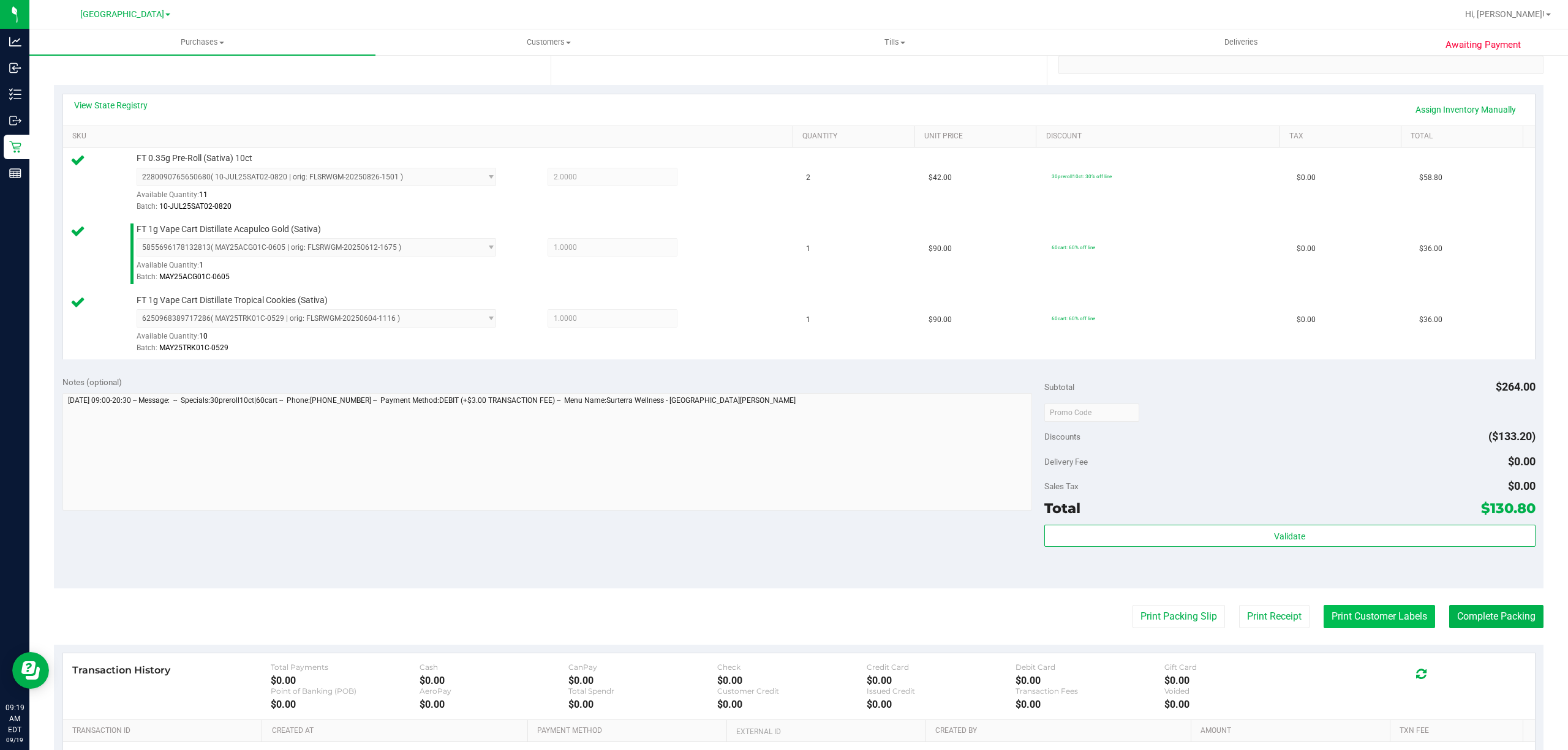
click at [1406, 623] on button "Print Customer Labels" at bounding box center [1379, 617] width 111 height 24
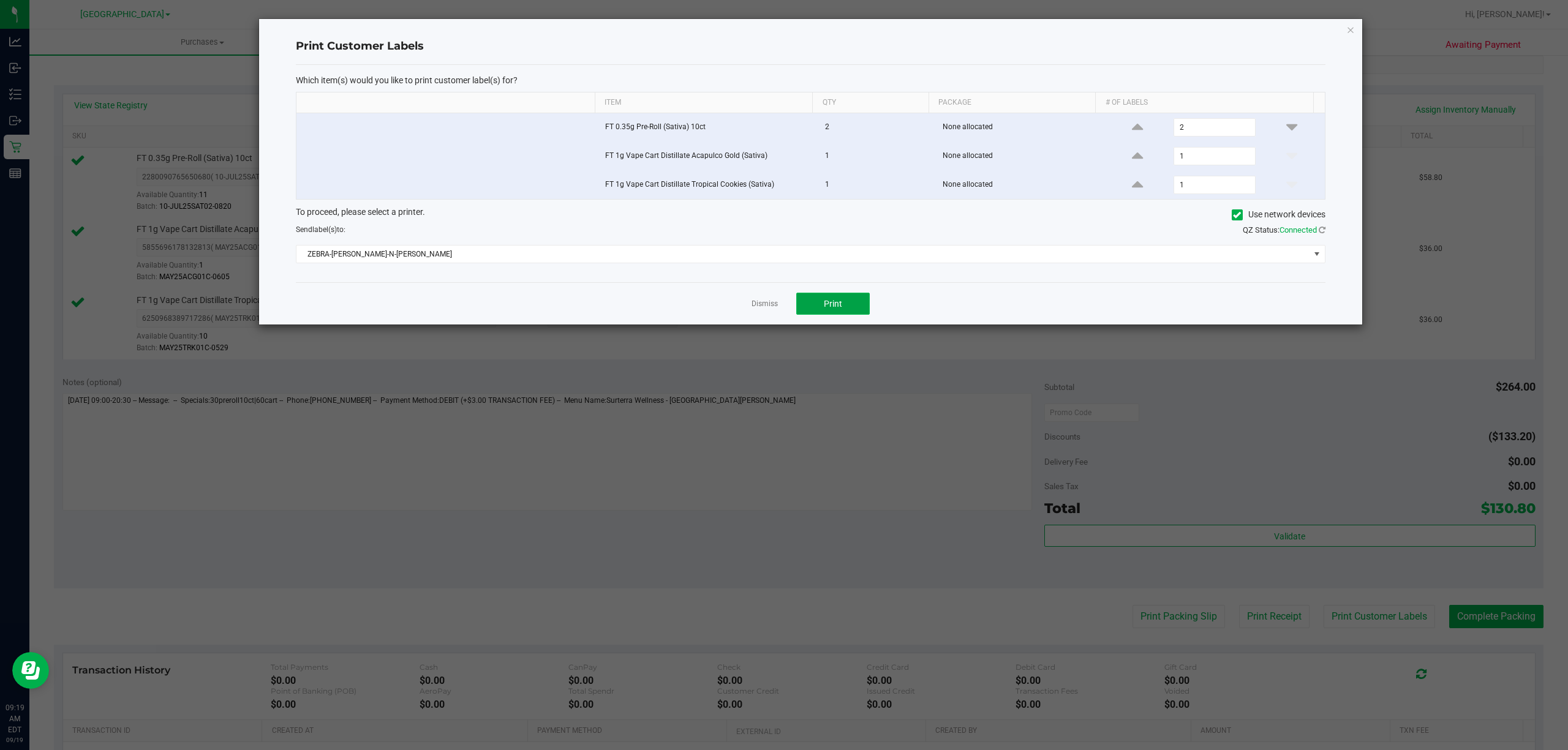
click at [839, 309] on span "Print" at bounding box center [833, 304] width 19 height 10
click at [765, 301] on app-cancel-button "Dismiss" at bounding box center [764, 304] width 27 height 13
click at [768, 309] on link "Dismiss" at bounding box center [764, 304] width 27 height 11
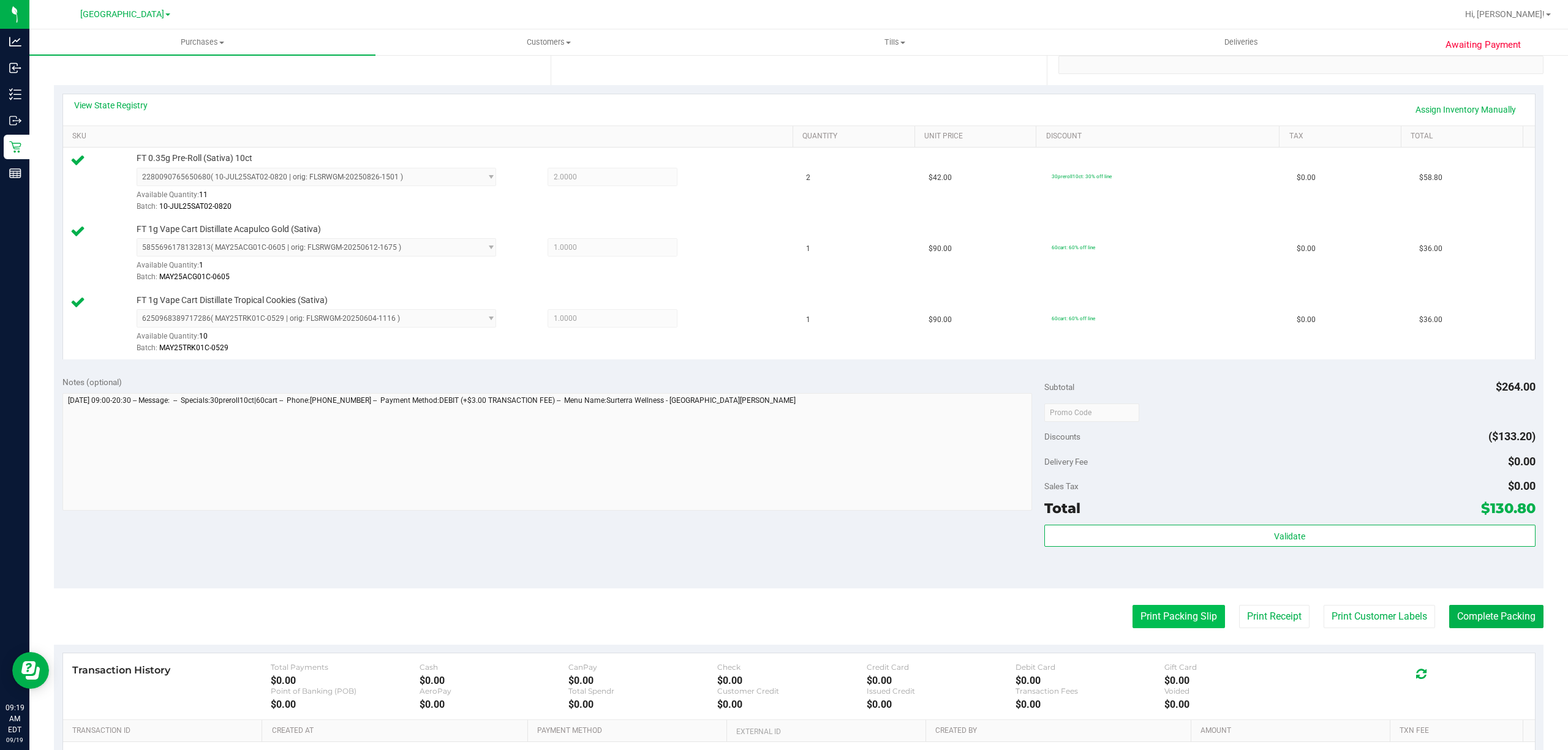
click at [1166, 616] on button "Print Packing Slip" at bounding box center [1178, 617] width 92 height 24
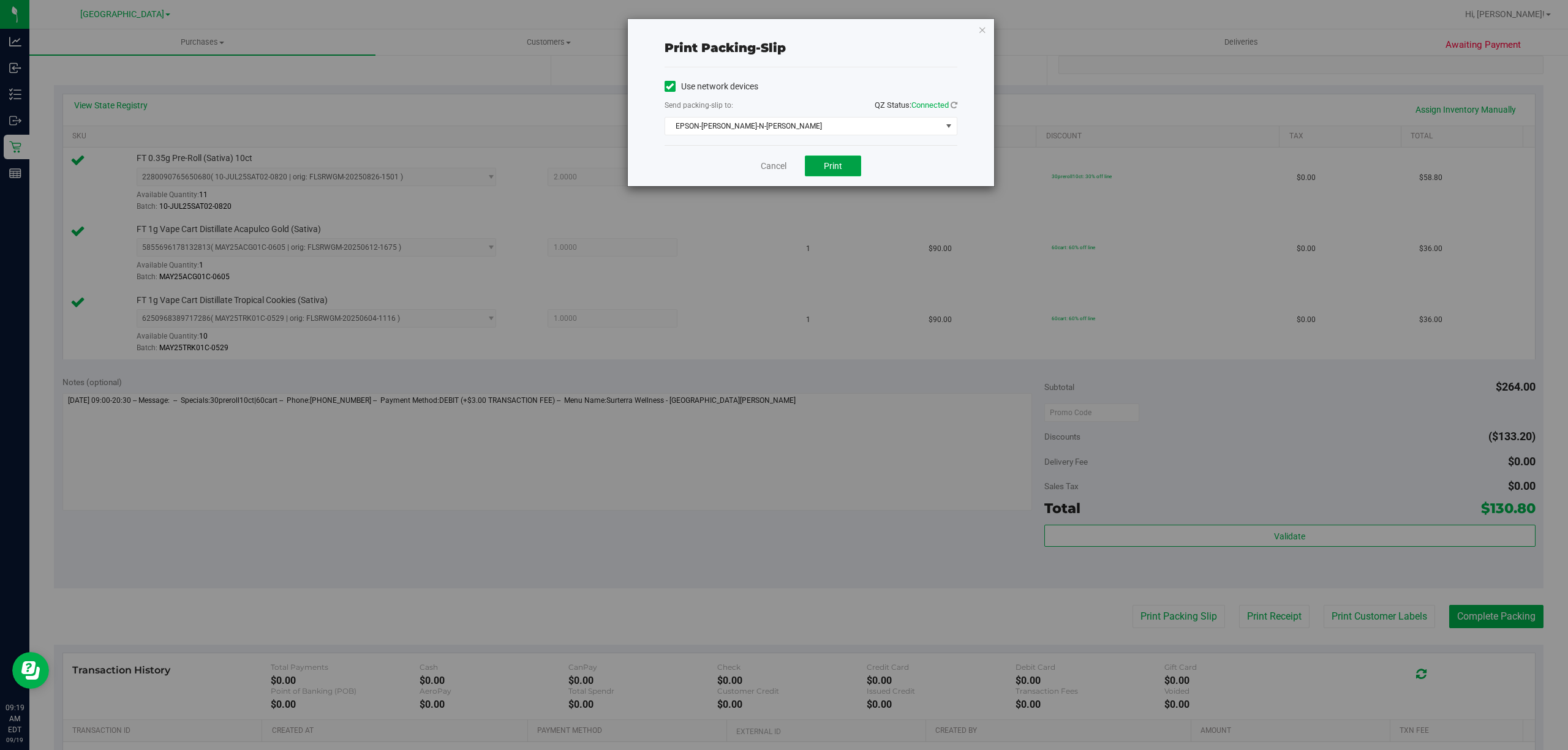
click at [834, 161] on span "Print" at bounding box center [833, 166] width 19 height 10
click at [984, 30] on icon "button" at bounding box center [983, 30] width 9 height 15
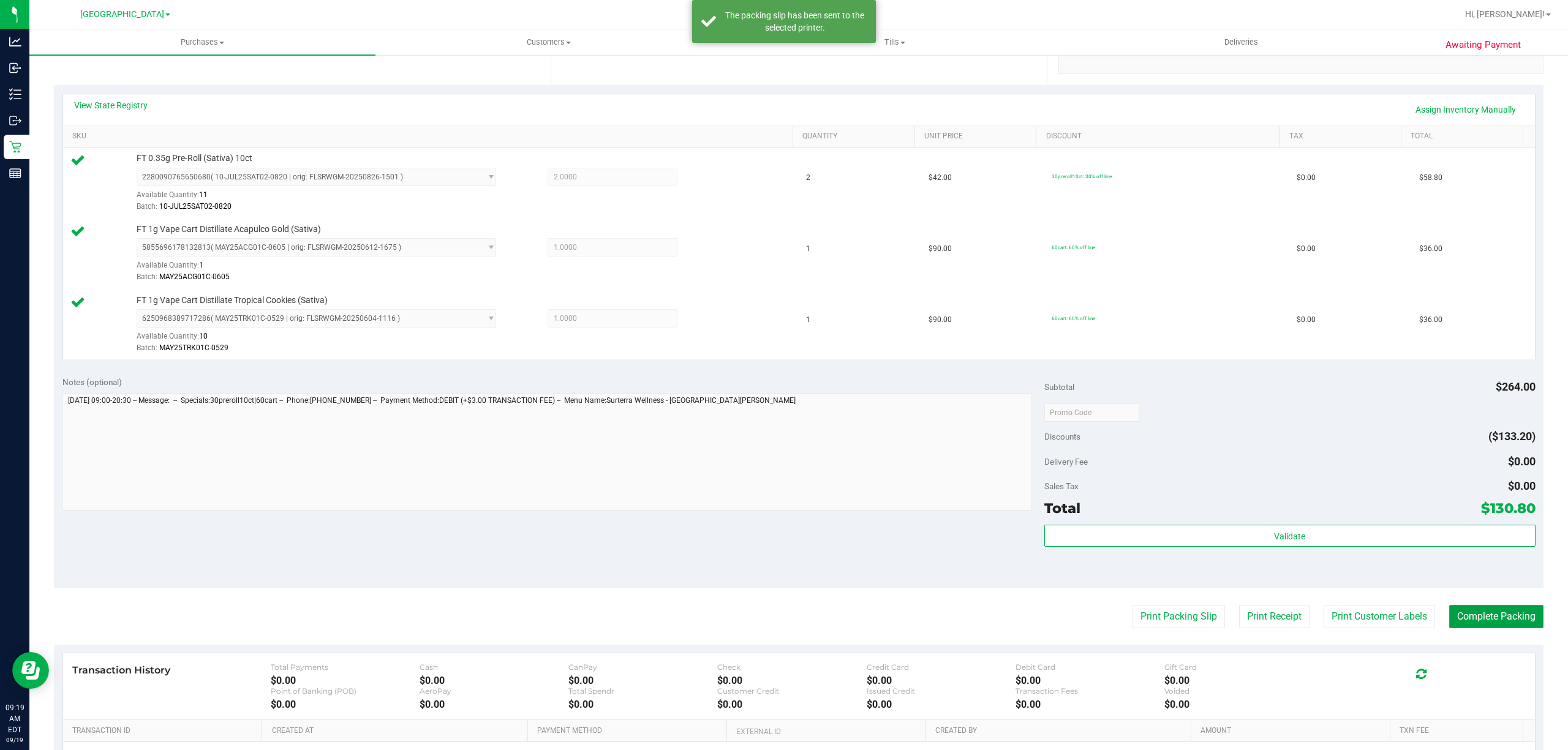
click at [1470, 613] on button "Complete Packing" at bounding box center [1496, 617] width 94 height 24
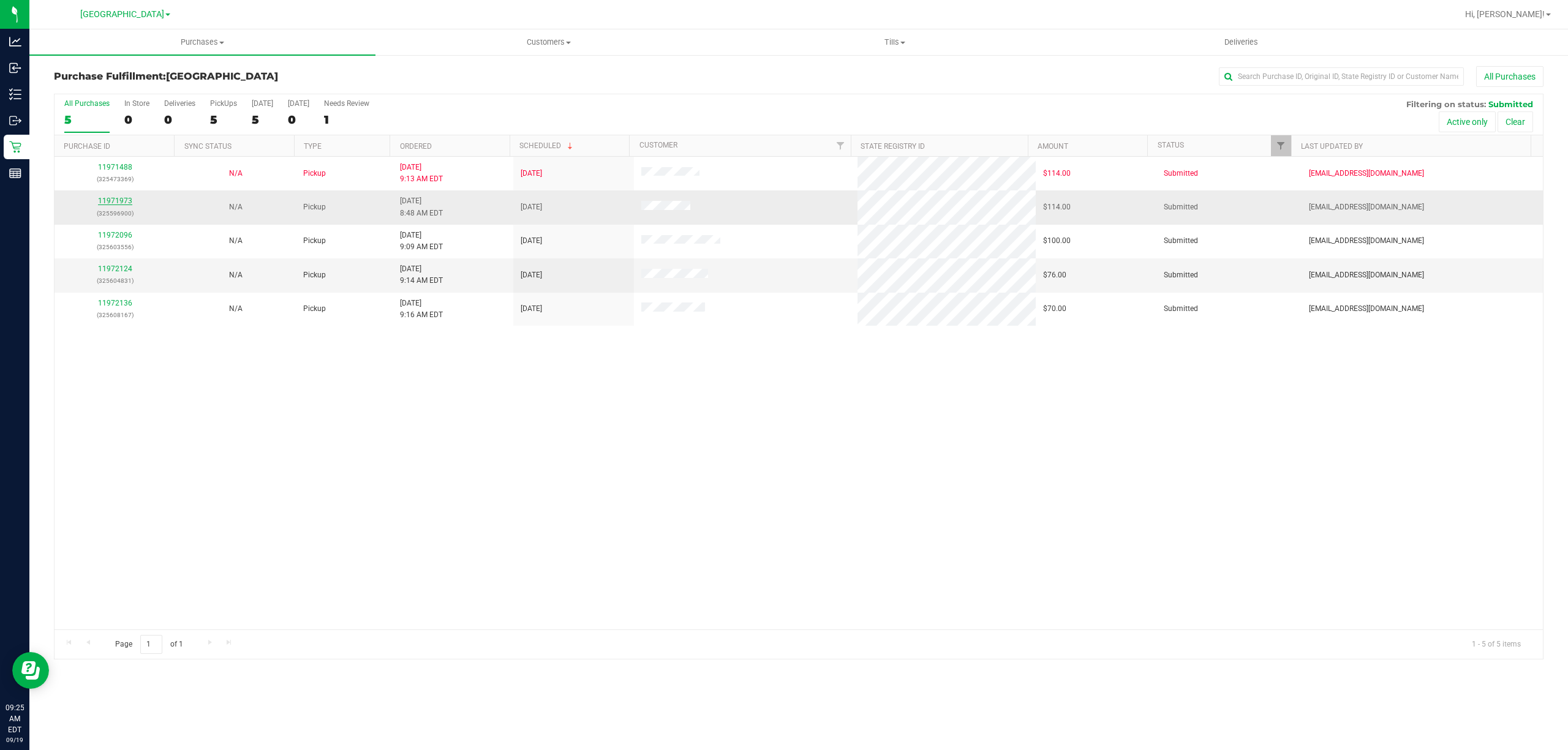
click at [118, 201] on link "11971973" at bounding box center [114, 201] width 34 height 9
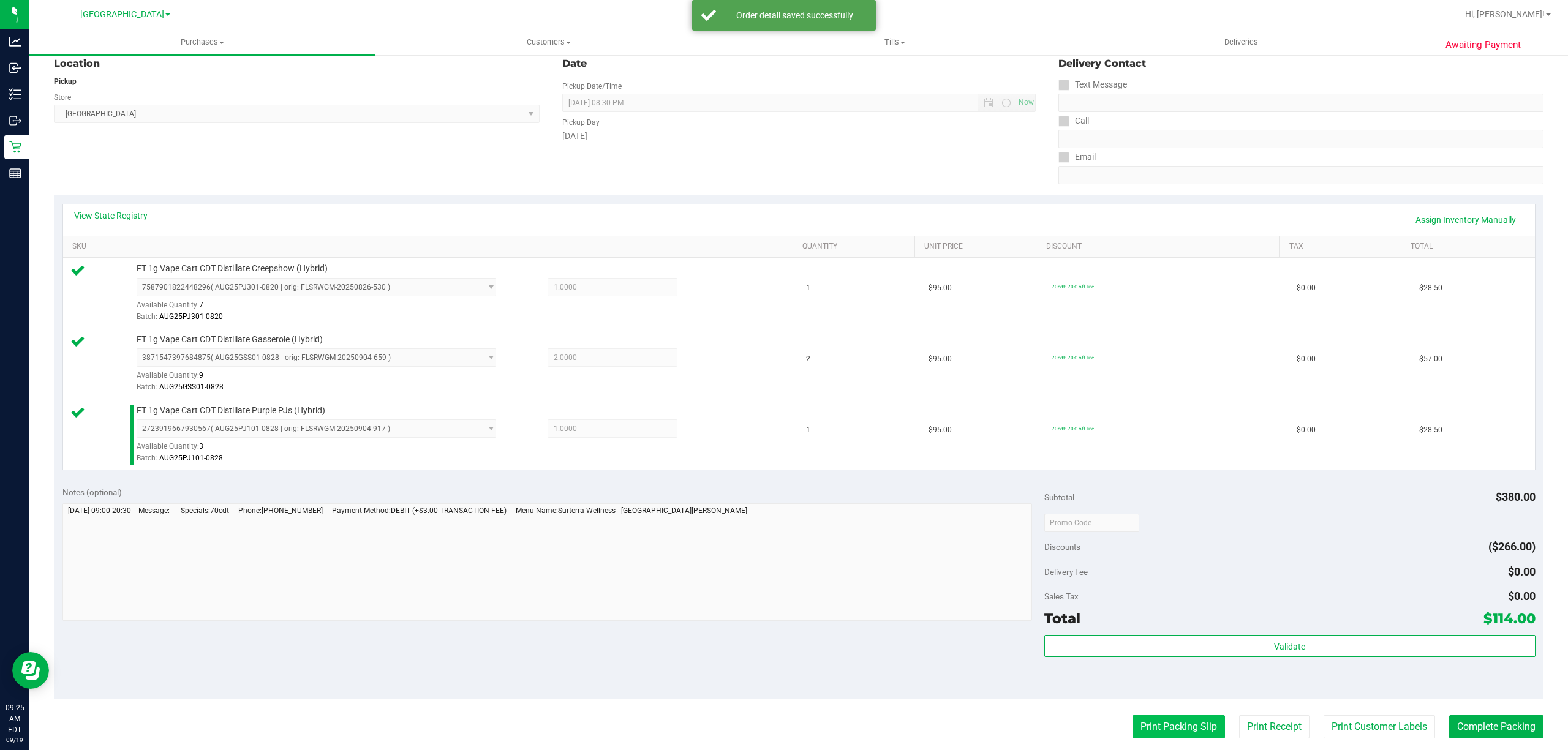
scroll to position [163, 0]
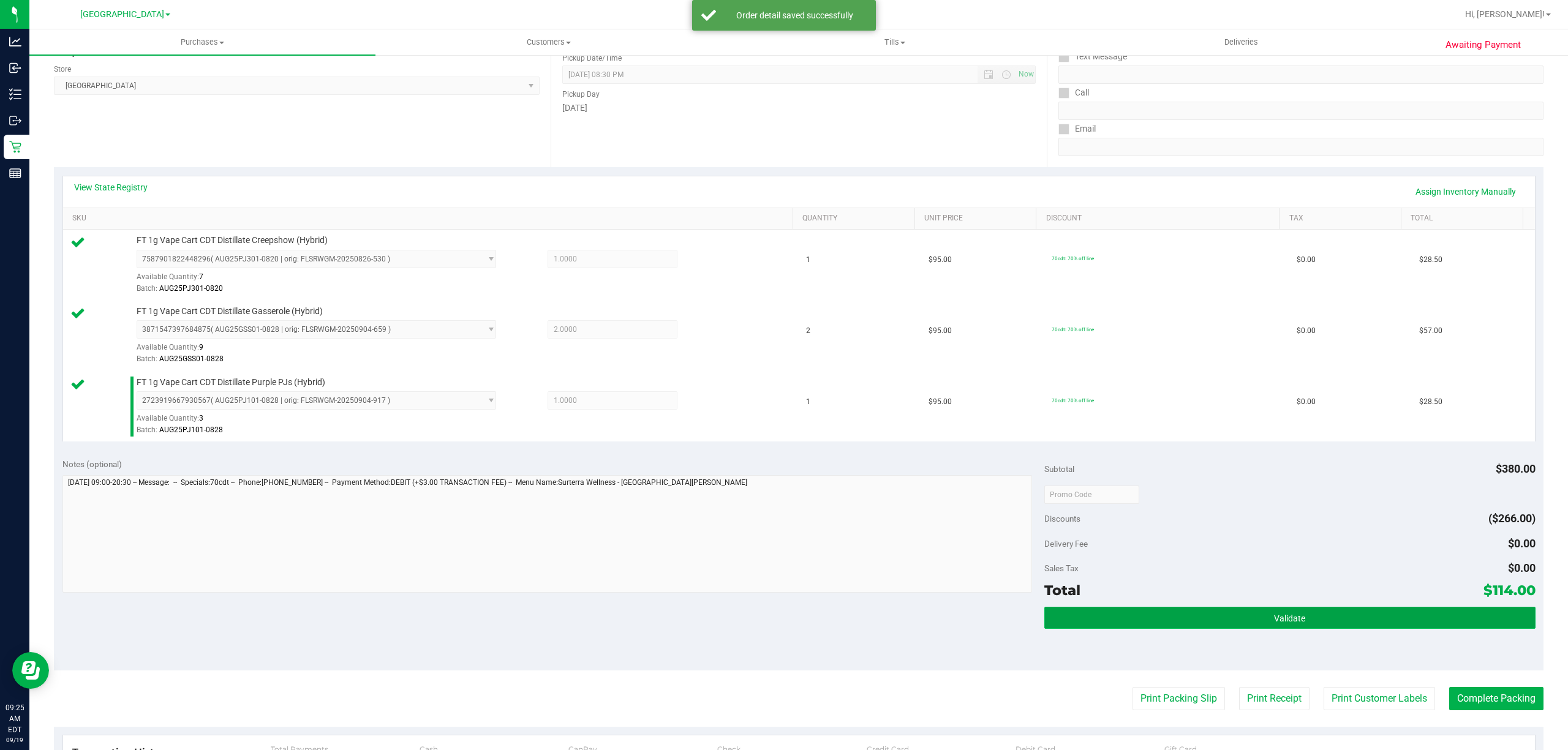
click at [1212, 611] on button "Validate" at bounding box center [1290, 618] width 491 height 22
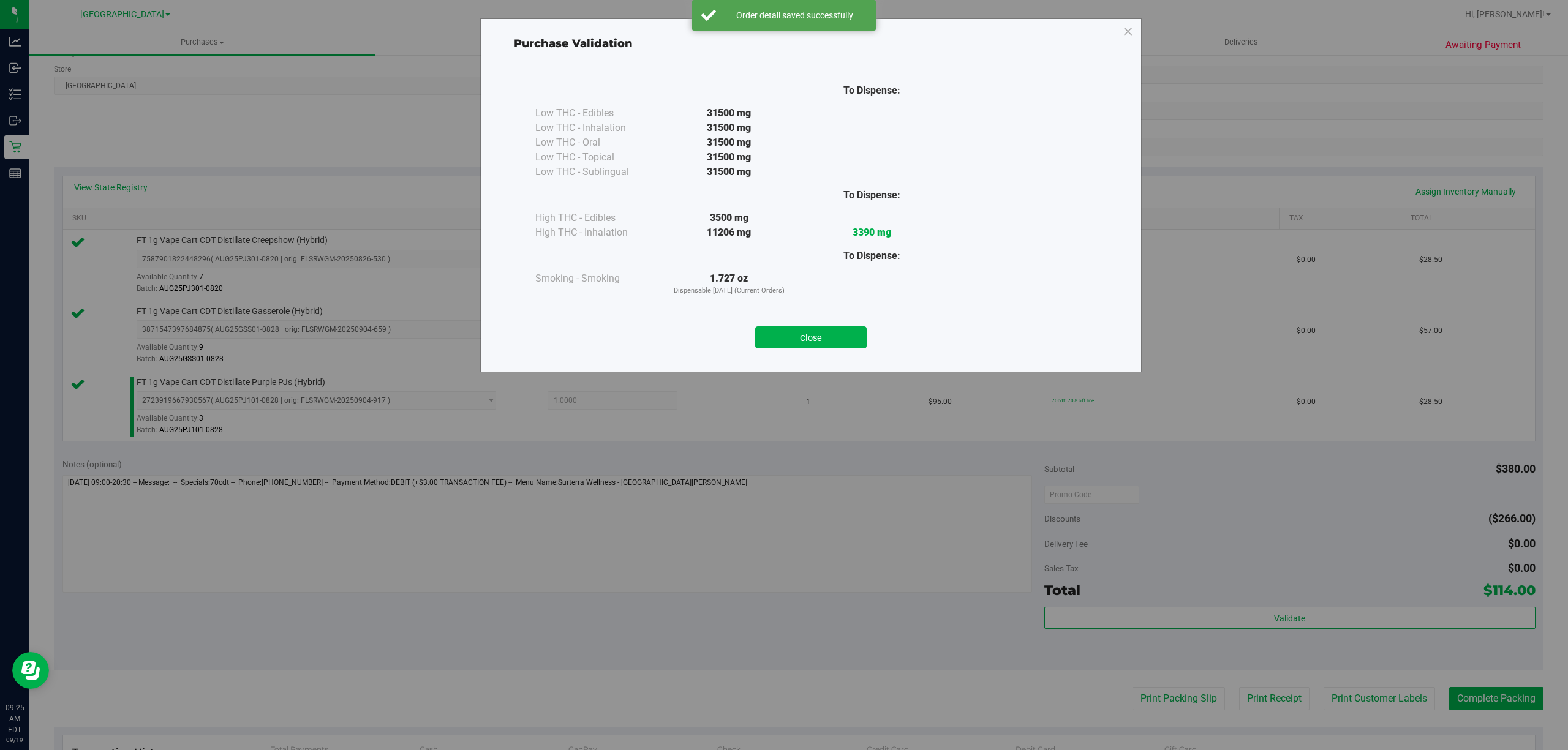
click at [846, 315] on div "Close" at bounding box center [811, 334] width 575 height 50
click at [840, 343] on button "Close" at bounding box center [811, 338] width 111 height 22
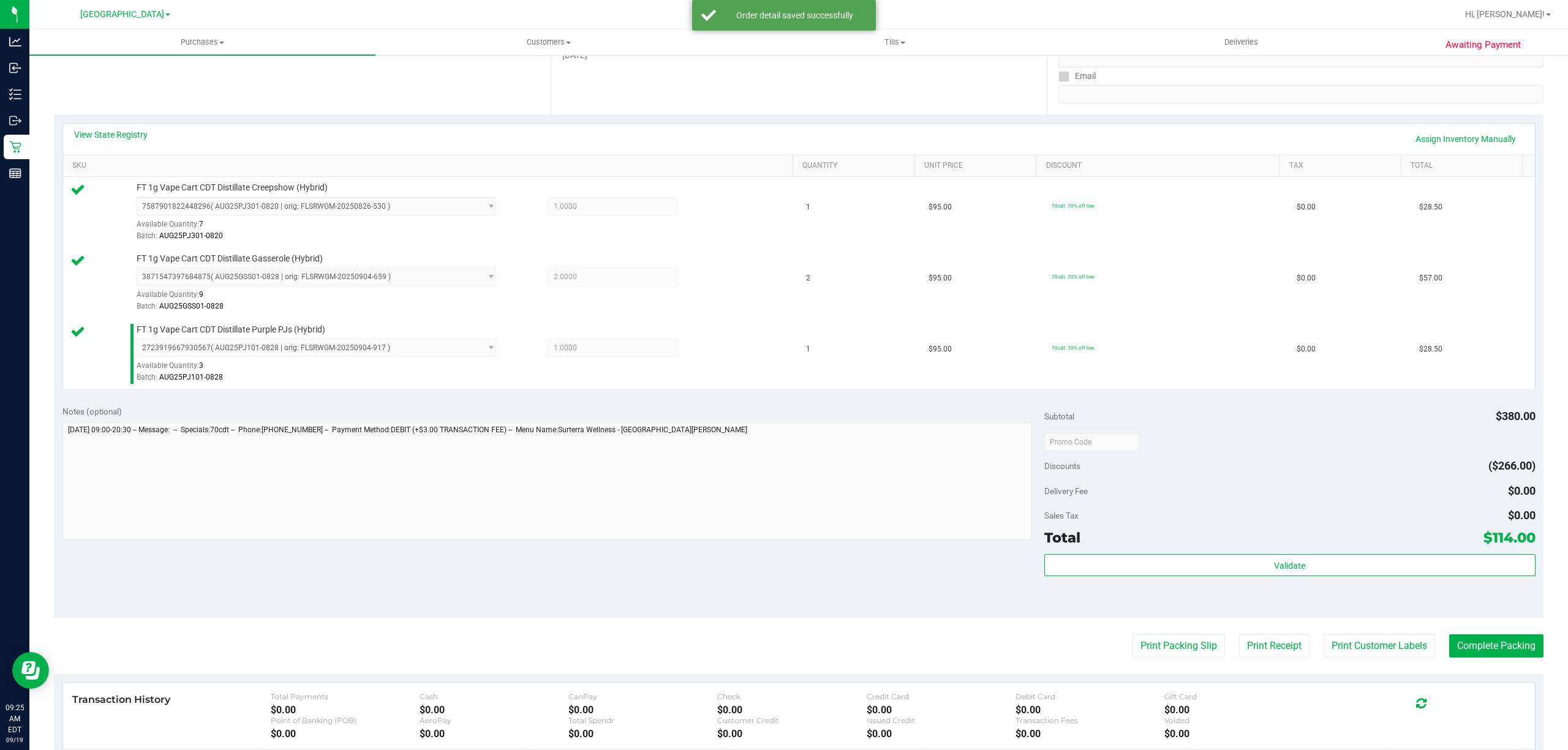
scroll to position [245, 0]
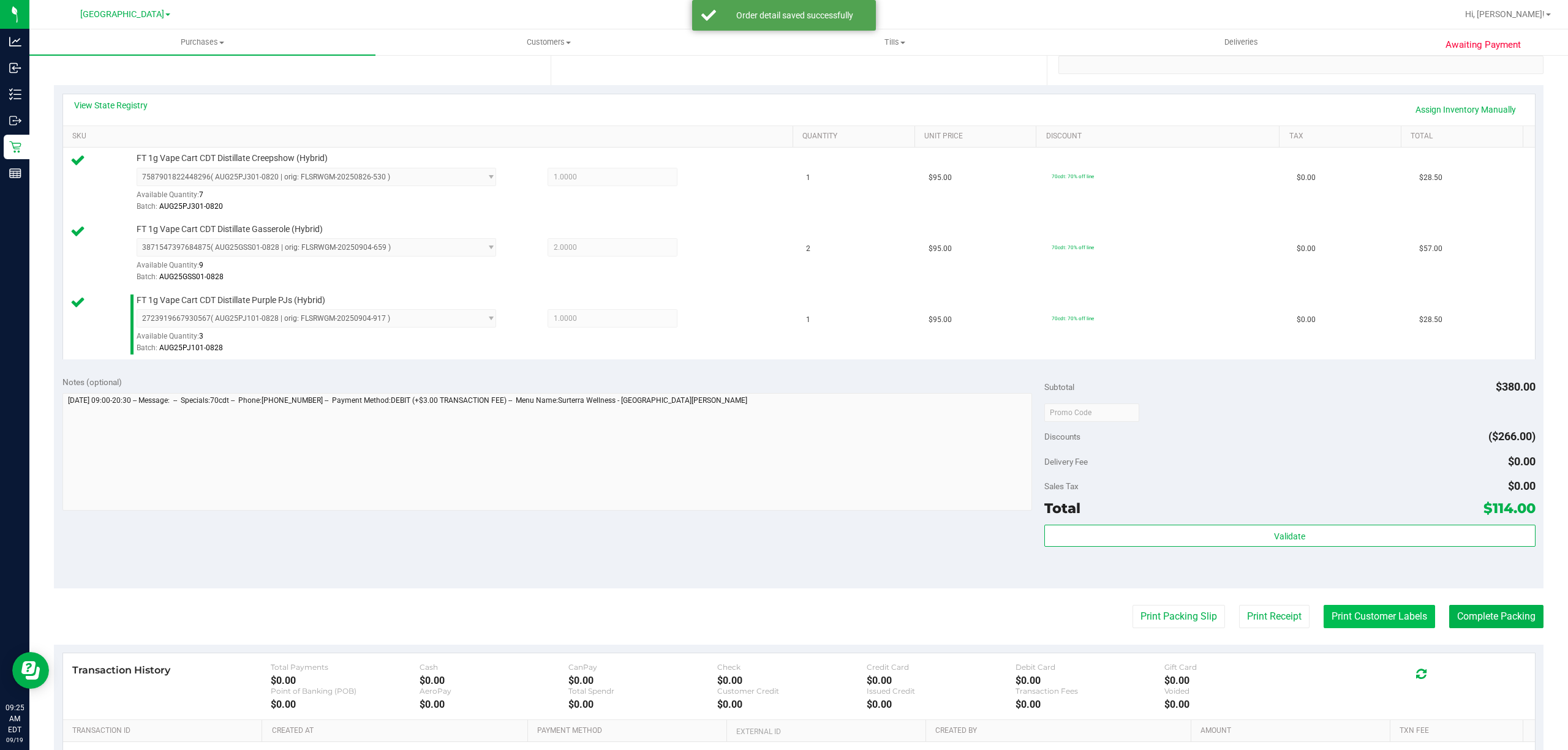
click at [1331, 624] on button "Print Customer Labels" at bounding box center [1379, 617] width 111 height 24
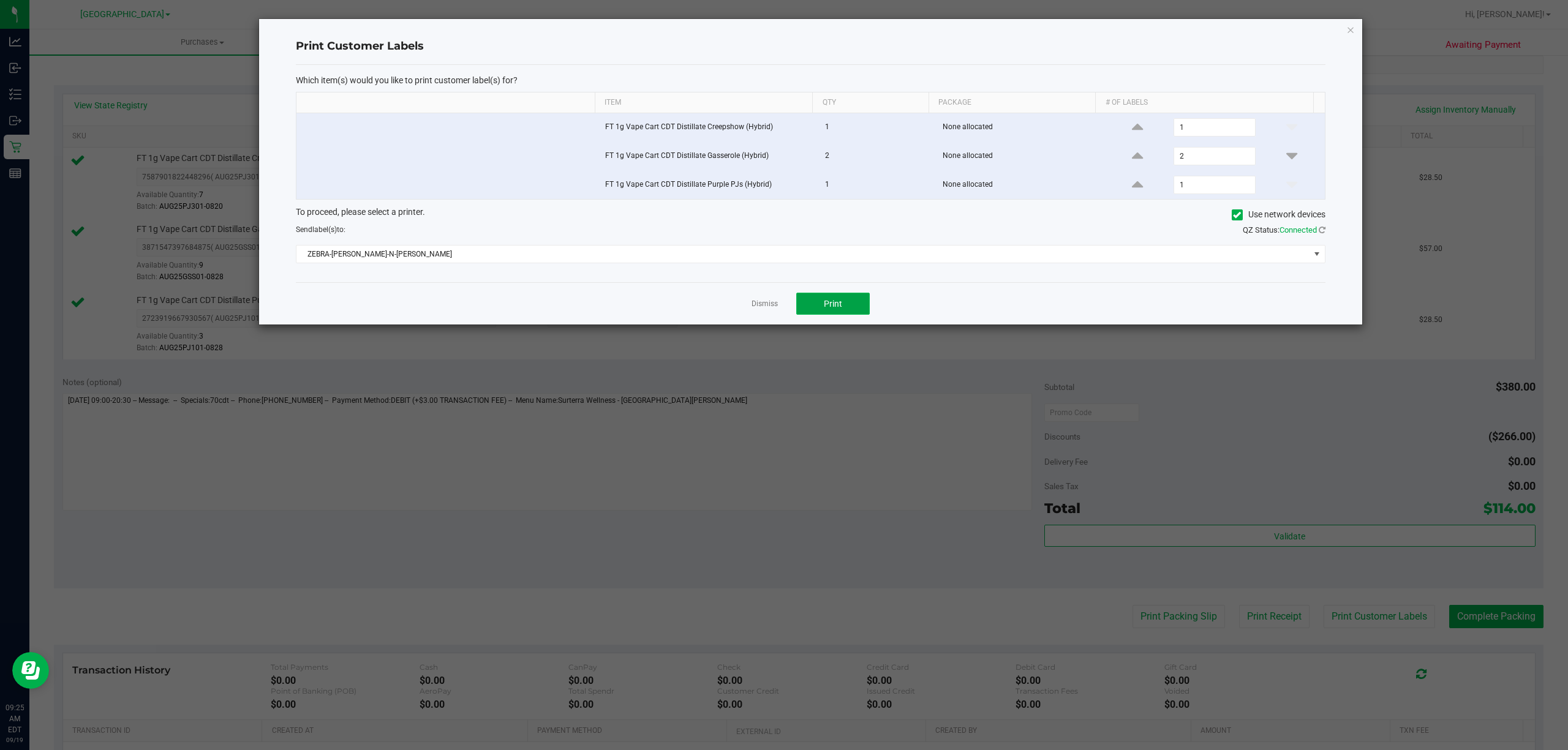
click at [807, 307] on button "Print" at bounding box center [833, 304] width 74 height 22
click at [767, 309] on link "Dismiss" at bounding box center [764, 304] width 27 height 11
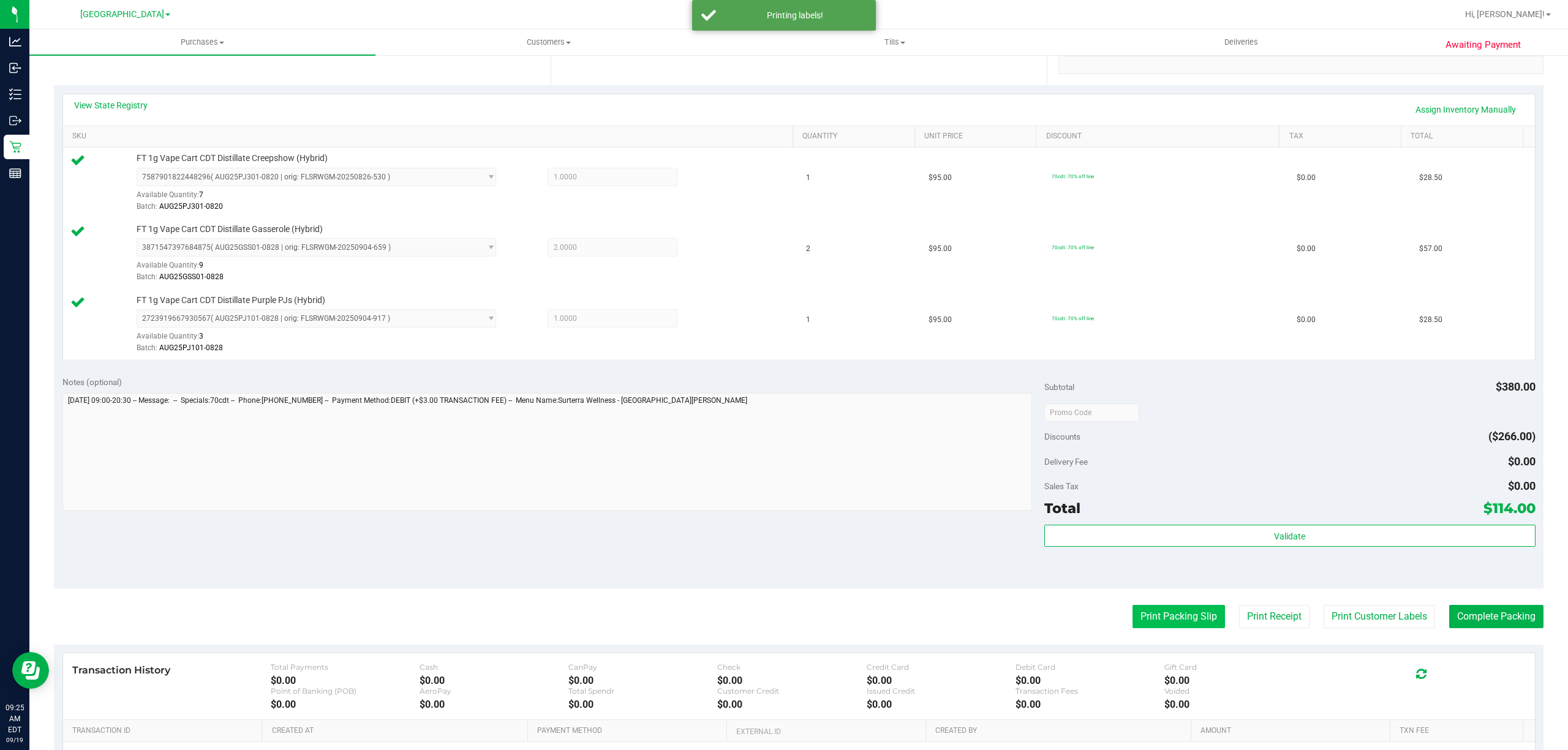
click at [1138, 627] on button "Print Packing Slip" at bounding box center [1178, 617] width 92 height 24
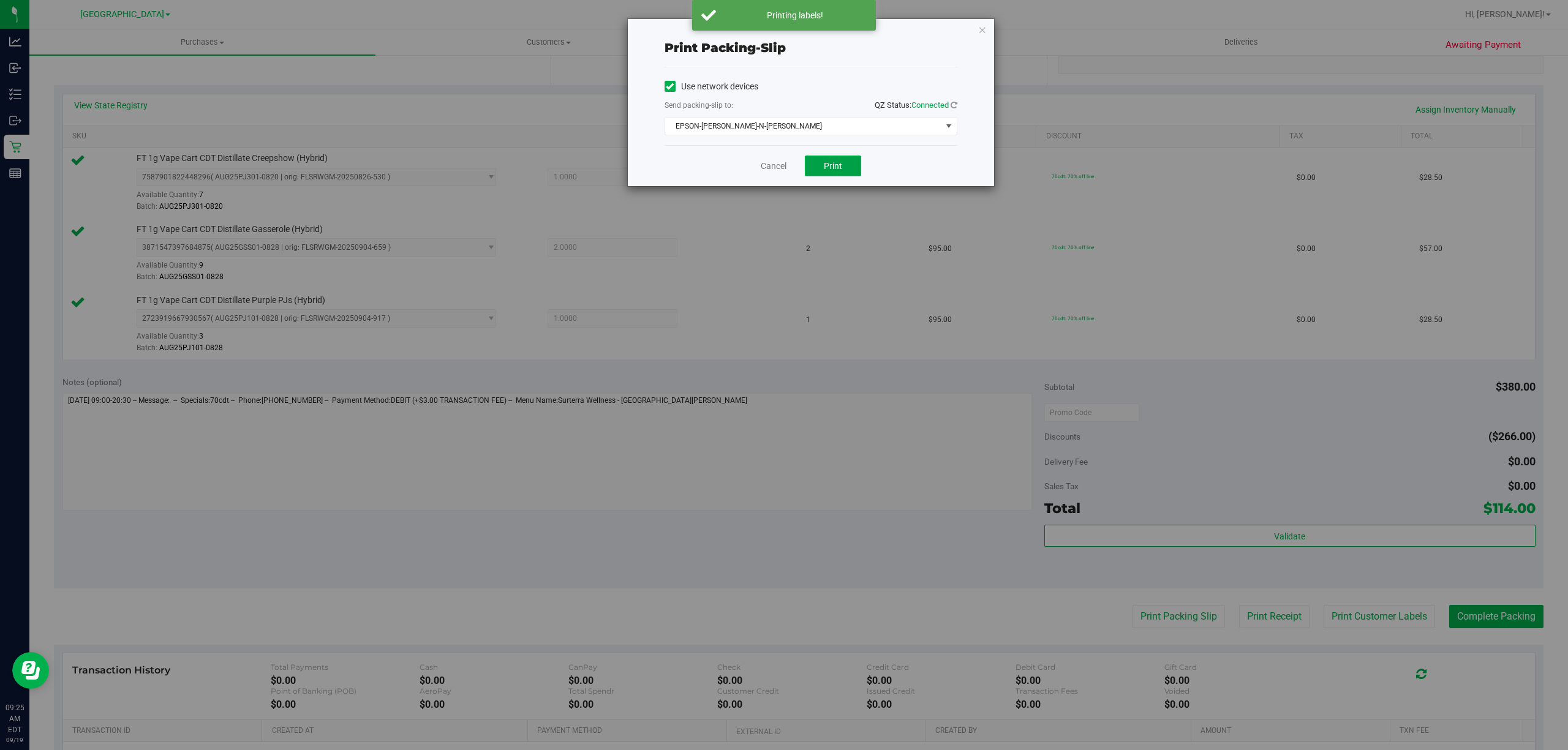
click at [834, 169] on span "Print" at bounding box center [833, 166] width 19 height 10
click at [983, 26] on icon "button" at bounding box center [983, 30] width 9 height 15
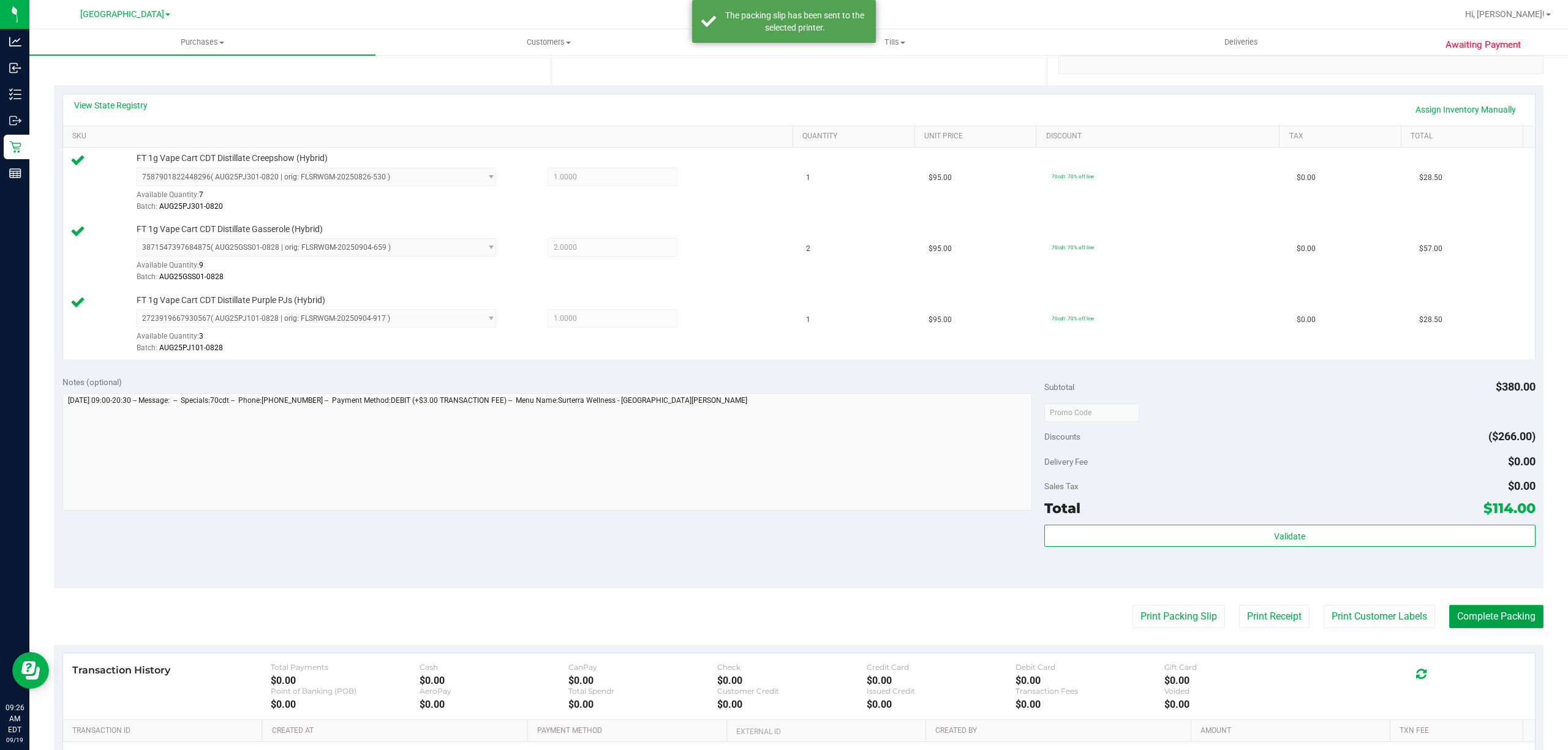
click at [1512, 621] on button "Complete Packing" at bounding box center [1496, 617] width 94 height 24
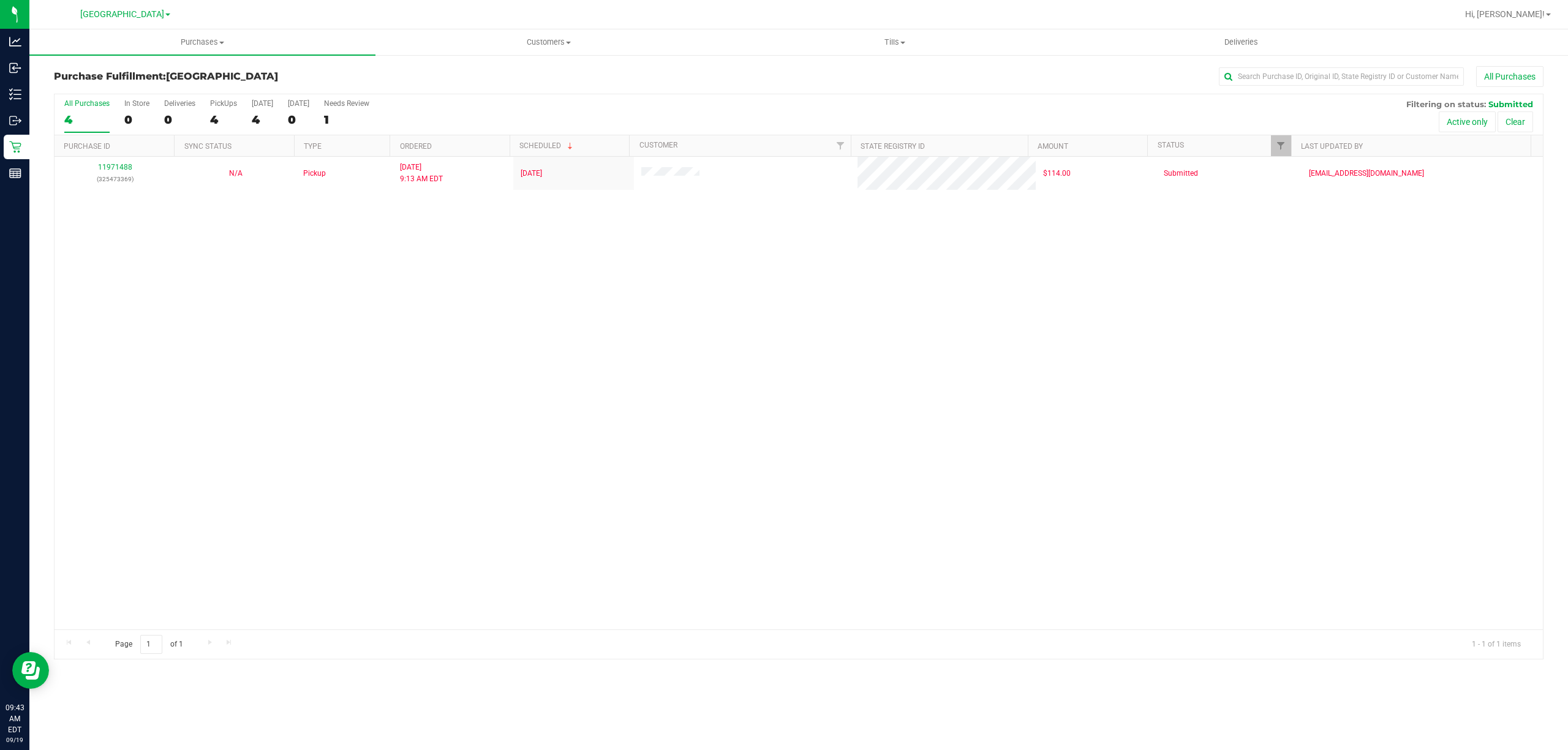
click at [491, 314] on div "11971488 (325473369) N/A Pickup 9/19/2025 9:13 AM EDT 9/19/2025 $114.00 Submitt…" at bounding box center [798, 393] width 1488 height 473
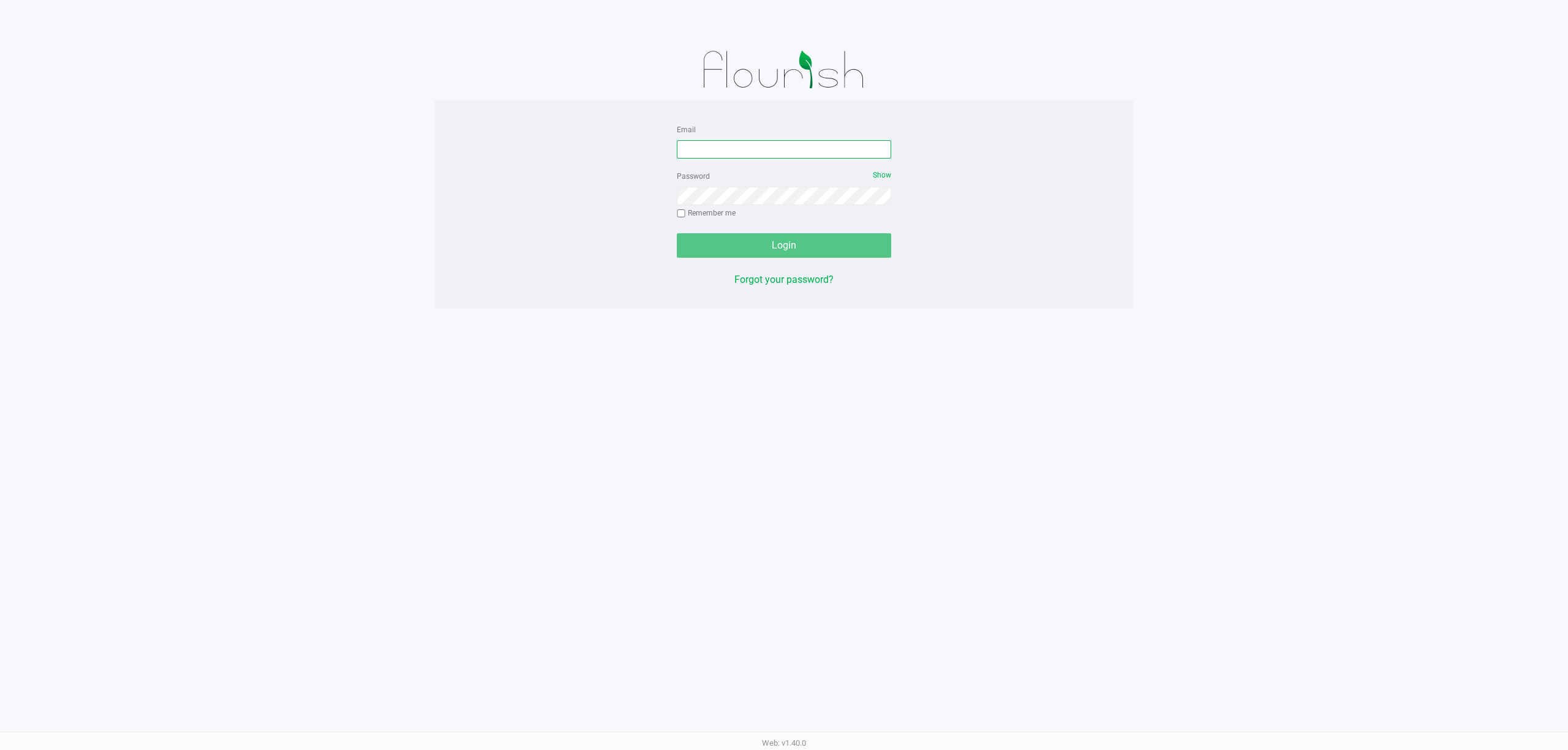
click at [723, 141] on input "Email" at bounding box center [784, 150] width 214 height 19
type input "[EMAIL_ADDRESS][DOMAIN_NAME]"
click at [677, 233] on button "Login" at bounding box center [784, 246] width 214 height 25
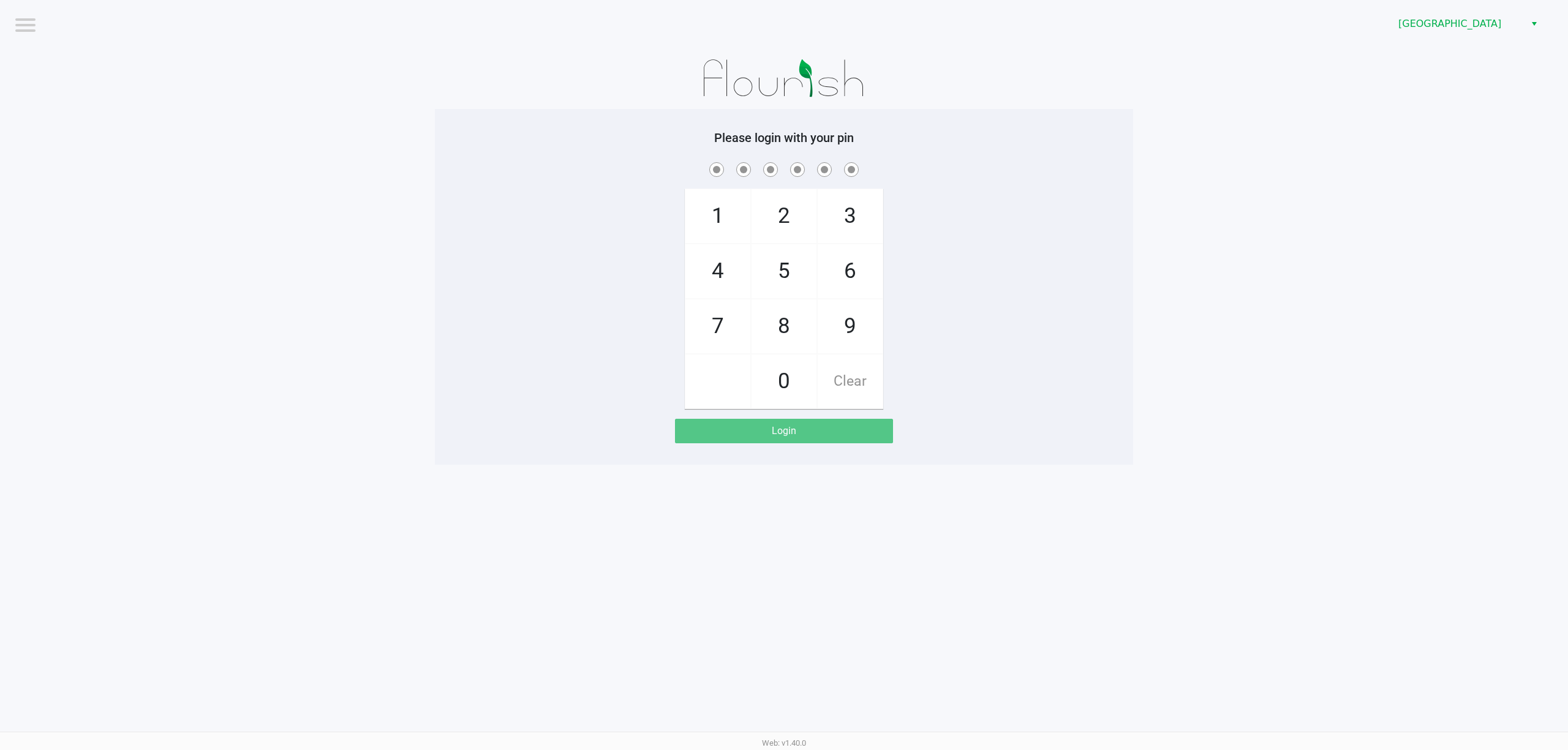
click at [931, 230] on div "1 4 7 2 5 8 0 3 6 9 Clear" at bounding box center [784, 284] width 698 height 249
checkbox input "true"
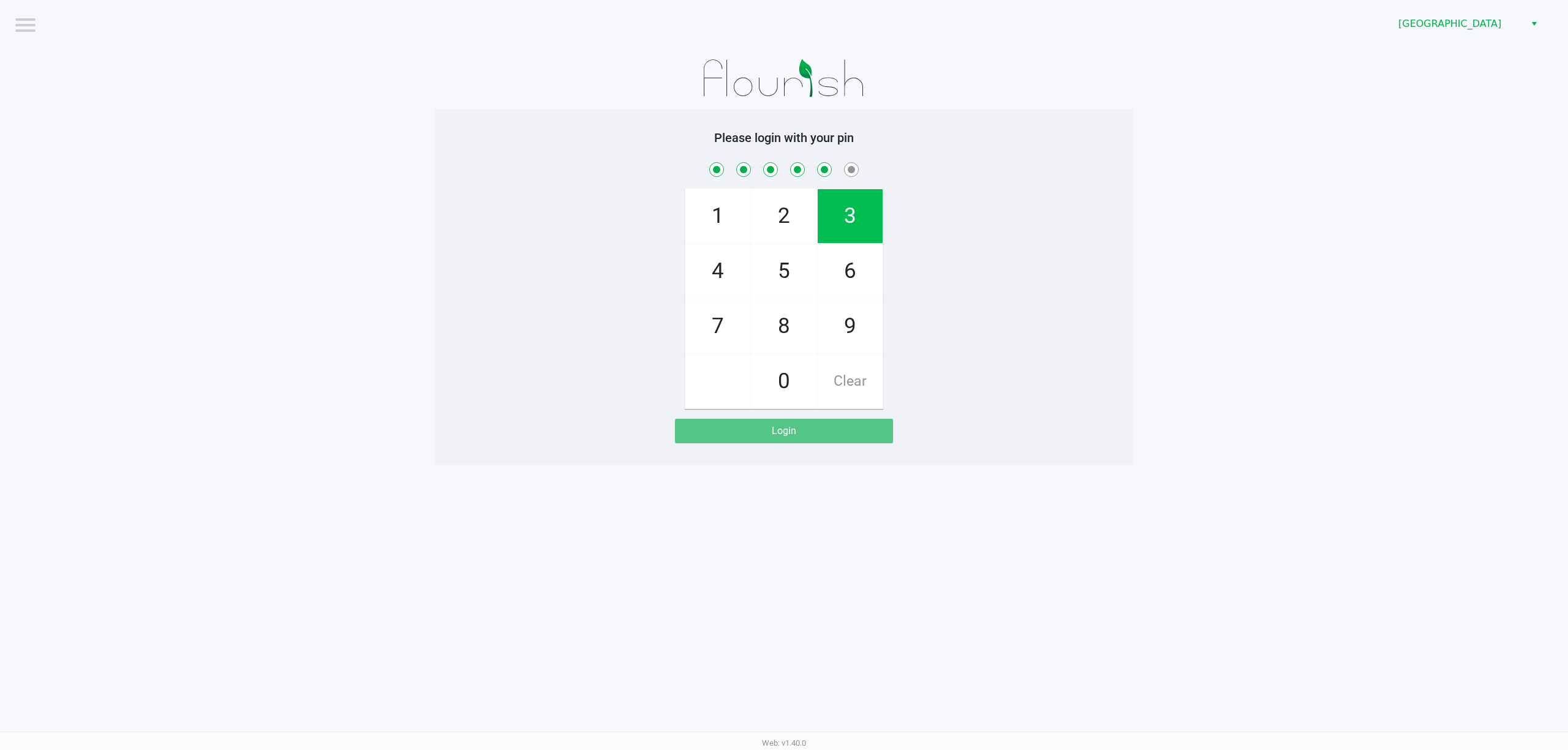
checkbox input "true"
